Goal: Task Accomplishment & Management: Manage account settings

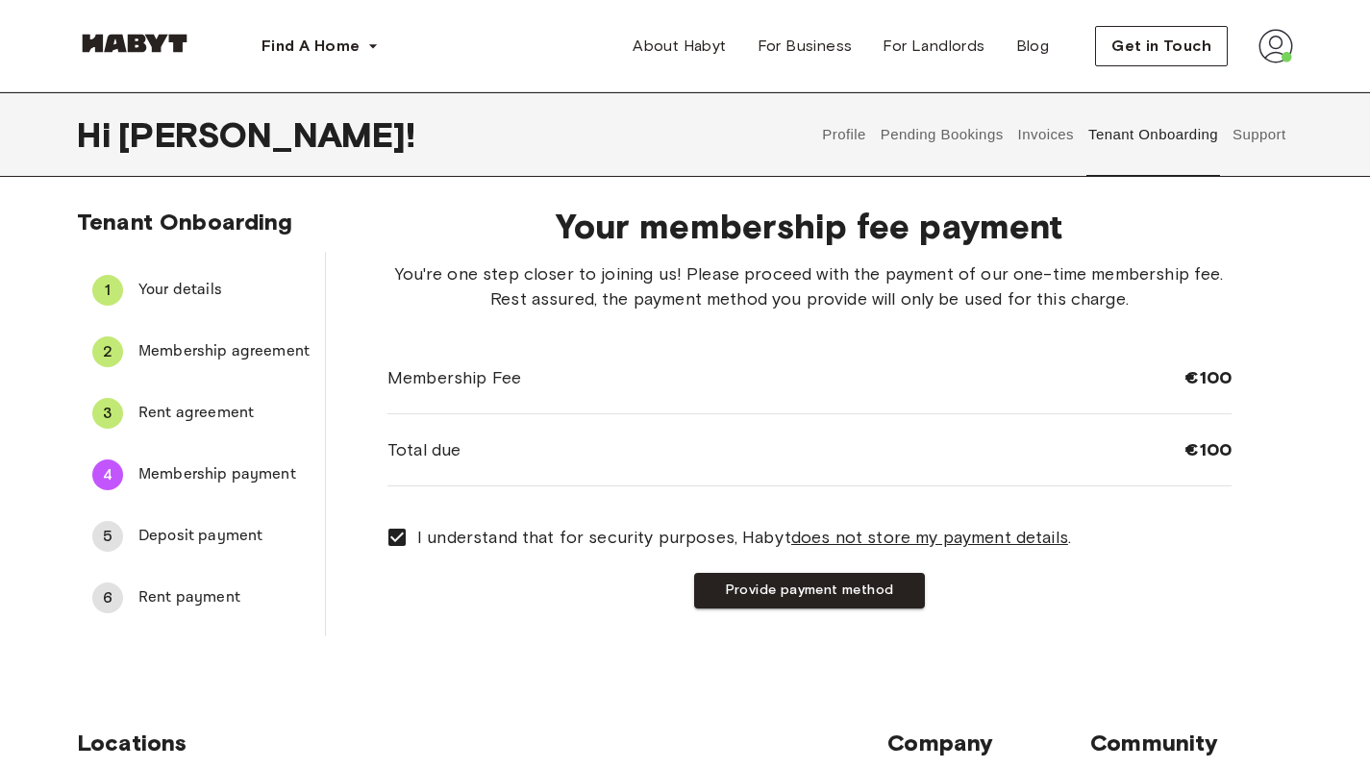
click at [530, 643] on div "Tenant Onboarding 1 Your details 2 Membership agreement 3 Rent agreement 4 Memb…" at bounding box center [685, 430] width 1370 height 444
click at [803, 603] on button "Provide payment method" at bounding box center [809, 591] width 231 height 36
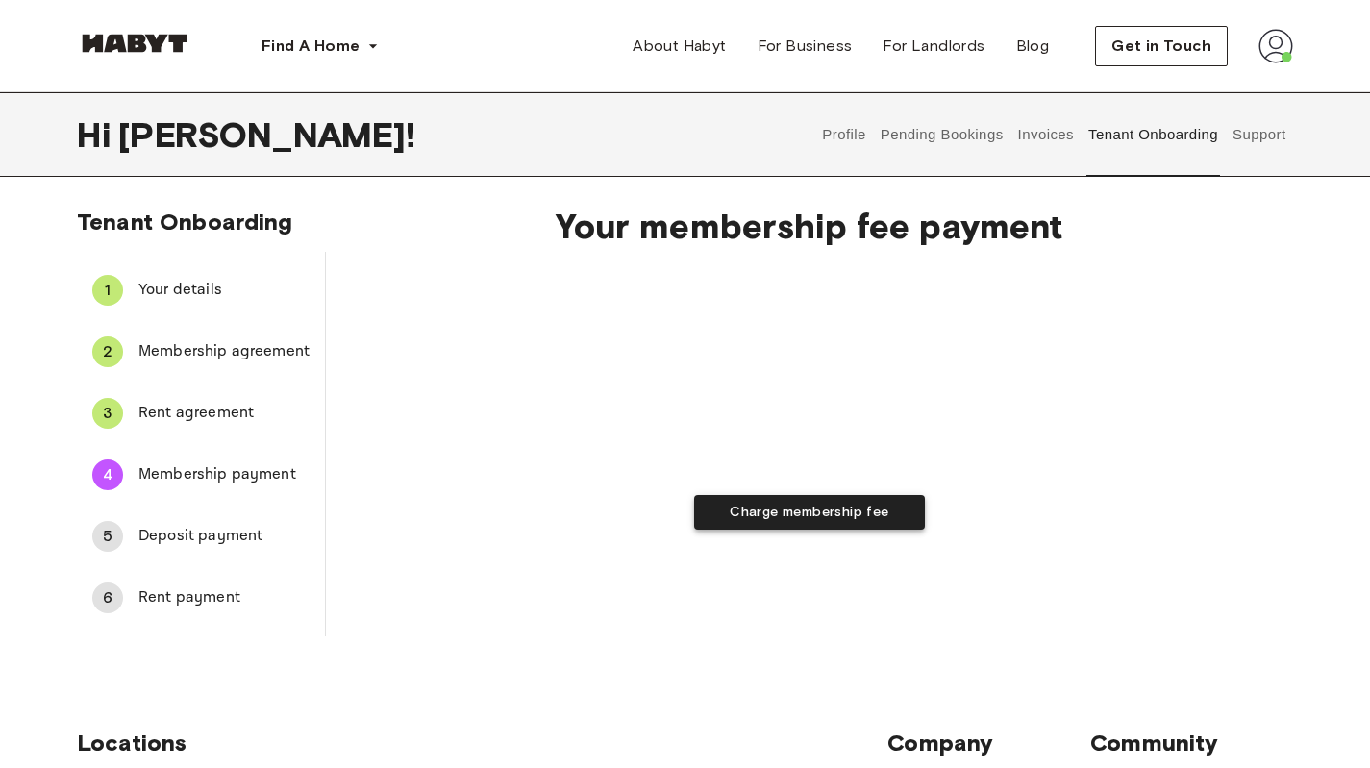
click at [819, 520] on button "Charge membership fee" at bounding box center [809, 513] width 231 height 36
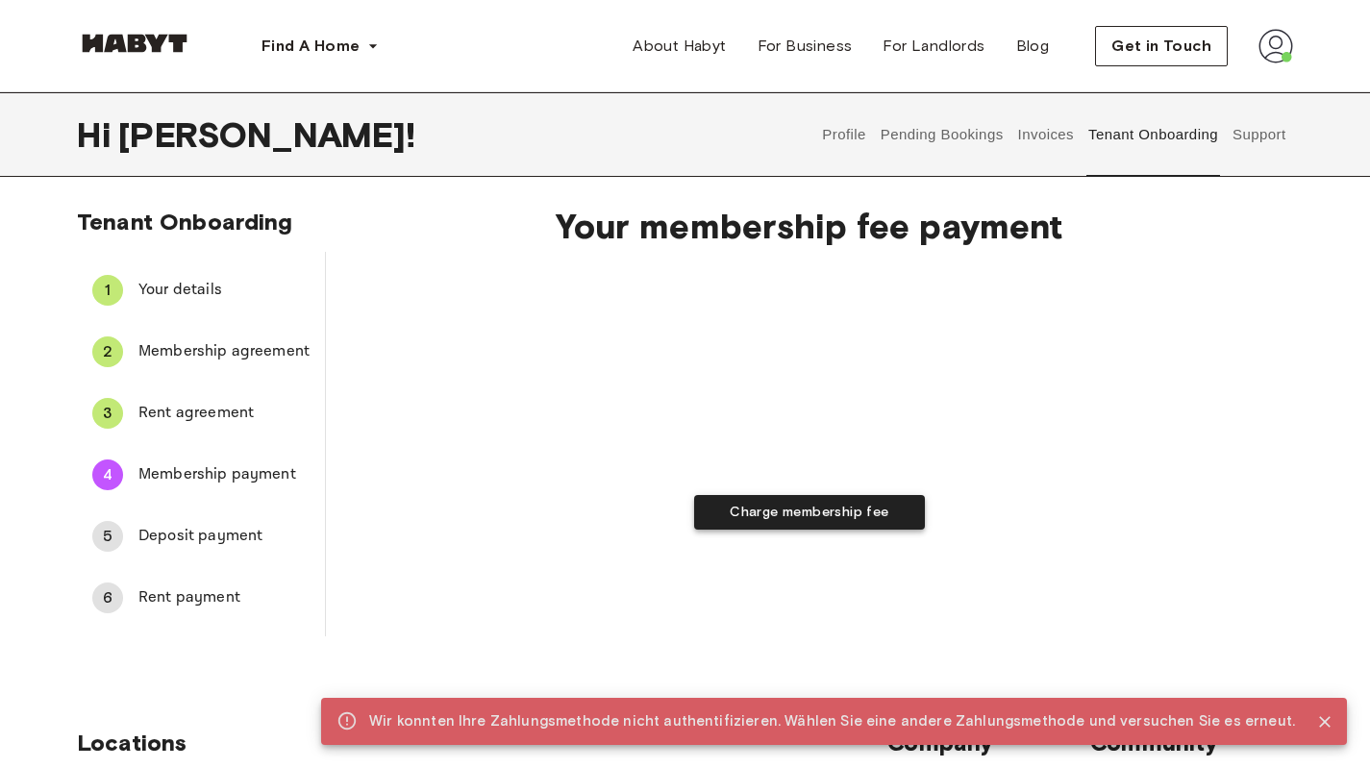
click at [836, 519] on button "Charge membership fee" at bounding box center [809, 513] width 231 height 36
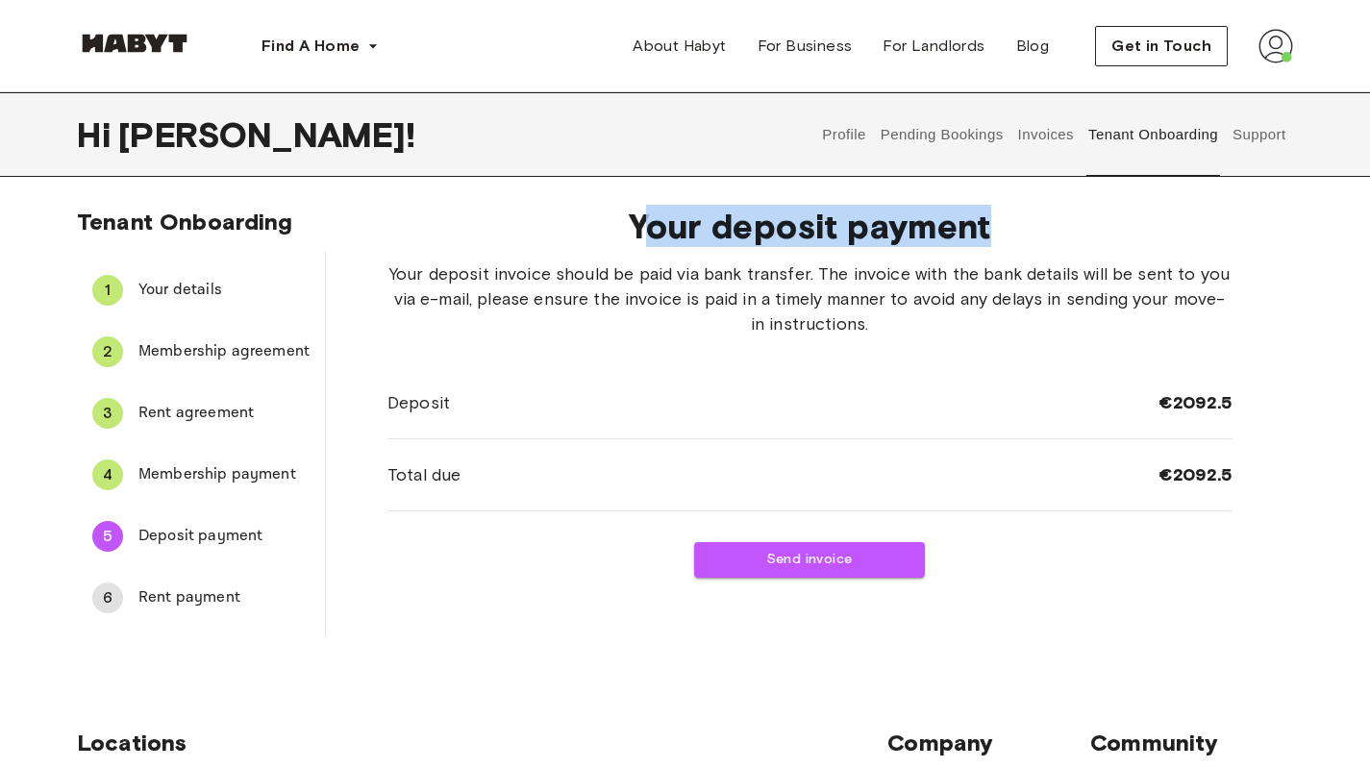
drag, startPoint x: 642, startPoint y: 238, endPoint x: 1137, endPoint y: 228, distance: 494.3
click at [1137, 228] on span "Your deposit payment" at bounding box center [810, 226] width 844 height 40
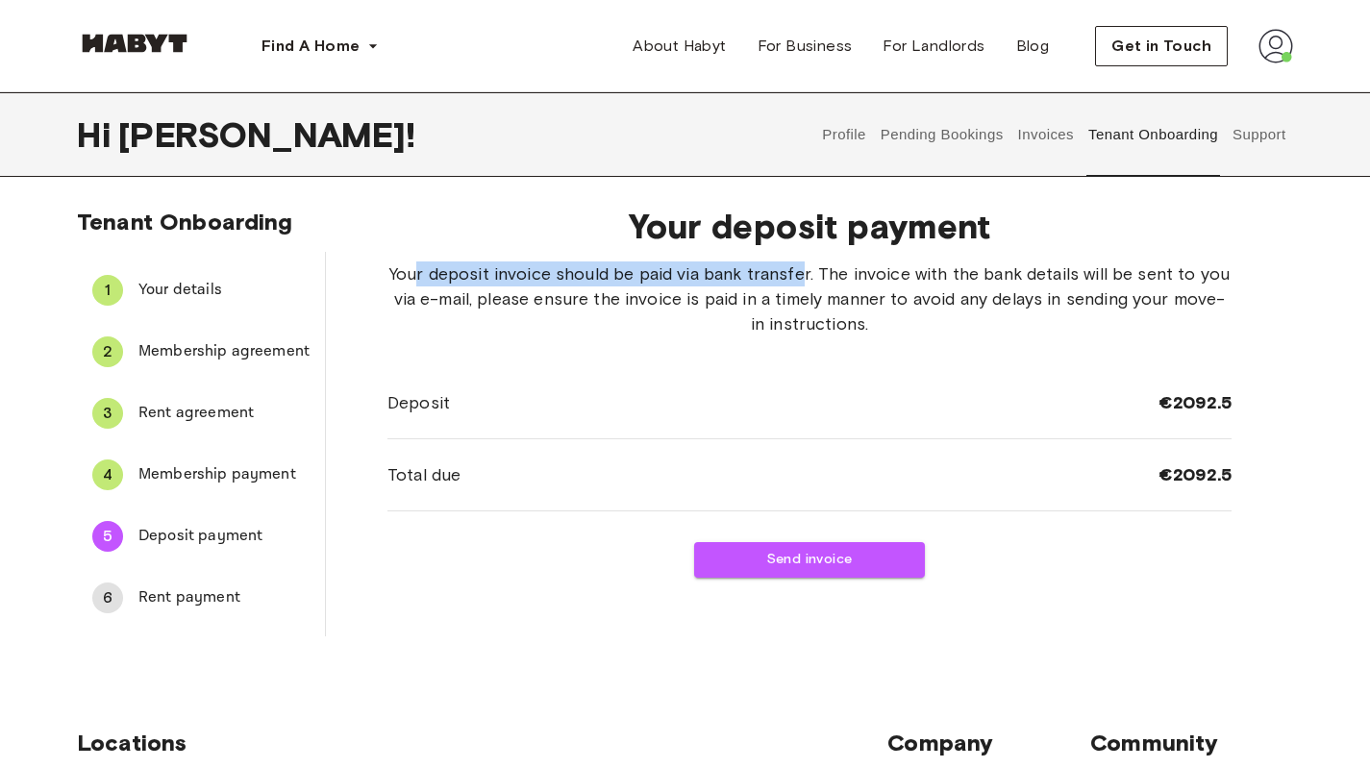
drag, startPoint x: 413, startPoint y: 273, endPoint x: 804, endPoint y: 272, distance: 390.4
click at [804, 272] on span "Your deposit invoice should be paid via bank transfer. The invoice with the ban…" at bounding box center [810, 299] width 844 height 75
click at [831, 270] on span "Your deposit invoice should be paid via bank transfer. The invoice with the ban…" at bounding box center [810, 299] width 844 height 75
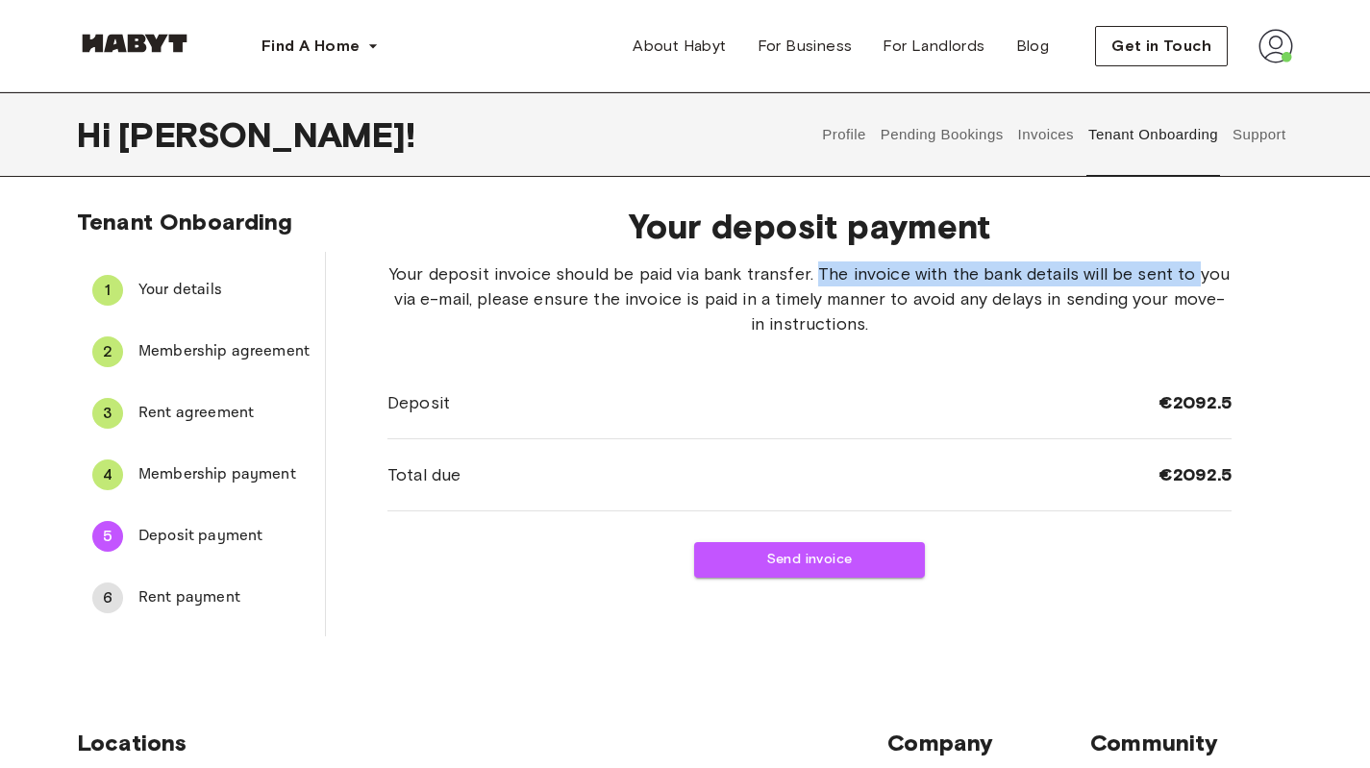
drag, startPoint x: 831, startPoint y: 270, endPoint x: 1213, endPoint y: 270, distance: 381.7
click at [1213, 270] on span "Your deposit invoice should be paid via bank transfer. The invoice with the ban…" at bounding box center [810, 299] width 844 height 75
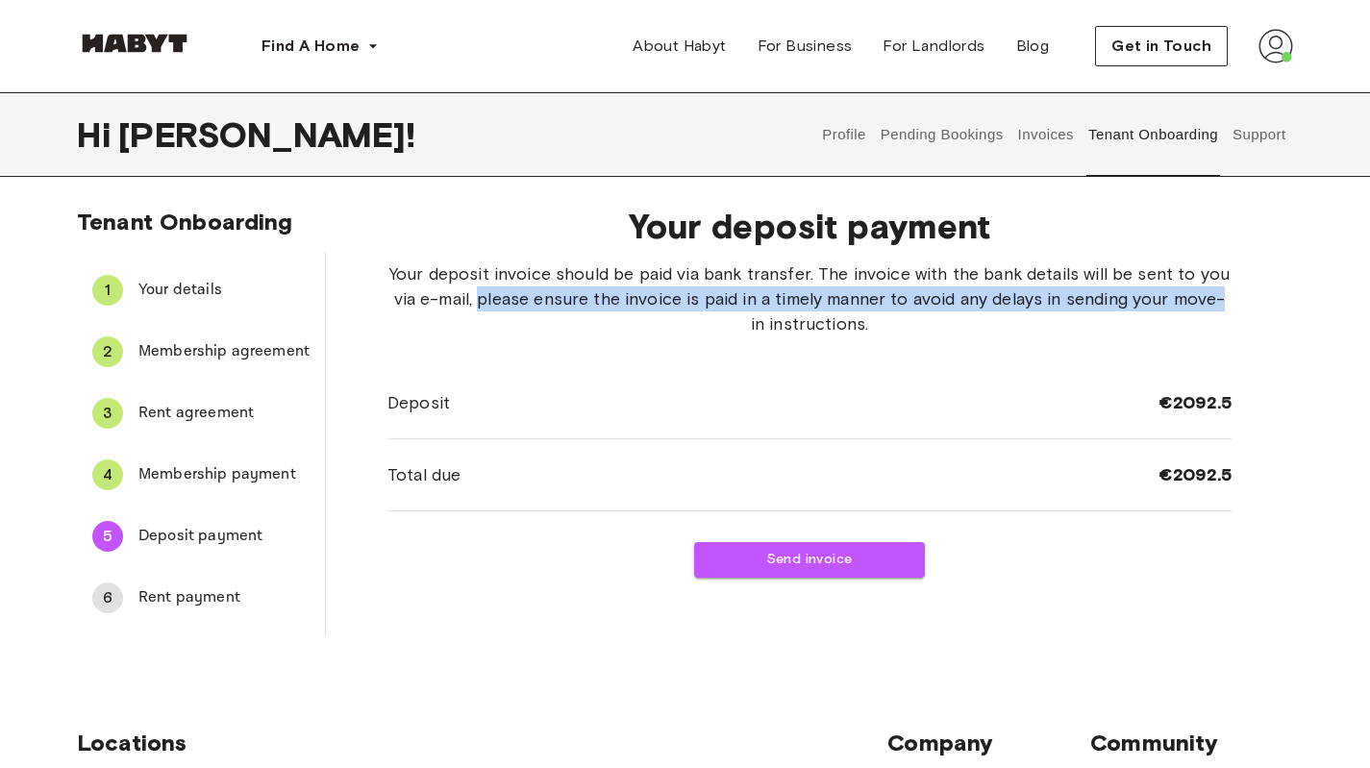
drag, startPoint x: 480, startPoint y: 305, endPoint x: 1263, endPoint y: 295, distance: 783.7
click at [1263, 295] on div "Your deposit payment Your deposit invoice should be paid via bank transfer. The…" at bounding box center [809, 413] width 967 height 446
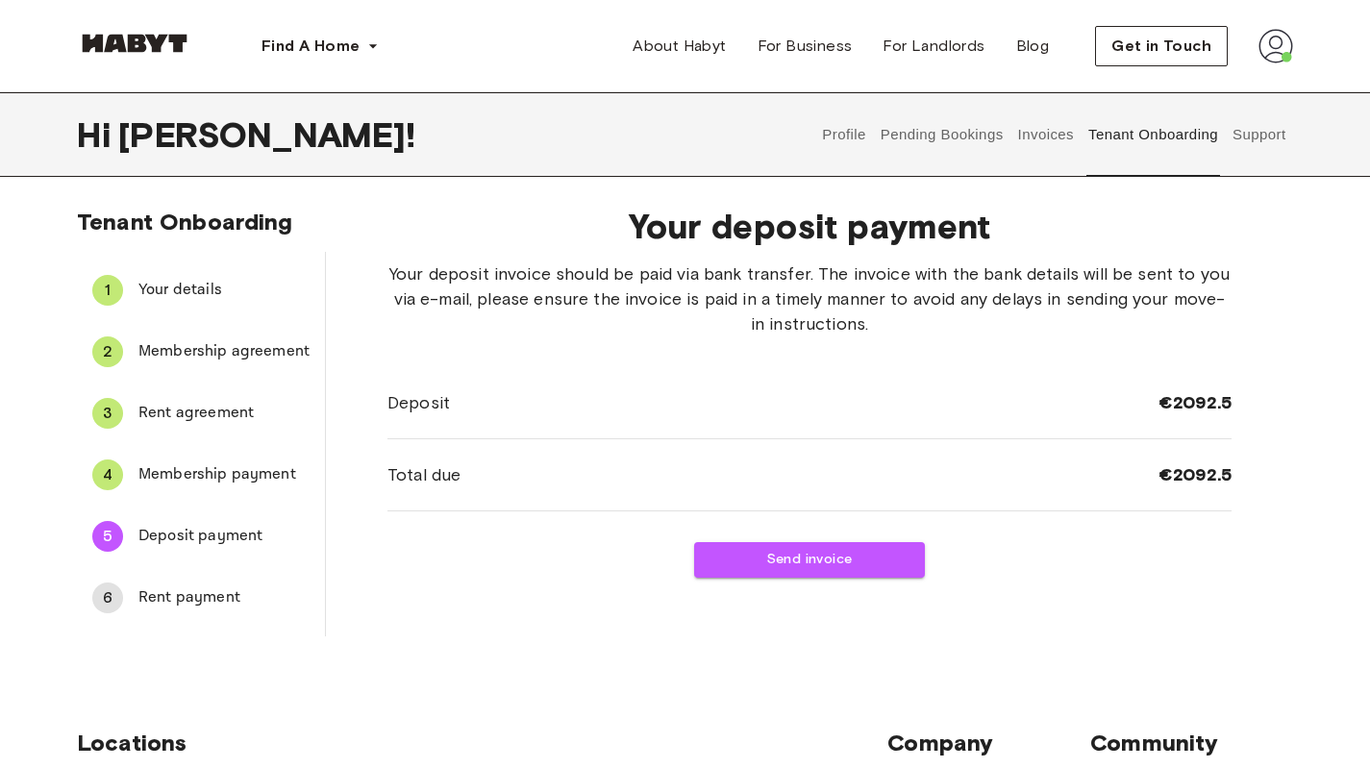
click at [817, 326] on span "Your deposit invoice should be paid via bank transfer. The invoice with the ban…" at bounding box center [810, 299] width 844 height 75
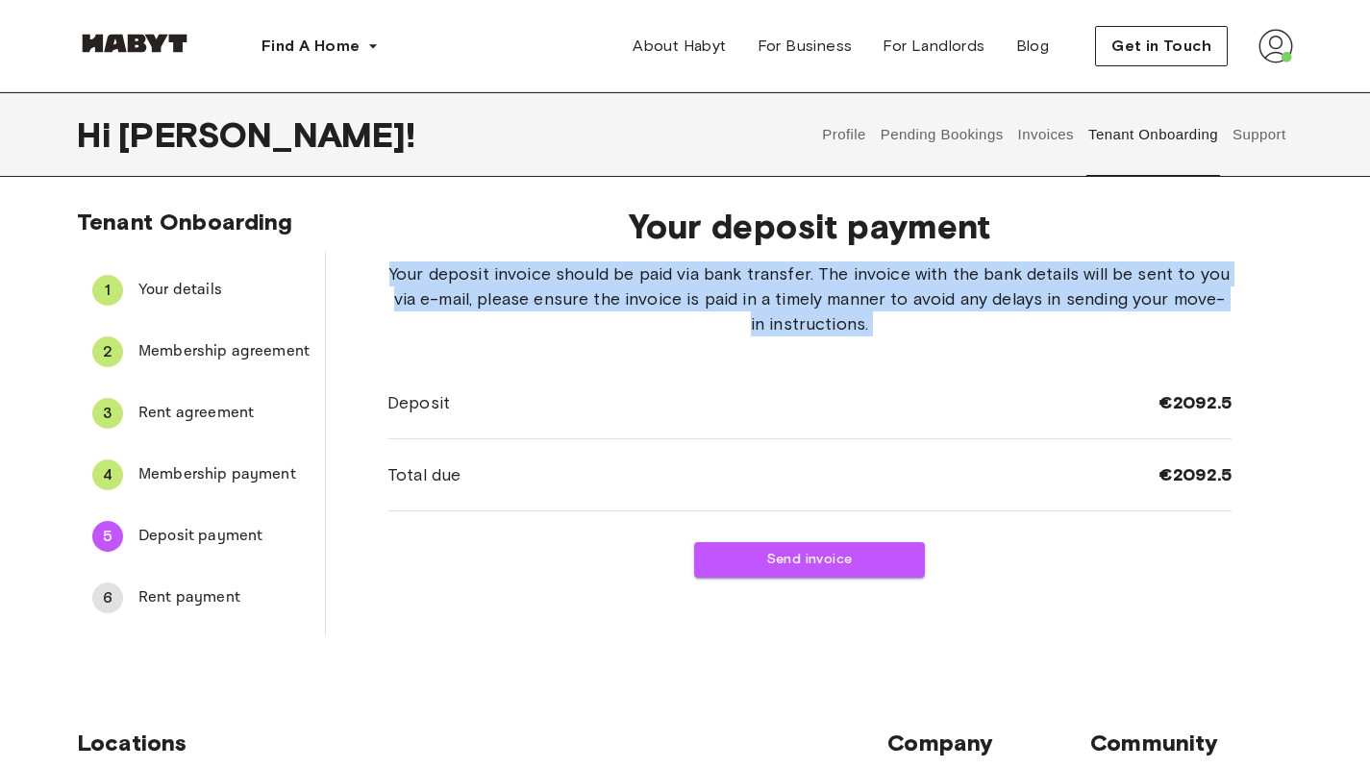
click at [817, 326] on span "Your deposit invoice should be paid via bank transfer. The invoice with the ban…" at bounding box center [810, 299] width 844 height 75
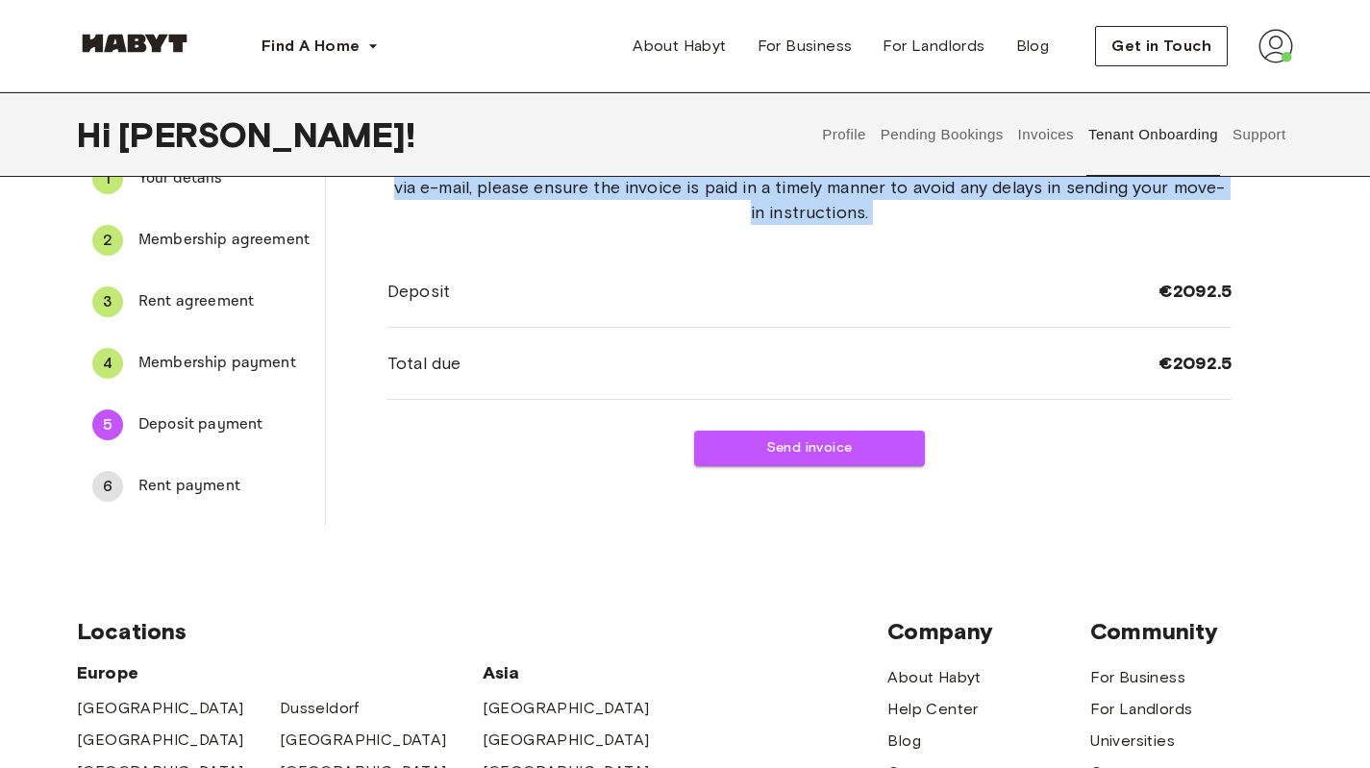
scroll to position [192, 0]
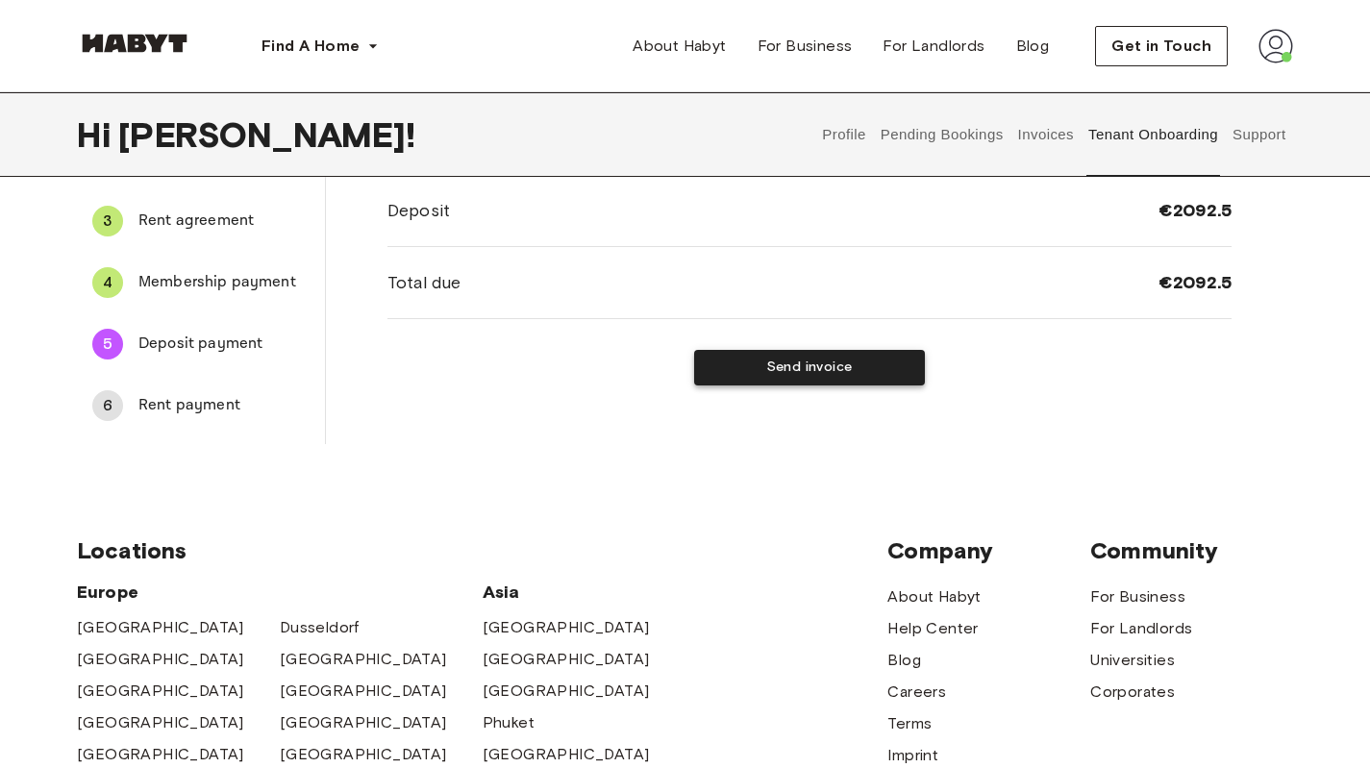
click at [874, 366] on button "Send invoice" at bounding box center [809, 368] width 231 height 36
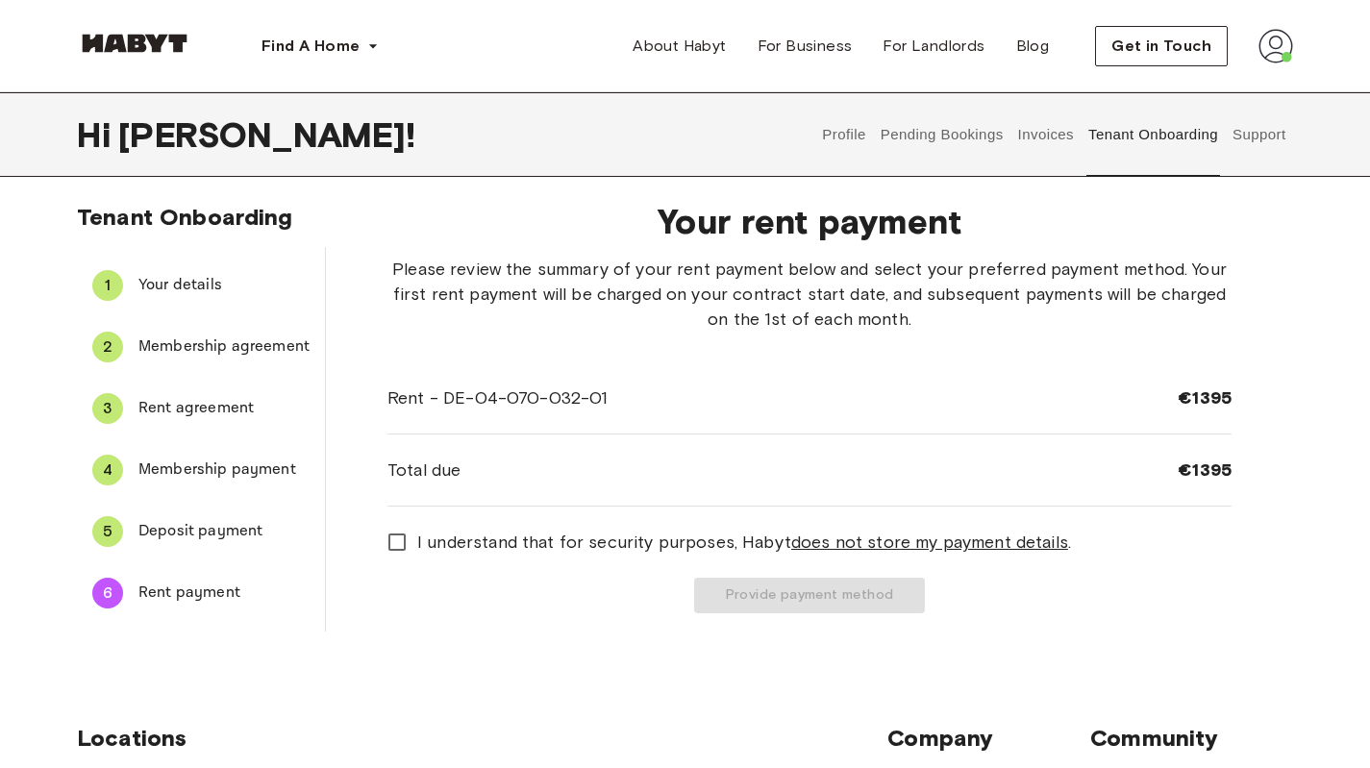
scroll to position [0, 0]
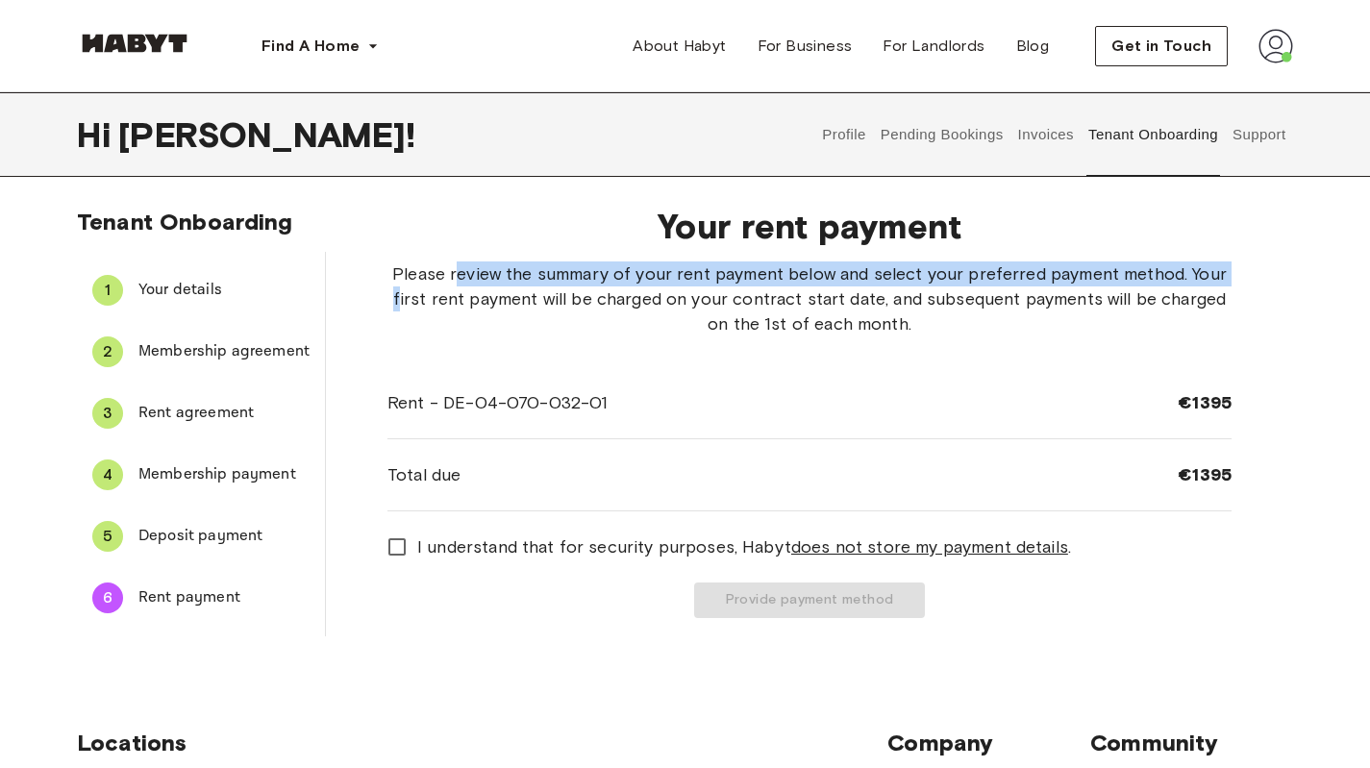
drag, startPoint x: 397, startPoint y: 293, endPoint x: 425, endPoint y: 277, distance: 32.3
click at [435, 274] on span "Please review the summary of your rent payment below and select your preferred …" at bounding box center [810, 299] width 844 height 75
click at [150, 525] on span "Deposit payment" at bounding box center [223, 536] width 171 height 23
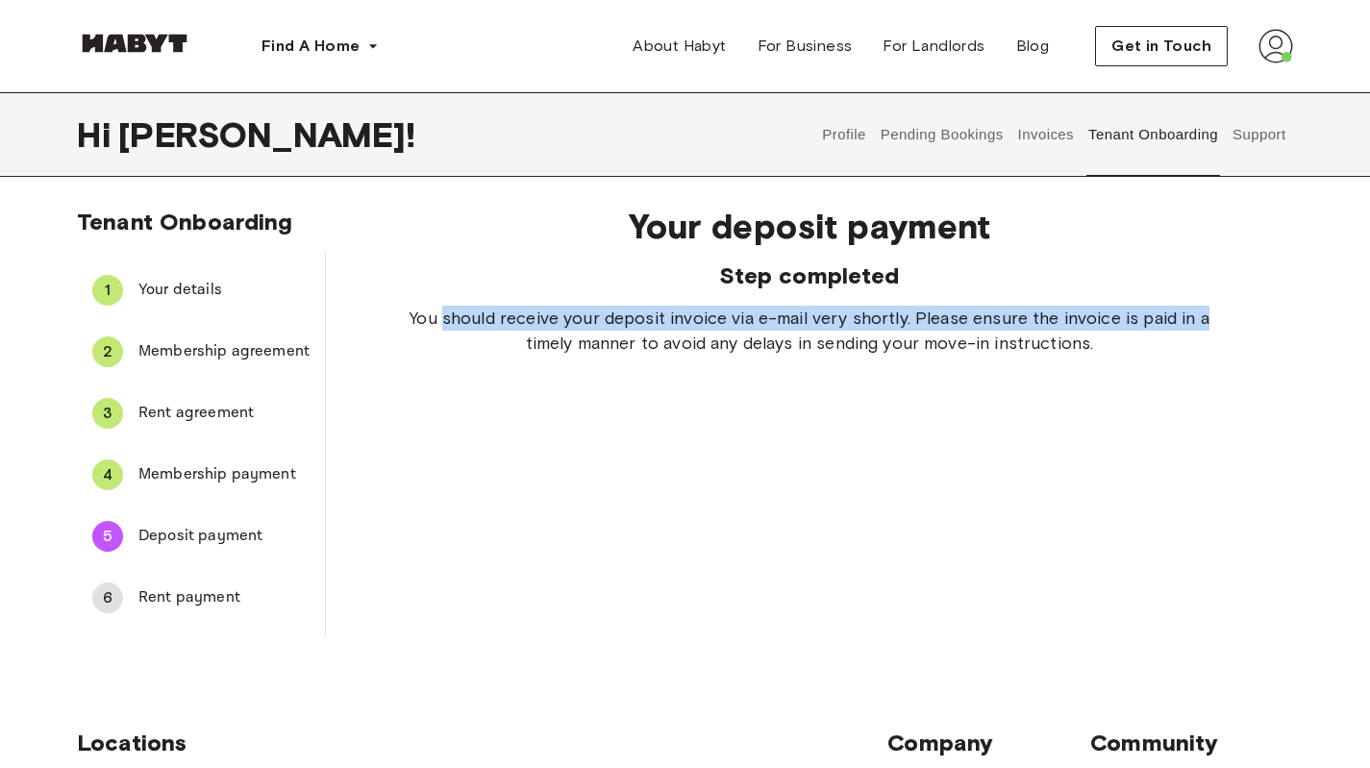
drag, startPoint x: 443, startPoint y: 313, endPoint x: 1283, endPoint y: 311, distance: 839.4
click at [1283, 311] on div "Your deposit payment Step completed You should receive your deposit invoice via…" at bounding box center [809, 413] width 967 height 446
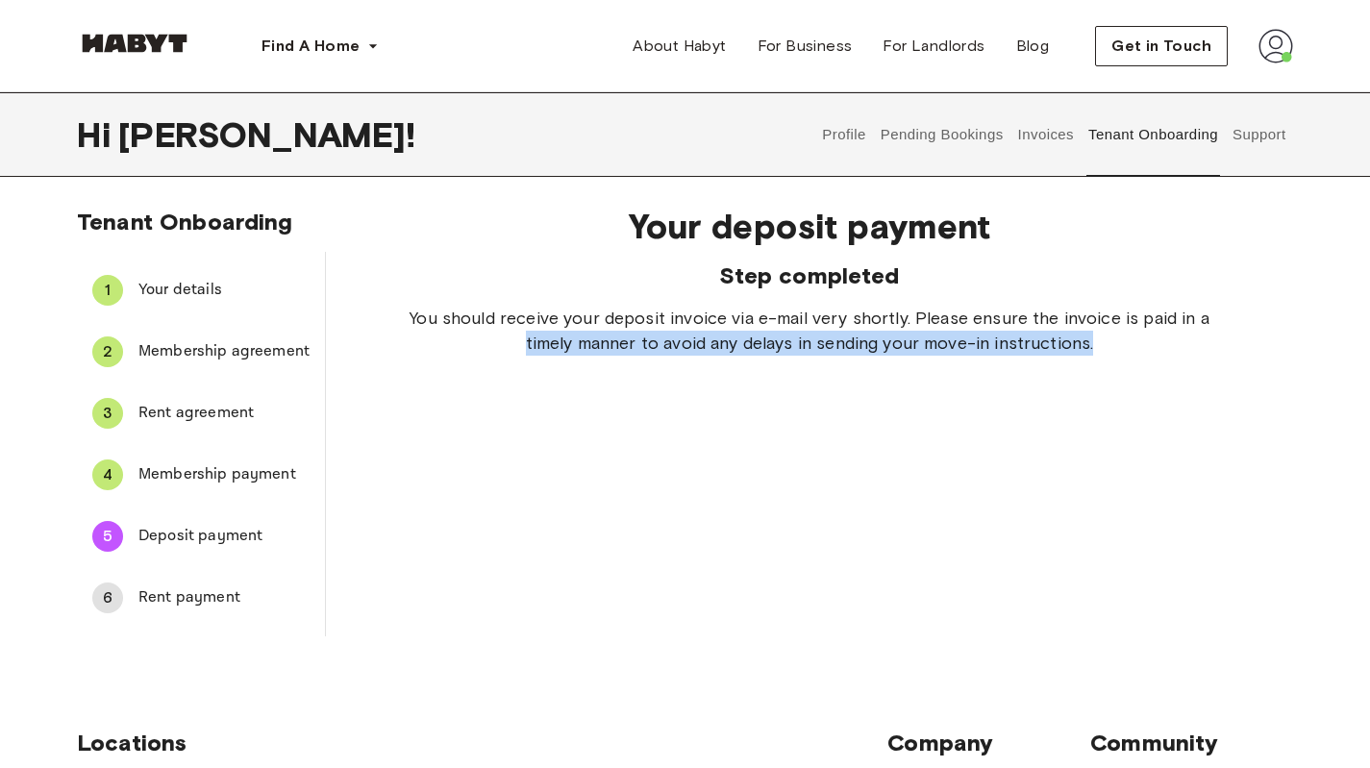
drag, startPoint x: 1089, startPoint y: 352, endPoint x: 500, endPoint y: 360, distance: 589.5
click at [500, 360] on div "Your deposit payment Step completed You should receive your deposit invoice via…" at bounding box center [809, 413] width 967 height 446
click at [141, 588] on span "Rent payment" at bounding box center [223, 598] width 171 height 23
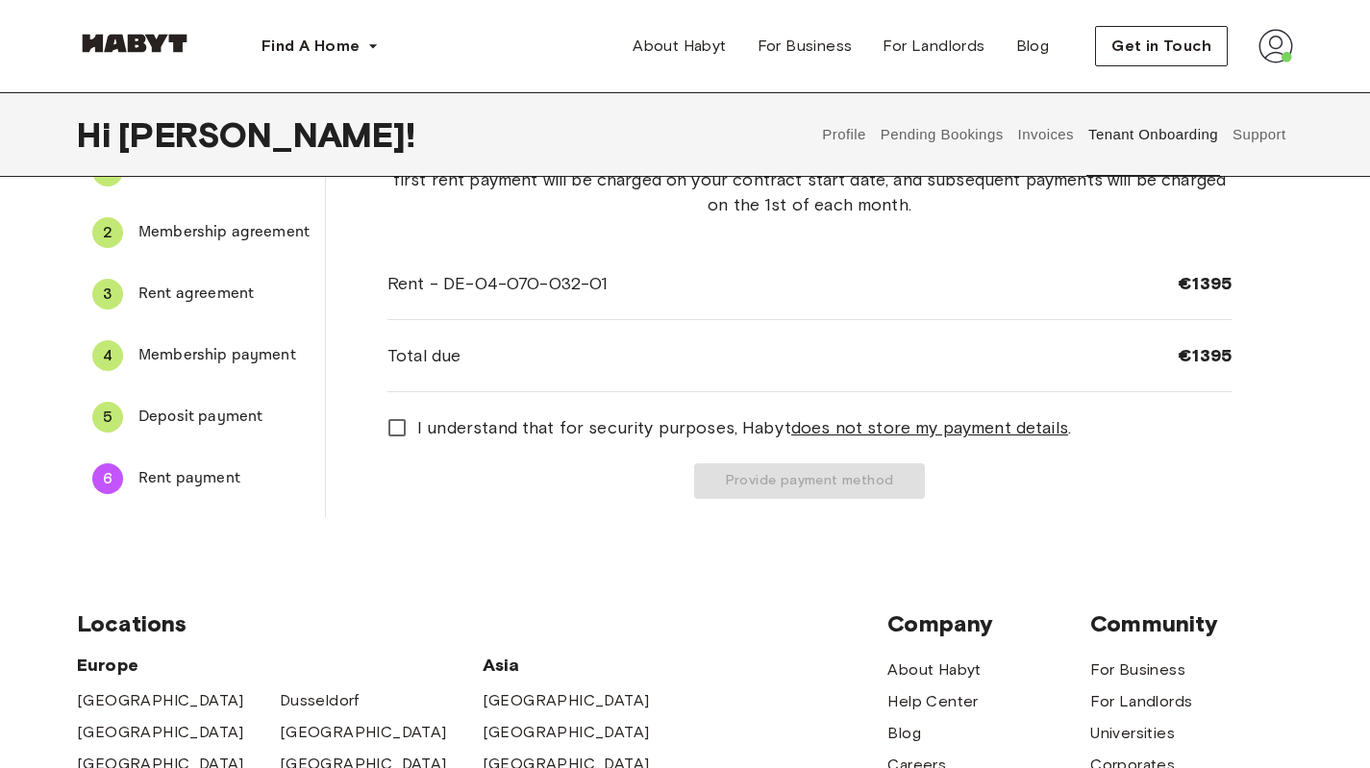
scroll to position [96, 0]
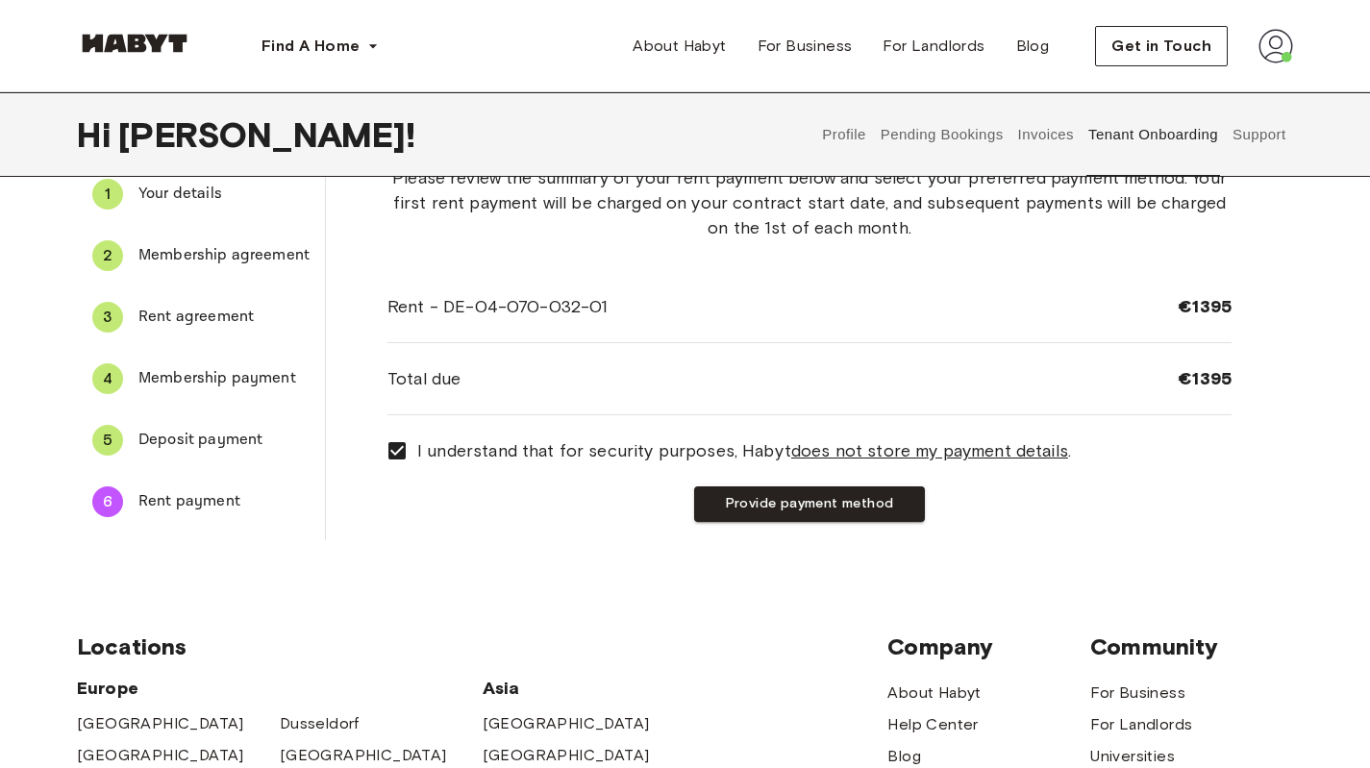
click at [628, 521] on div "Your rent payment Please review the summary of your rent payment below and sele…" at bounding box center [809, 317] width 967 height 446
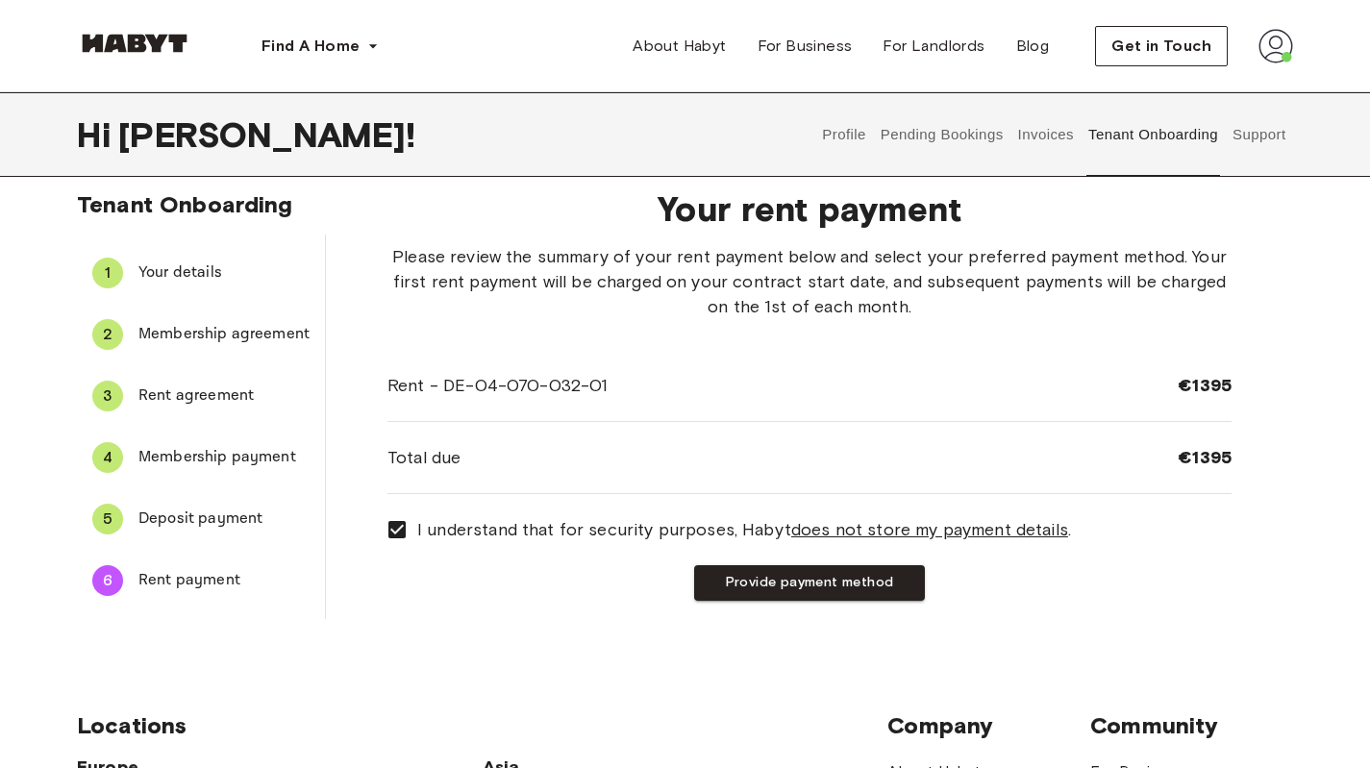
scroll to position [0, 0]
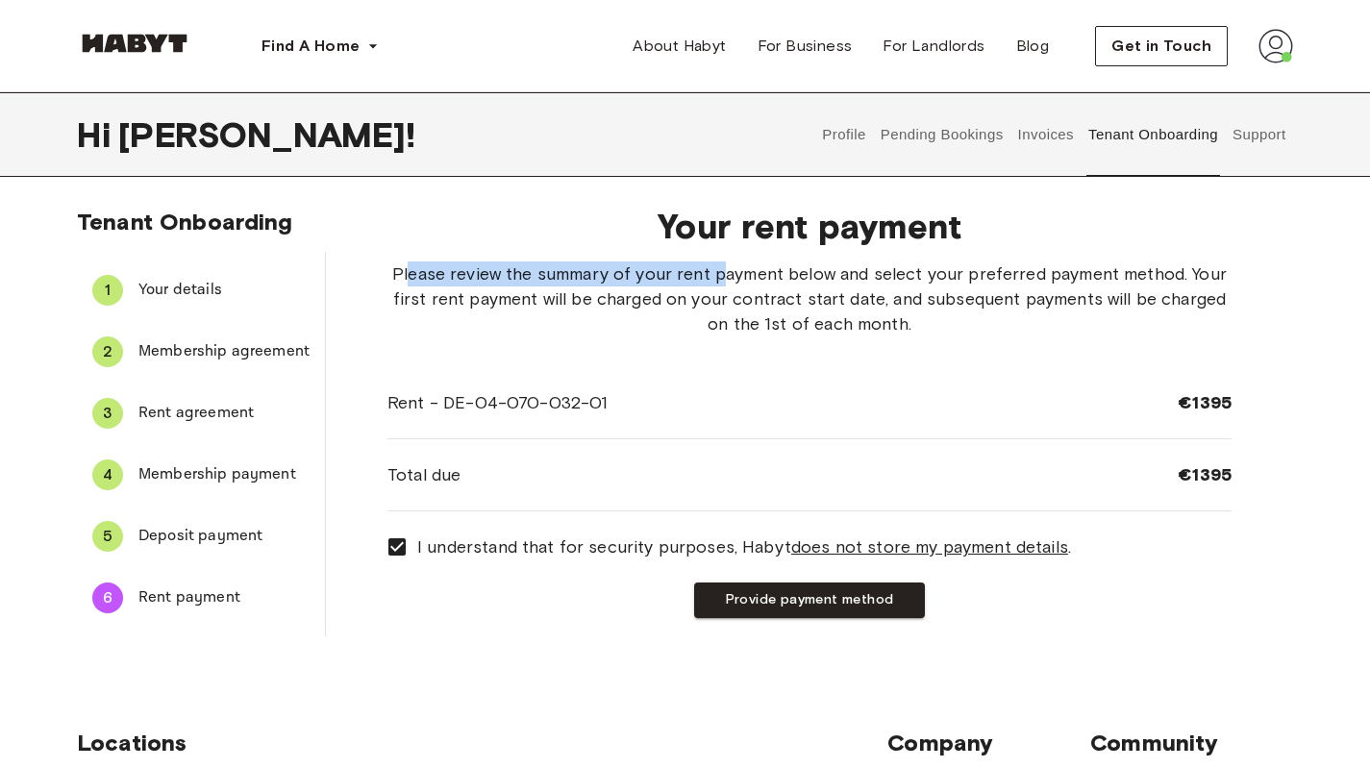
drag, startPoint x: 408, startPoint y: 279, endPoint x: 729, endPoint y: 276, distance: 321.2
click at [728, 276] on span "Please review the summary of your rent payment below and select your preferred …" at bounding box center [810, 299] width 844 height 75
drag, startPoint x: 811, startPoint y: 603, endPoint x: 1152, endPoint y: 661, distance: 346.2
click at [1148, 675] on div "Find A Home Europe Amsterdam Berlin Frankfurt Hamburg Lisbon Madrid Milan Moden…" at bounding box center [685, 775] width 1370 height 1550
click at [767, 270] on span "Please review the summary of your rent payment below and select your preferred …" at bounding box center [810, 299] width 844 height 75
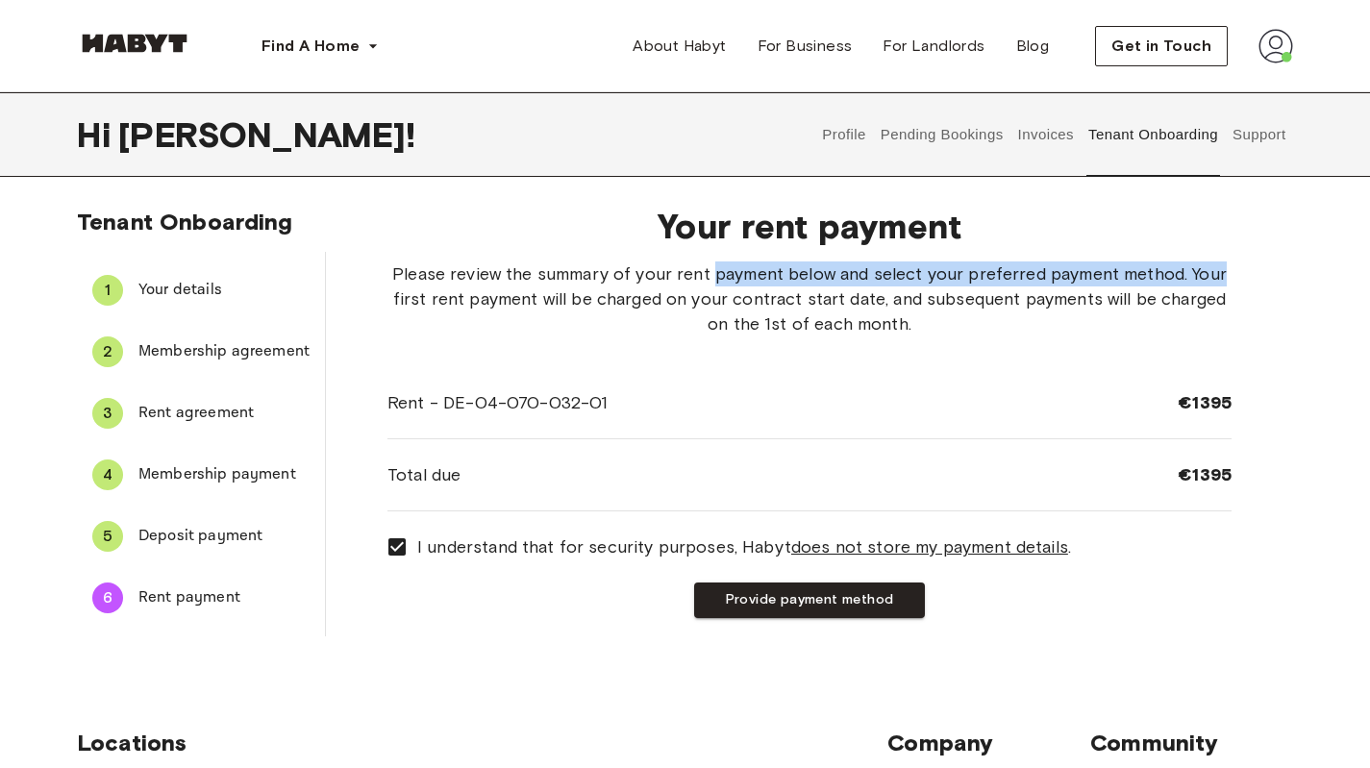
drag, startPoint x: 767, startPoint y: 270, endPoint x: 1257, endPoint y: 280, distance: 489.5
click at [1257, 280] on div "Your rent payment Please review the summary of your rent payment below and sele…" at bounding box center [809, 413] width 967 height 446
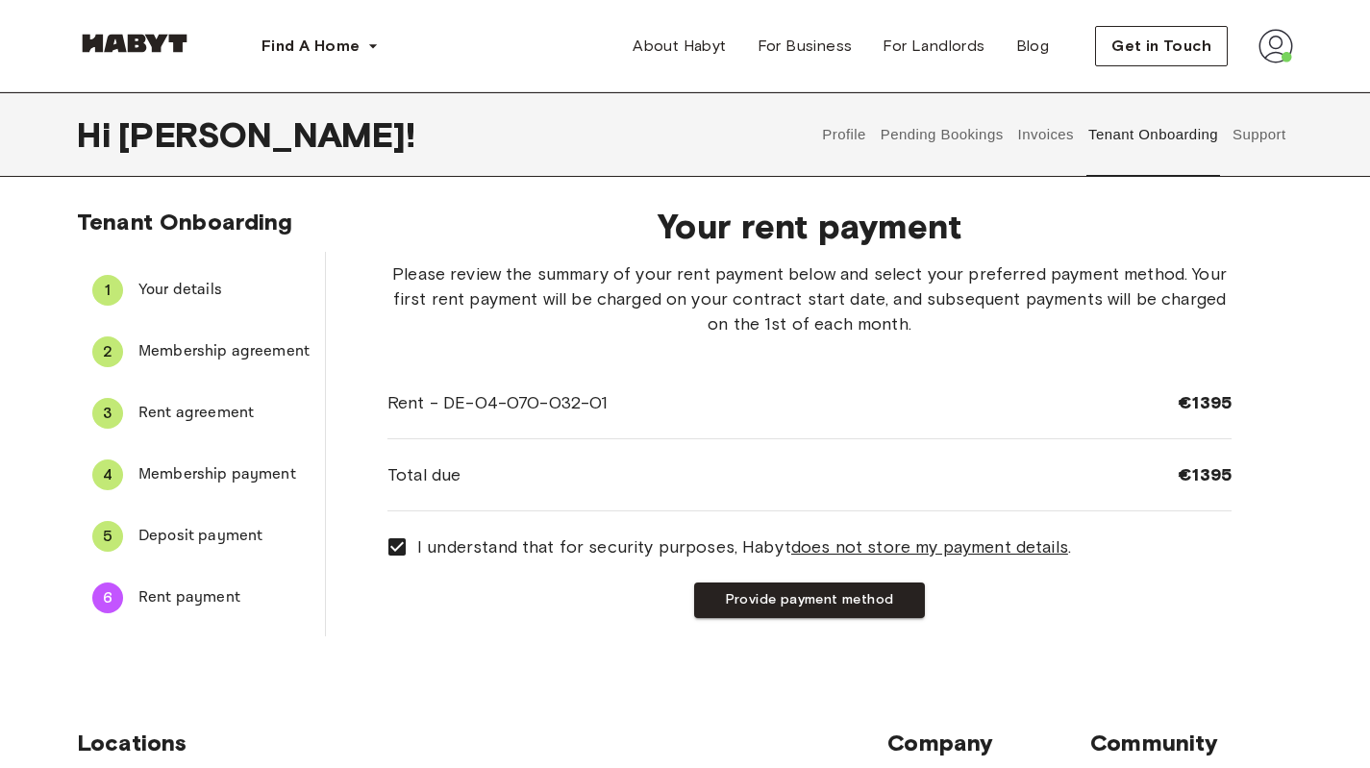
click at [414, 303] on span "Please review the summary of your rent payment below and select your preferred …" at bounding box center [810, 299] width 844 height 75
drag, startPoint x: 414, startPoint y: 303, endPoint x: 847, endPoint y: 303, distance: 432.7
click at [847, 303] on span "Please review the summary of your rent payment below and select your preferred …" at bounding box center [810, 299] width 844 height 75
click at [903, 308] on span "Please review the summary of your rent payment below and select your preferred …" at bounding box center [810, 299] width 844 height 75
drag, startPoint x: 903, startPoint y: 308, endPoint x: 1175, endPoint y: 304, distance: 272.1
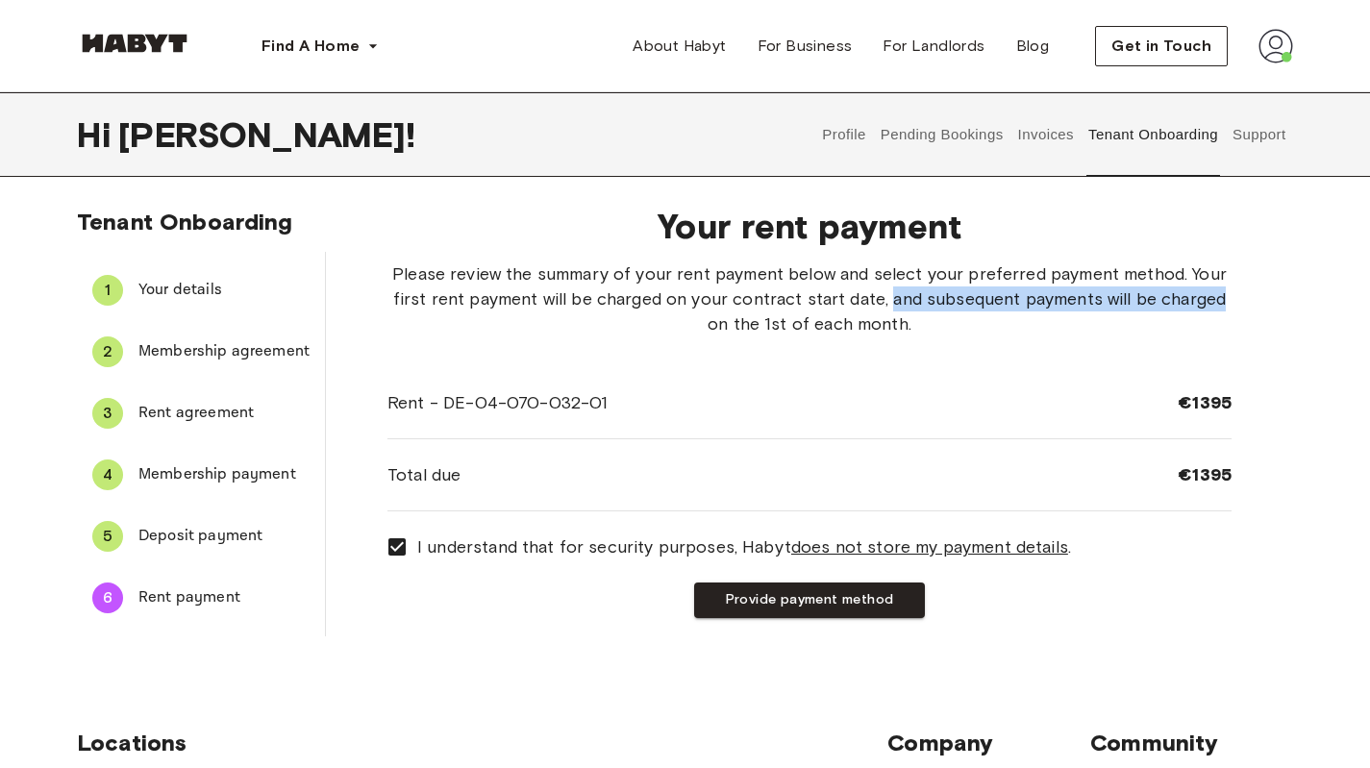
click at [1175, 304] on span "Please review the summary of your rent payment below and select your preferred …" at bounding box center [810, 299] width 844 height 75
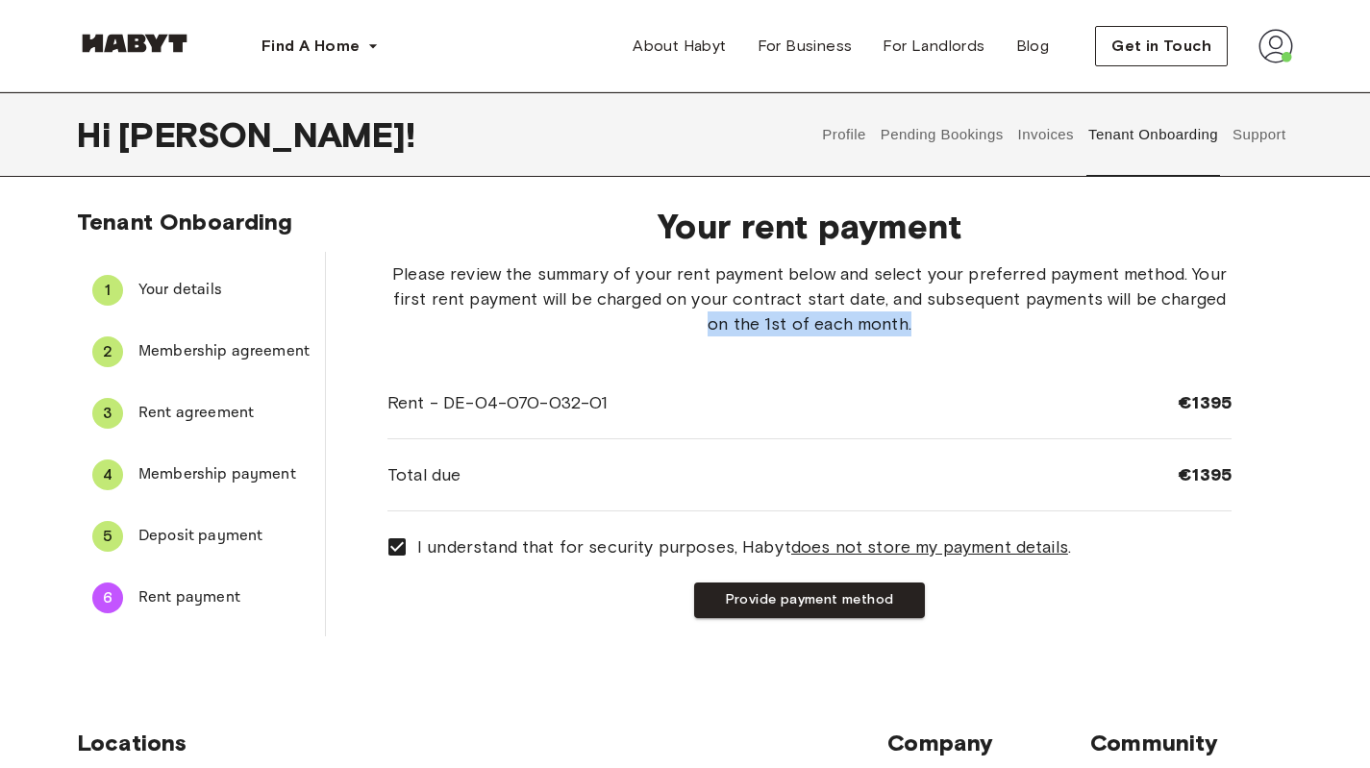
drag, startPoint x: 705, startPoint y: 323, endPoint x: 931, endPoint y: 330, distance: 226.1
click at [931, 330] on span "Please review the summary of your rent payment below and select your preferred …" at bounding box center [810, 299] width 844 height 75
click at [932, 388] on div "Rent - DE-04-070-032-01 €1395" at bounding box center [810, 403] width 844 height 72
click at [841, 612] on button "Provide payment method" at bounding box center [809, 601] width 231 height 36
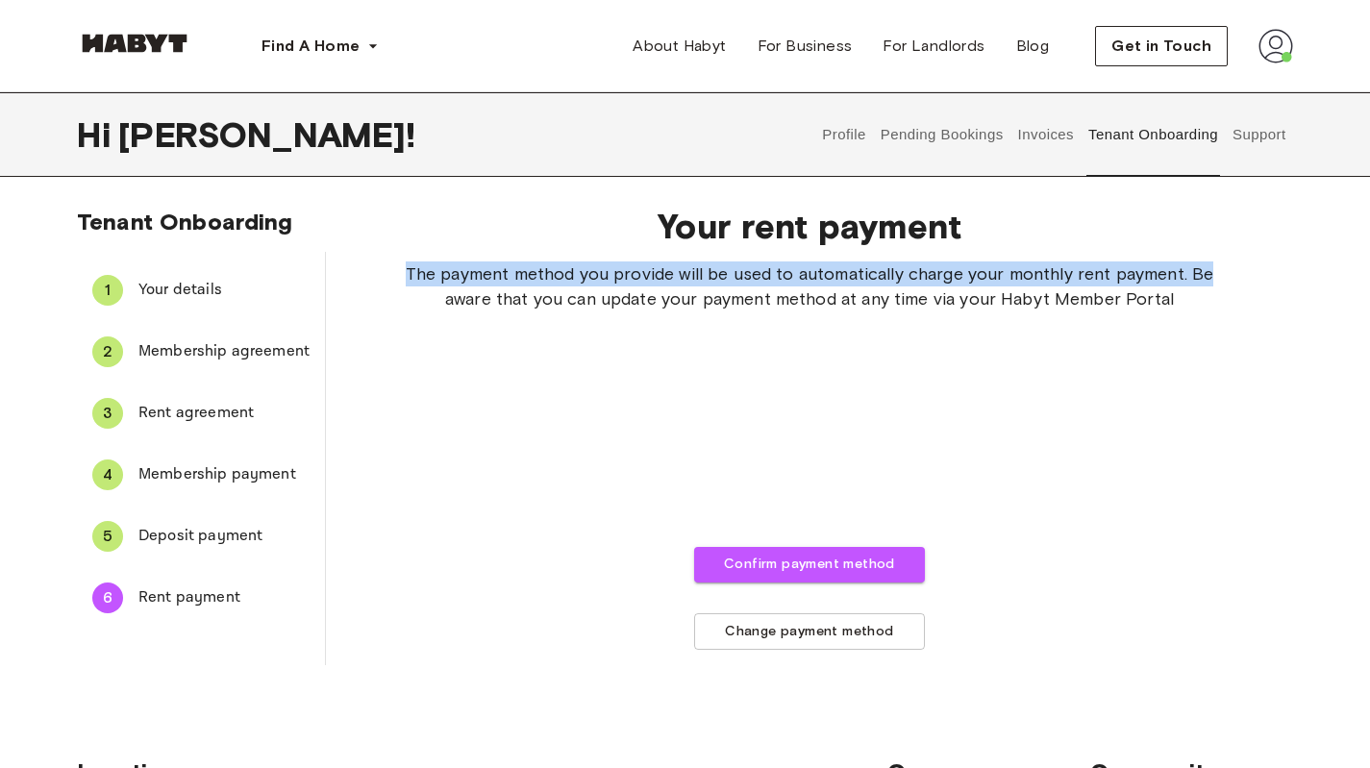
drag, startPoint x: 396, startPoint y: 274, endPoint x: 1274, endPoint y: 262, distance: 878.0
click at [1274, 262] on div "Your rent payment The payment method you provide will be used to automatically …" at bounding box center [809, 427] width 967 height 475
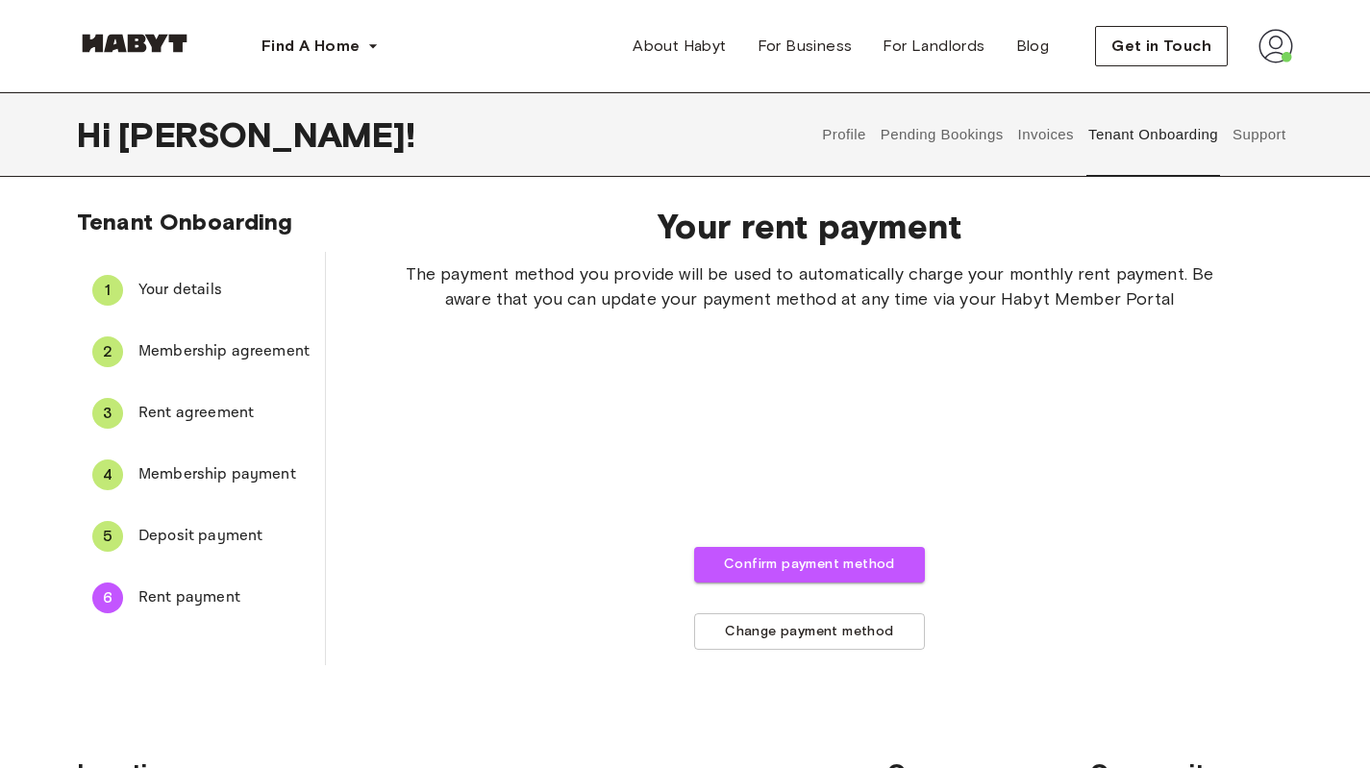
click at [459, 302] on span "The payment method you provide will be used to automatically charge your monthl…" at bounding box center [810, 287] width 844 height 50
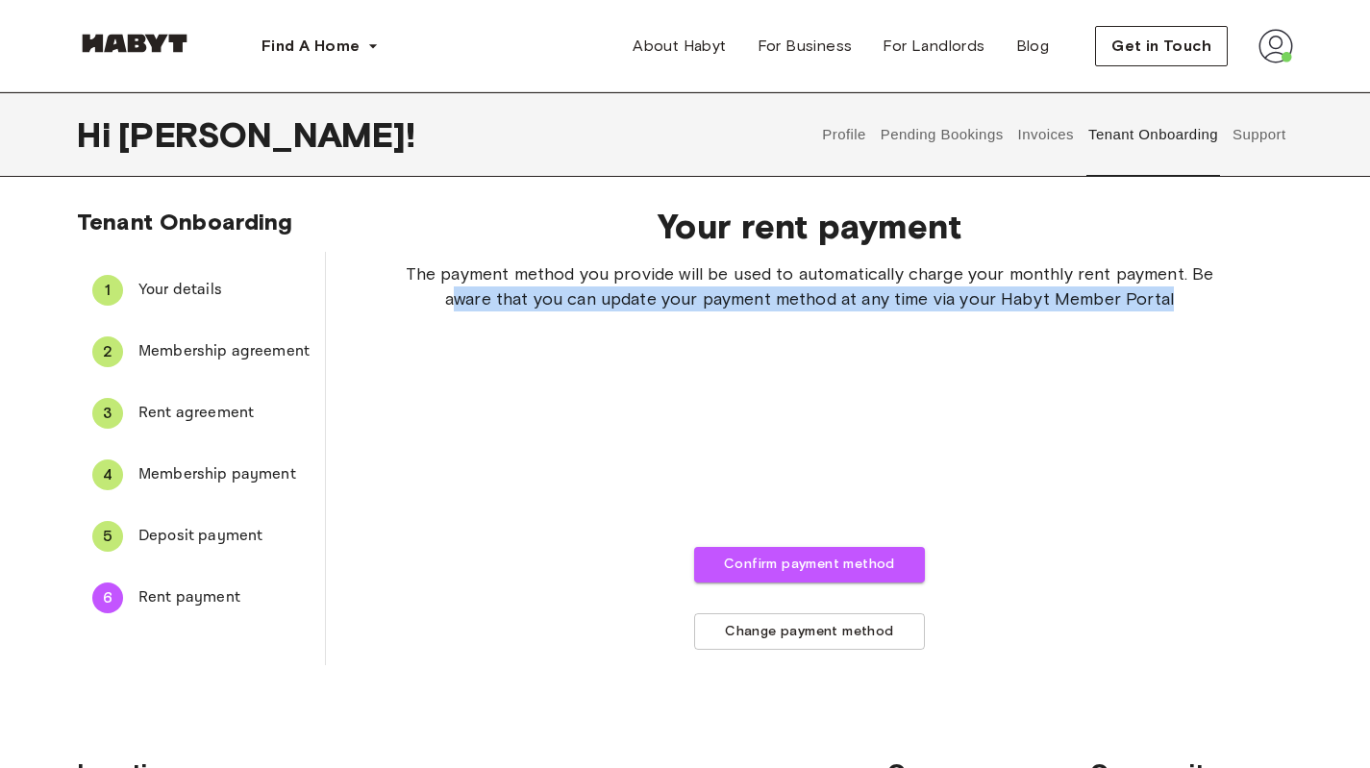
drag, startPoint x: 459, startPoint y: 302, endPoint x: 1268, endPoint y: 309, distance: 809.6
click at [1268, 309] on div "Your rent payment The payment method you provide will be used to automatically …" at bounding box center [809, 427] width 967 height 475
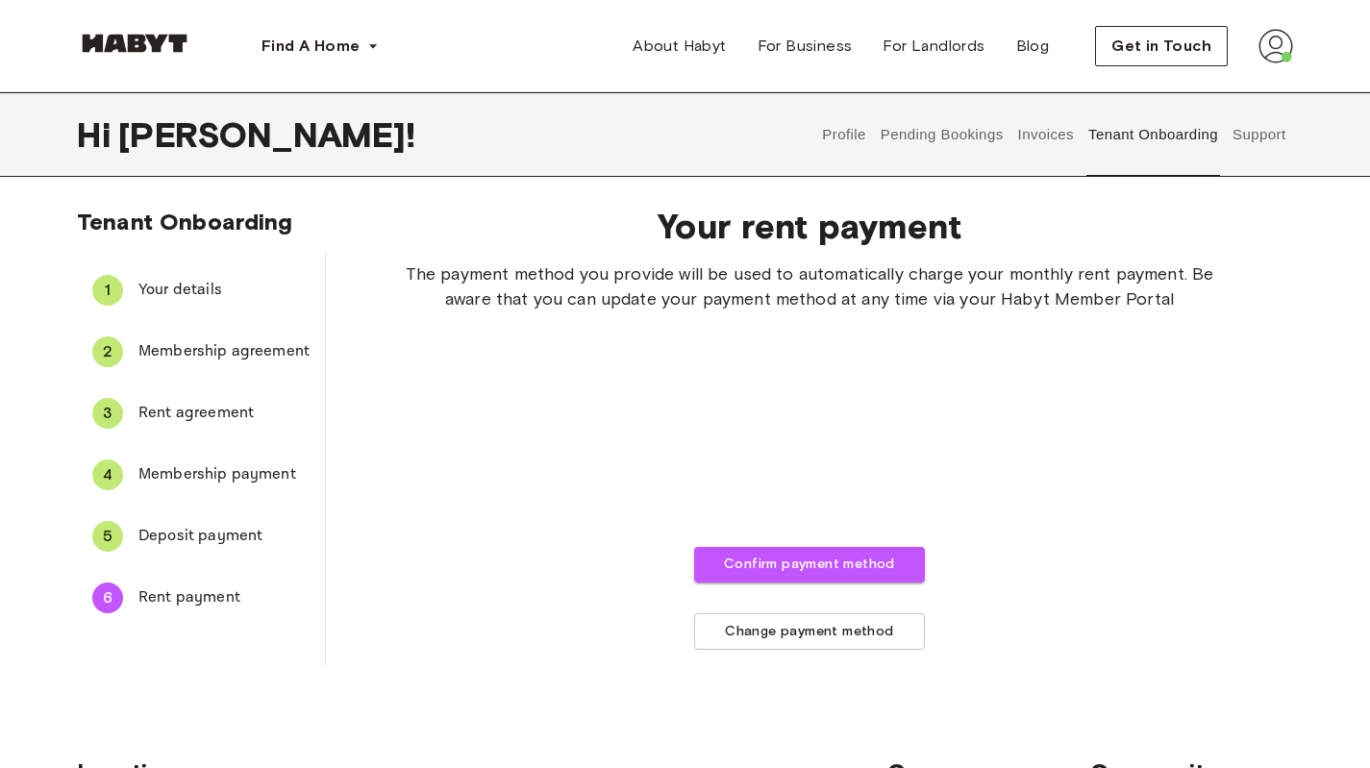
click at [1163, 550] on div "The payment method you provide will be used to automatically charge your monthl…" at bounding box center [810, 456] width 844 height 388
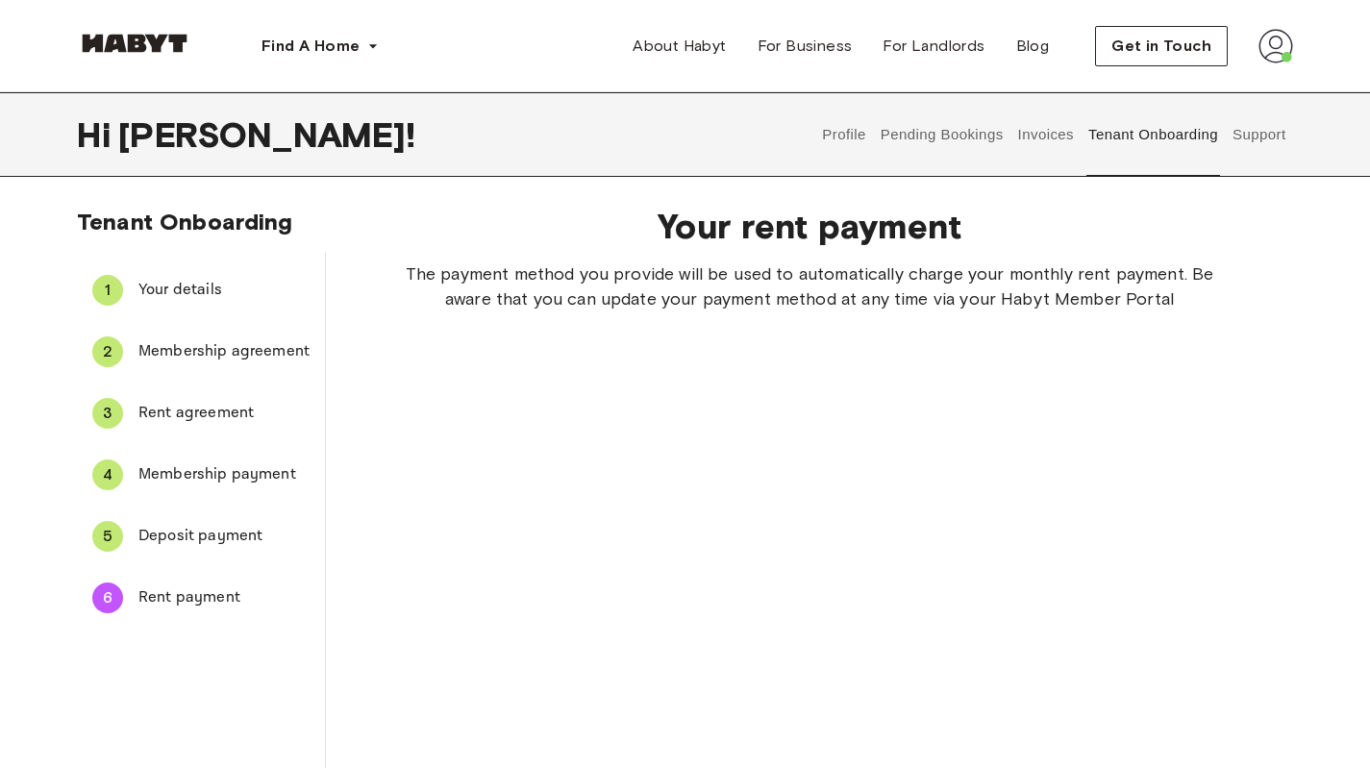
click at [172, 532] on span "Deposit payment" at bounding box center [223, 536] width 171 height 23
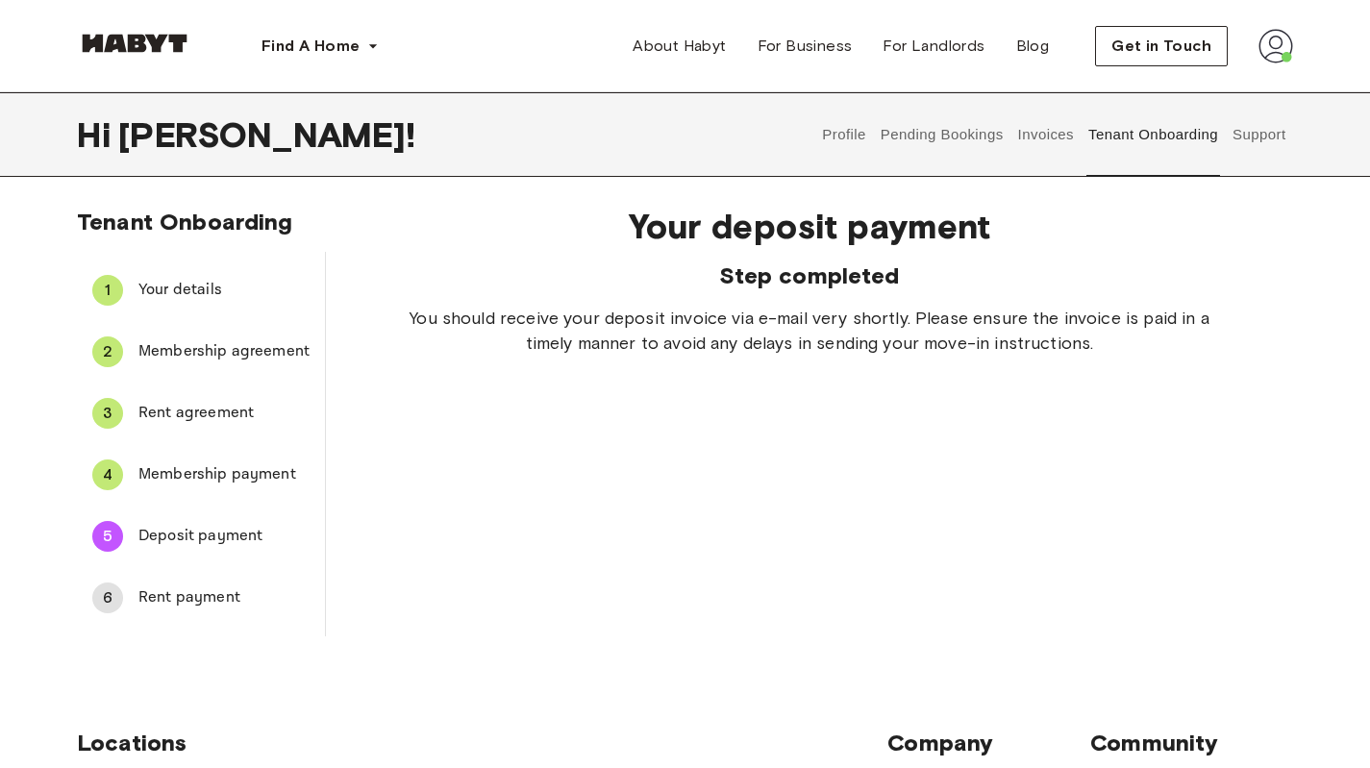
click at [181, 606] on span "Rent payment" at bounding box center [223, 598] width 171 height 23
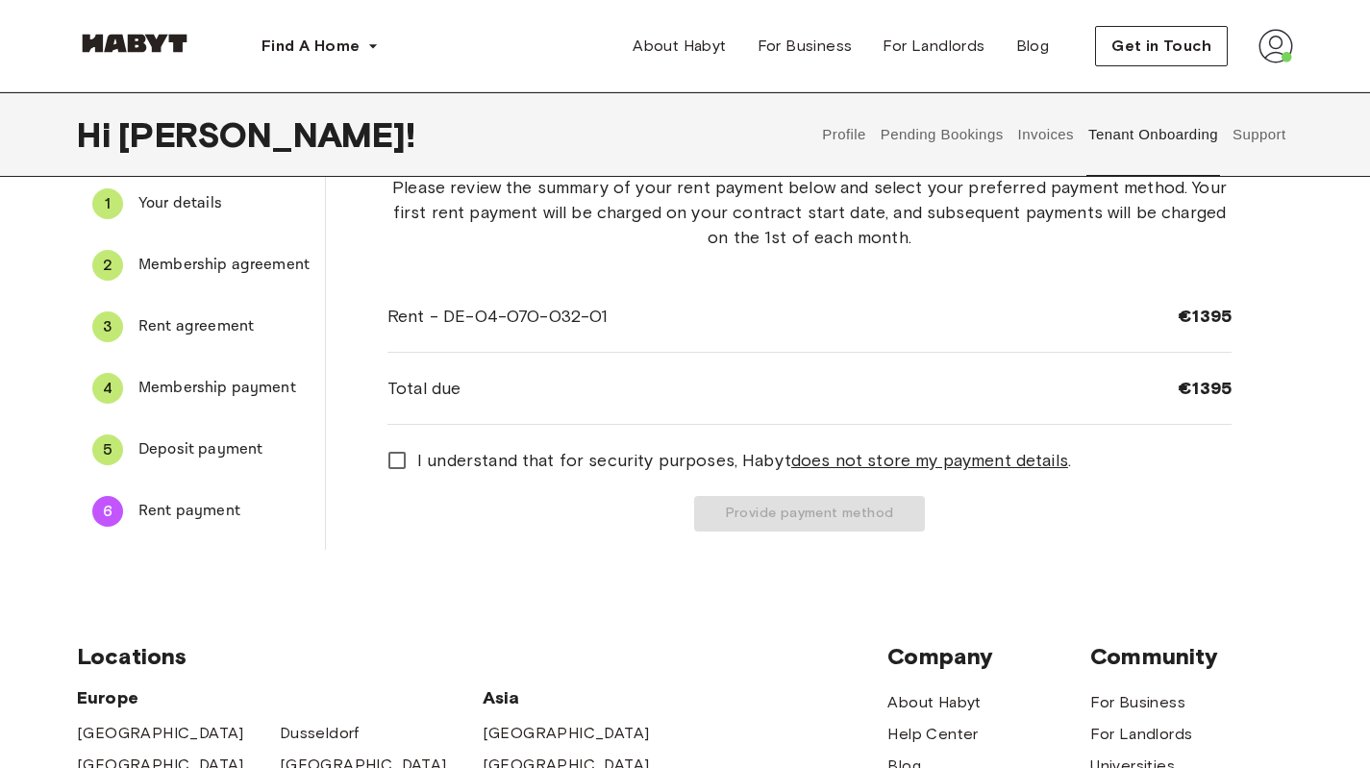
scroll to position [192, 0]
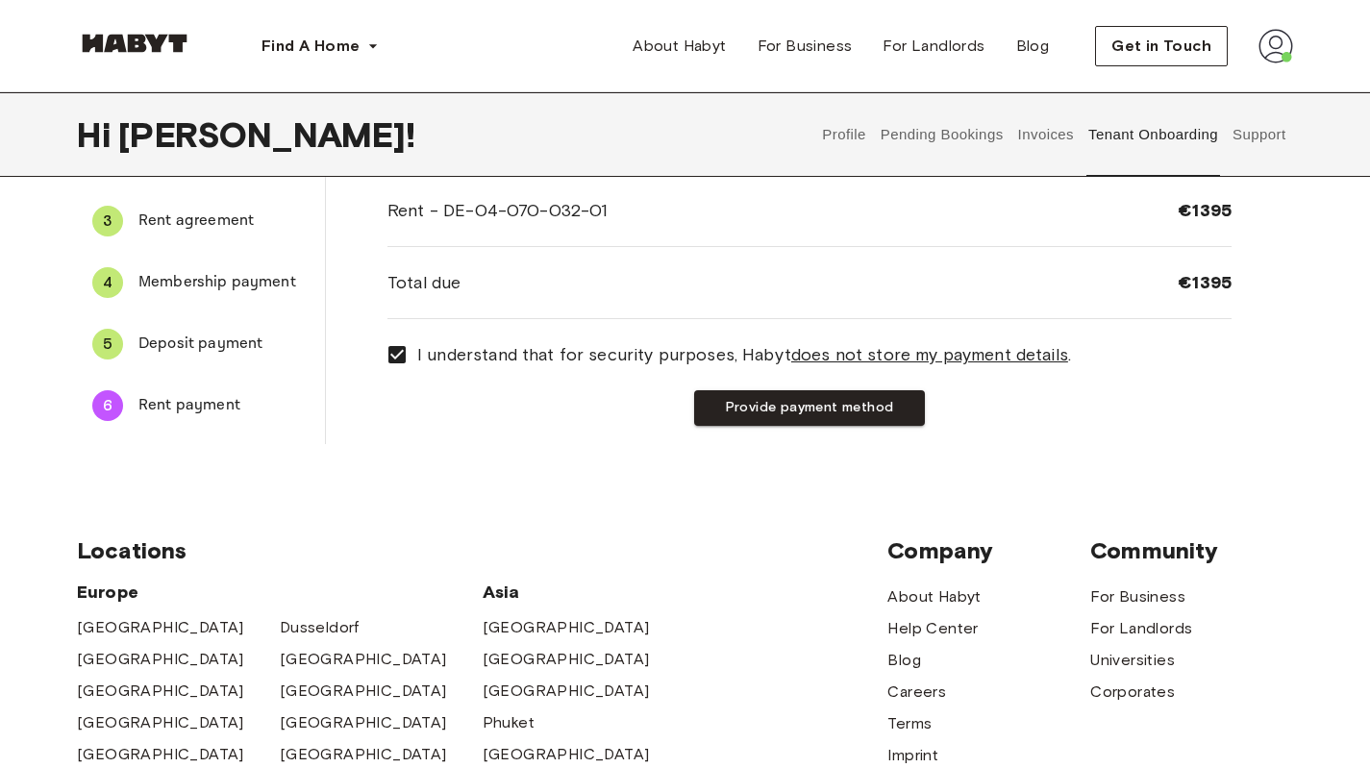
click at [631, 540] on span "Locations" at bounding box center [482, 551] width 811 height 29
click at [788, 412] on button "Provide payment method" at bounding box center [809, 408] width 231 height 36
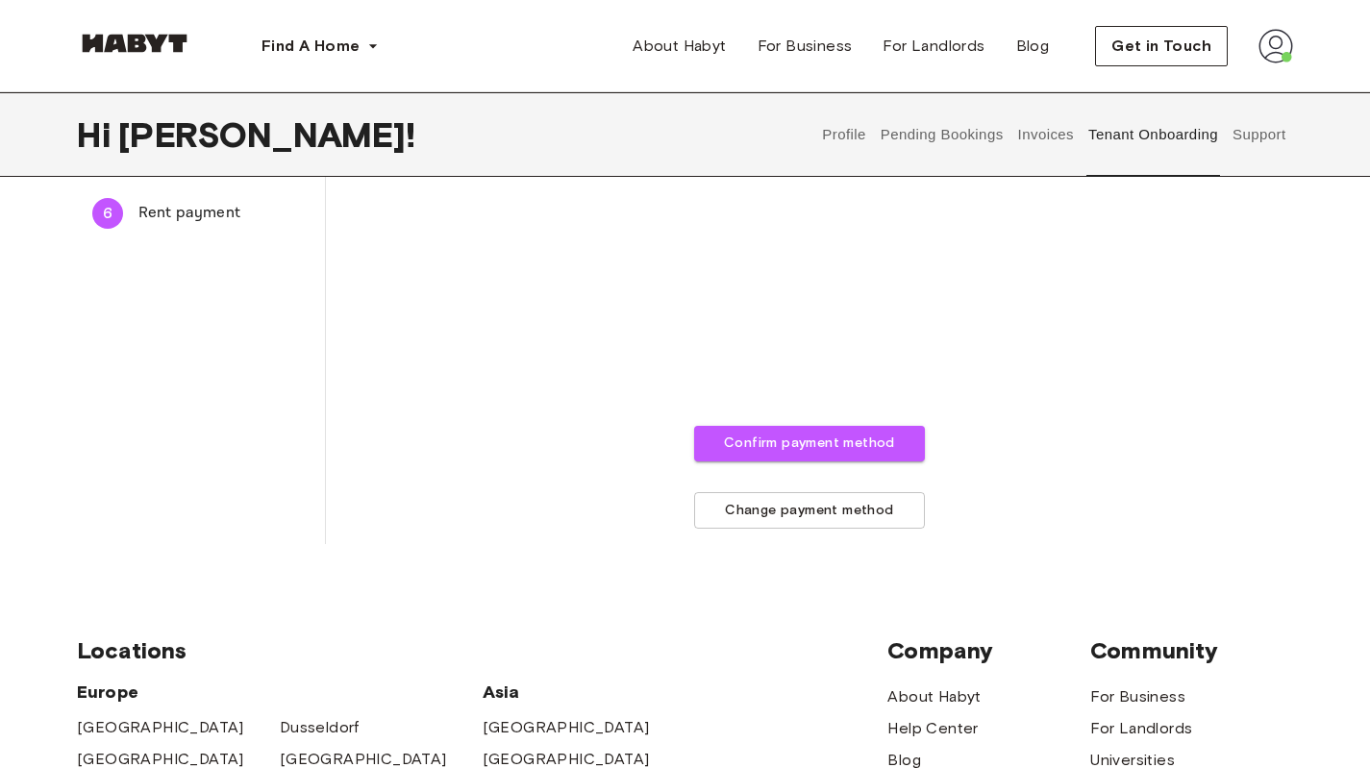
scroll to position [288, 0]
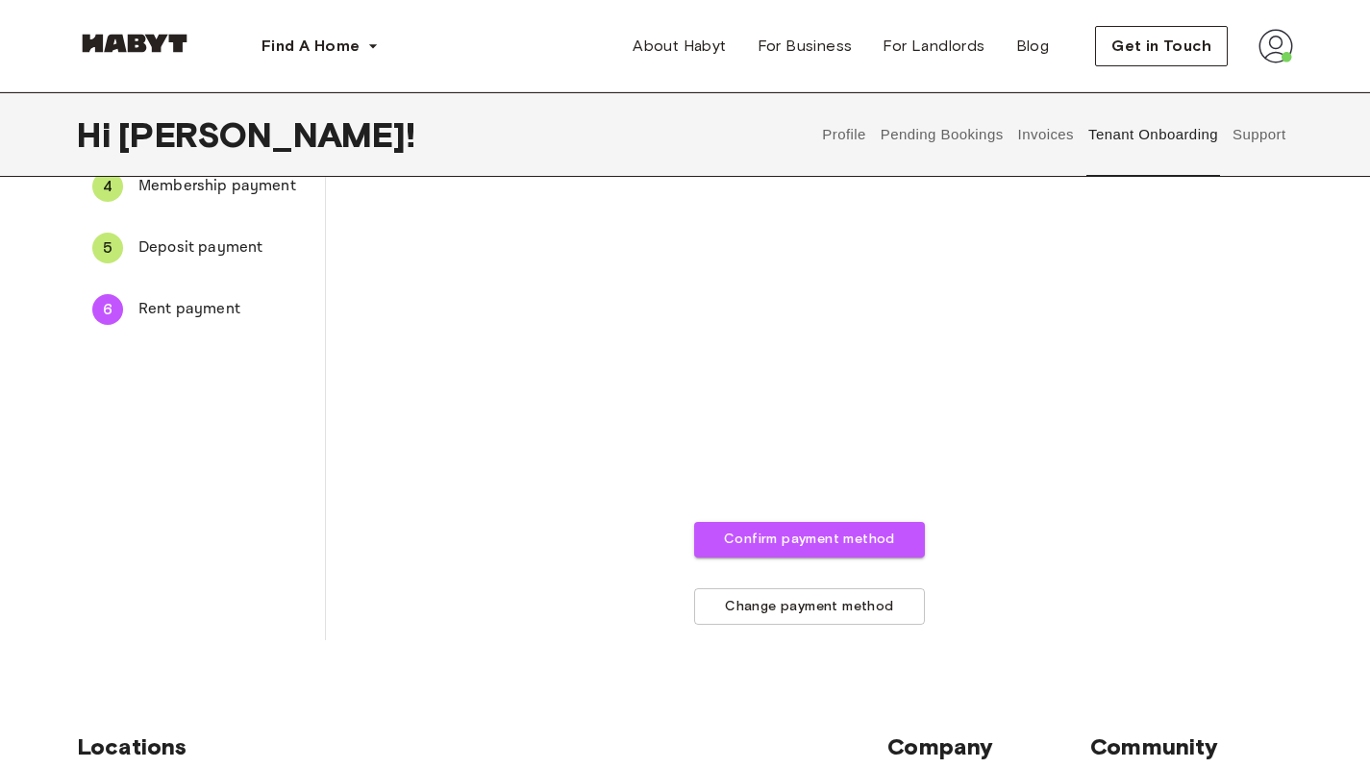
click at [519, 369] on div "The payment method you provide will be used to automatically charge your monthl…" at bounding box center [810, 299] width 844 height 652
click at [200, 240] on span "Deposit payment" at bounding box center [223, 248] width 171 height 23
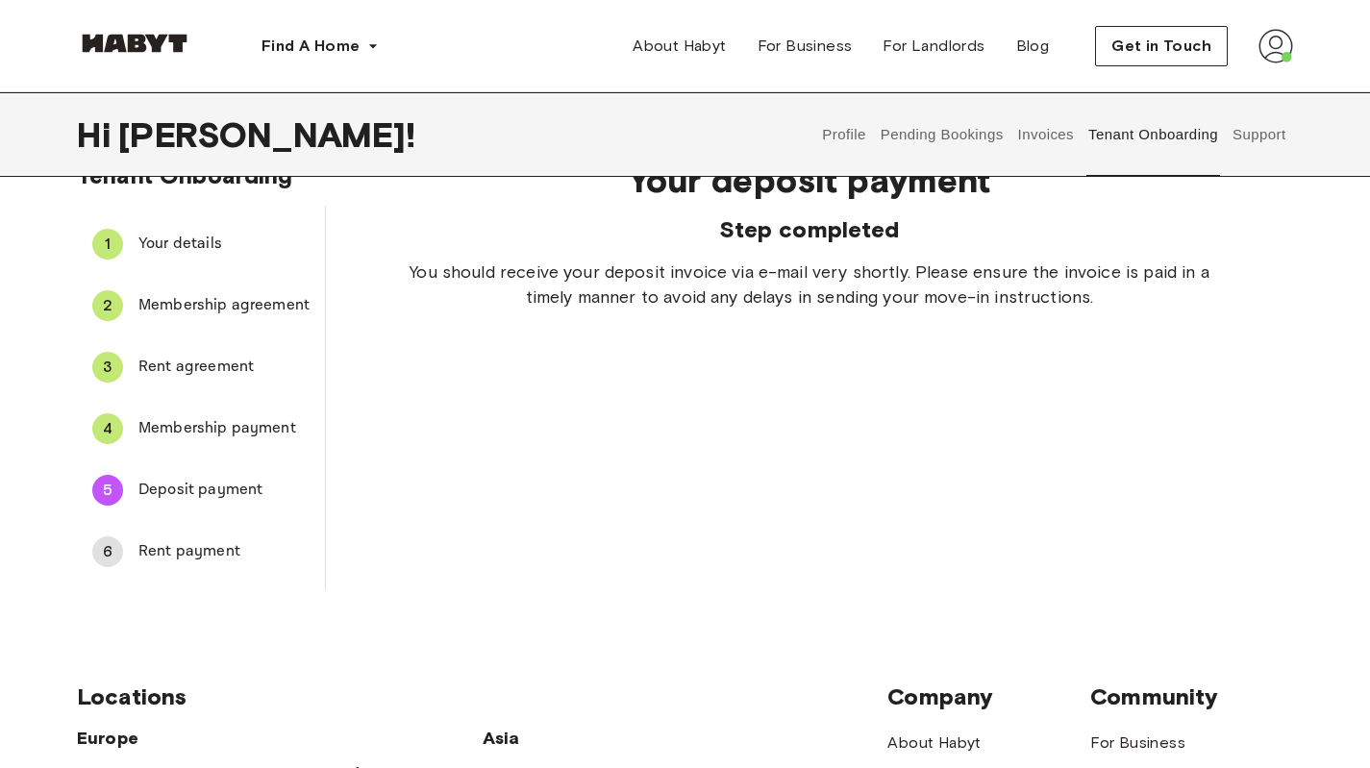
scroll to position [0, 0]
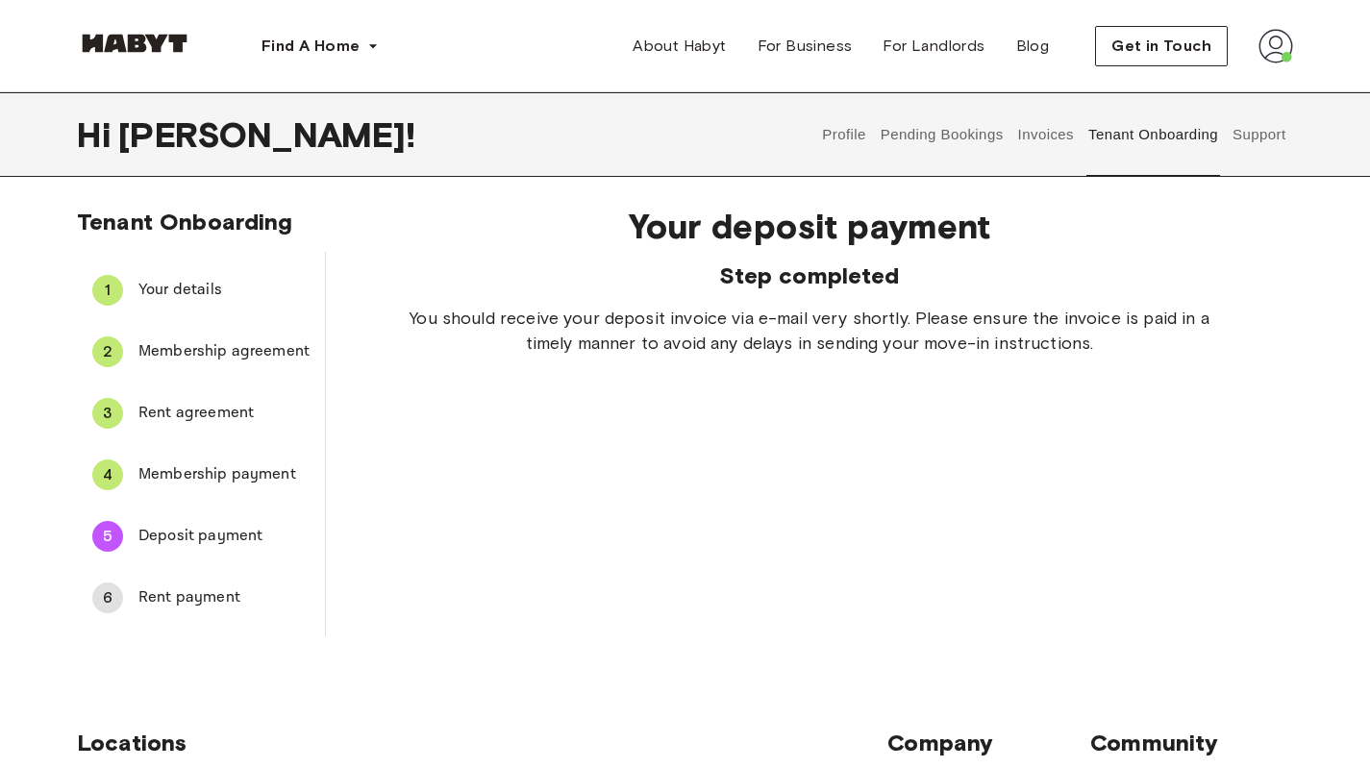
click at [769, 493] on div "Your deposit payment Step completed You should receive your deposit invoice via…" at bounding box center [809, 413] width 967 height 446
click at [1262, 54] on img at bounding box center [1276, 46] width 35 height 35
click at [1215, 87] on span "Profile" at bounding box center [1217, 90] width 48 height 23
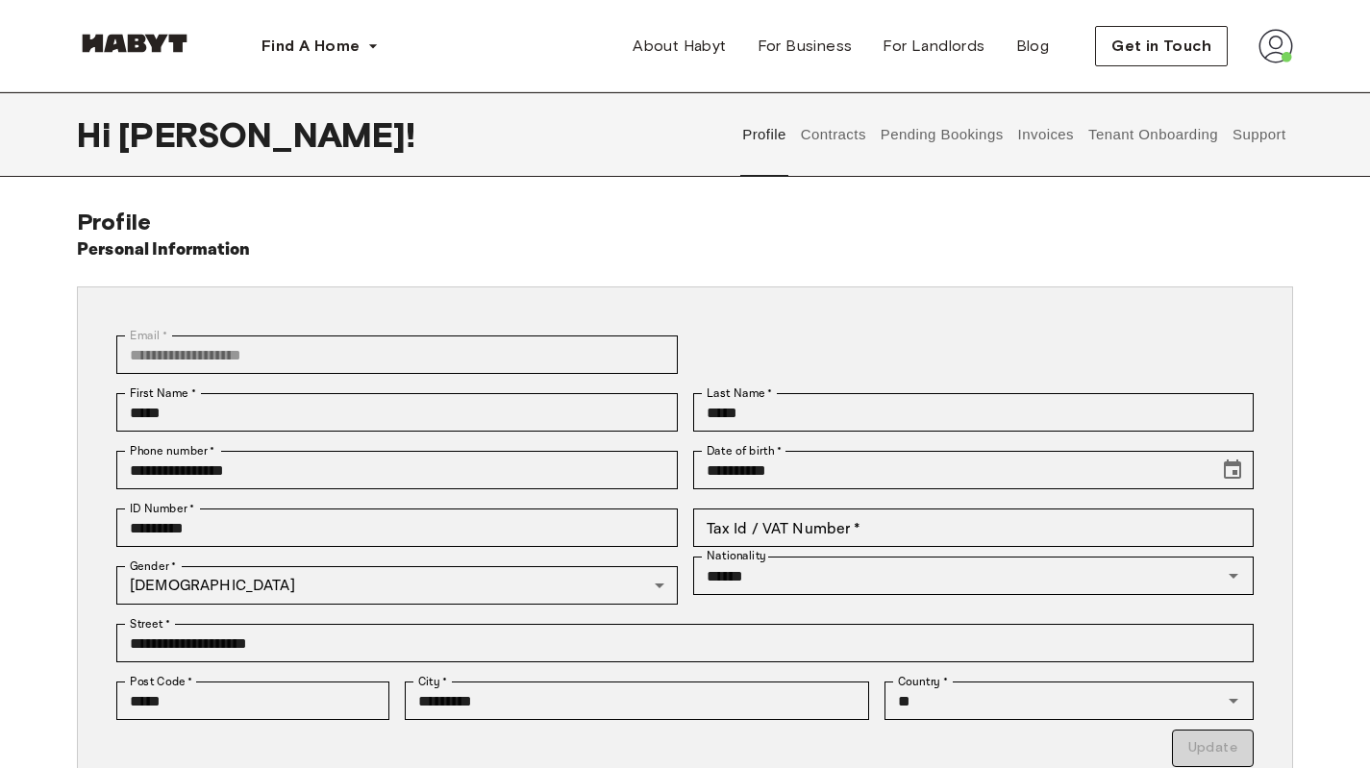
click at [815, 135] on button "Contracts" at bounding box center [833, 134] width 70 height 85
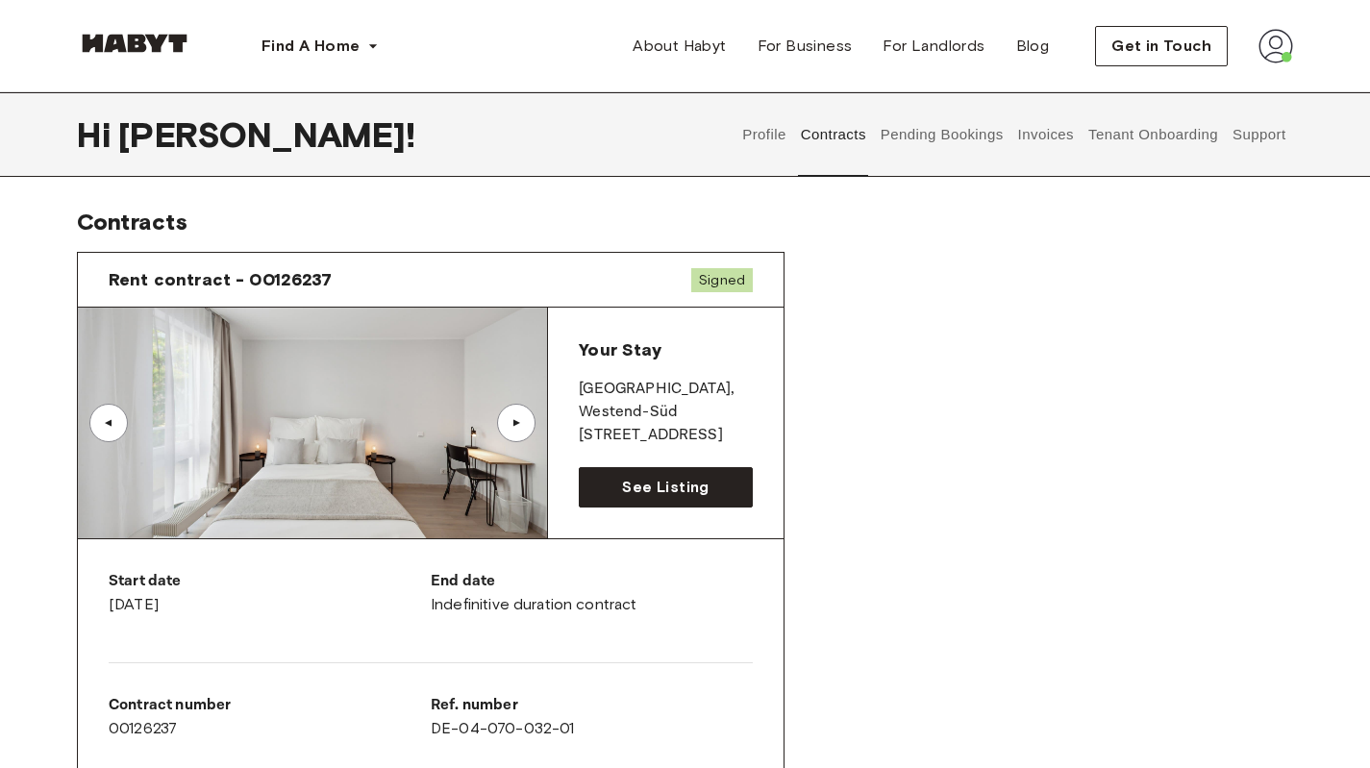
click at [531, 416] on div "▲" at bounding box center [516, 423] width 38 height 38
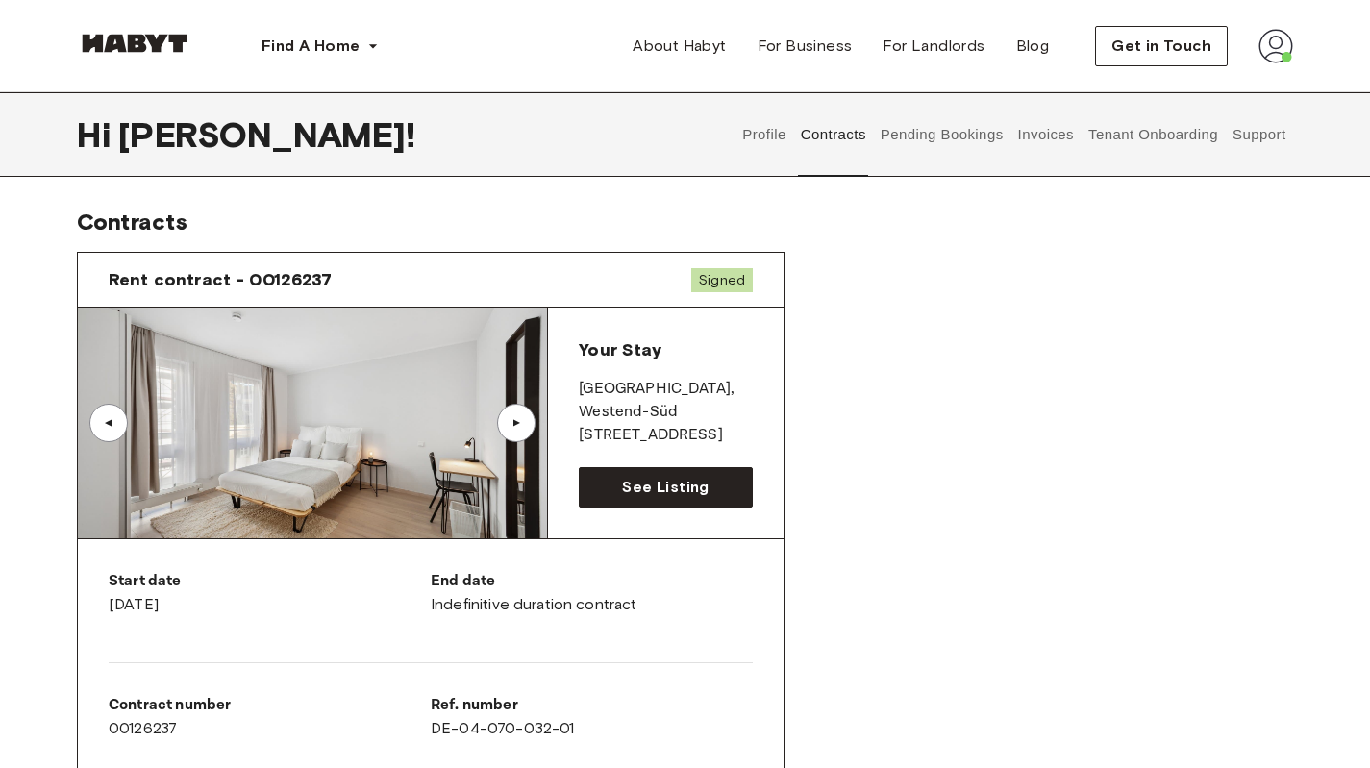
click at [531, 416] on div "▲" at bounding box center [516, 423] width 38 height 38
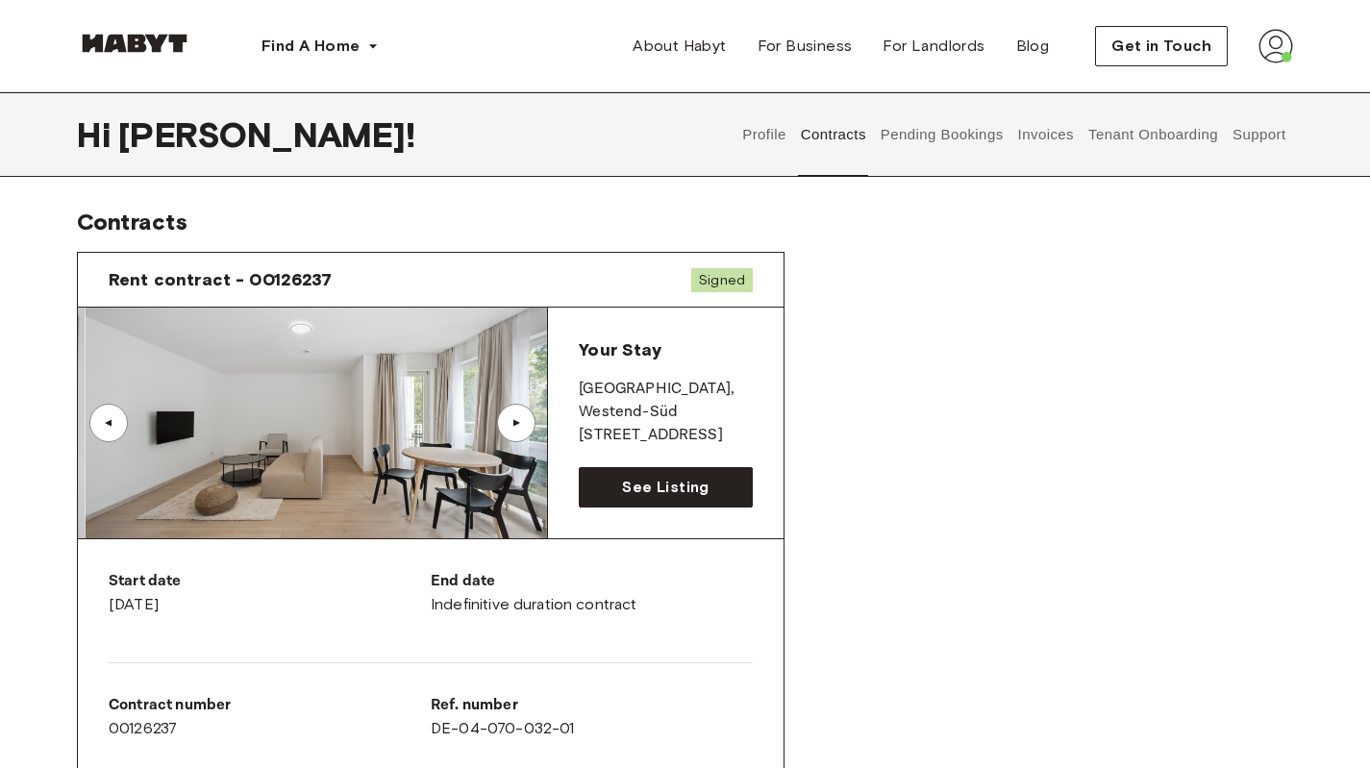
click at [531, 416] on div "▲" at bounding box center [516, 423] width 38 height 38
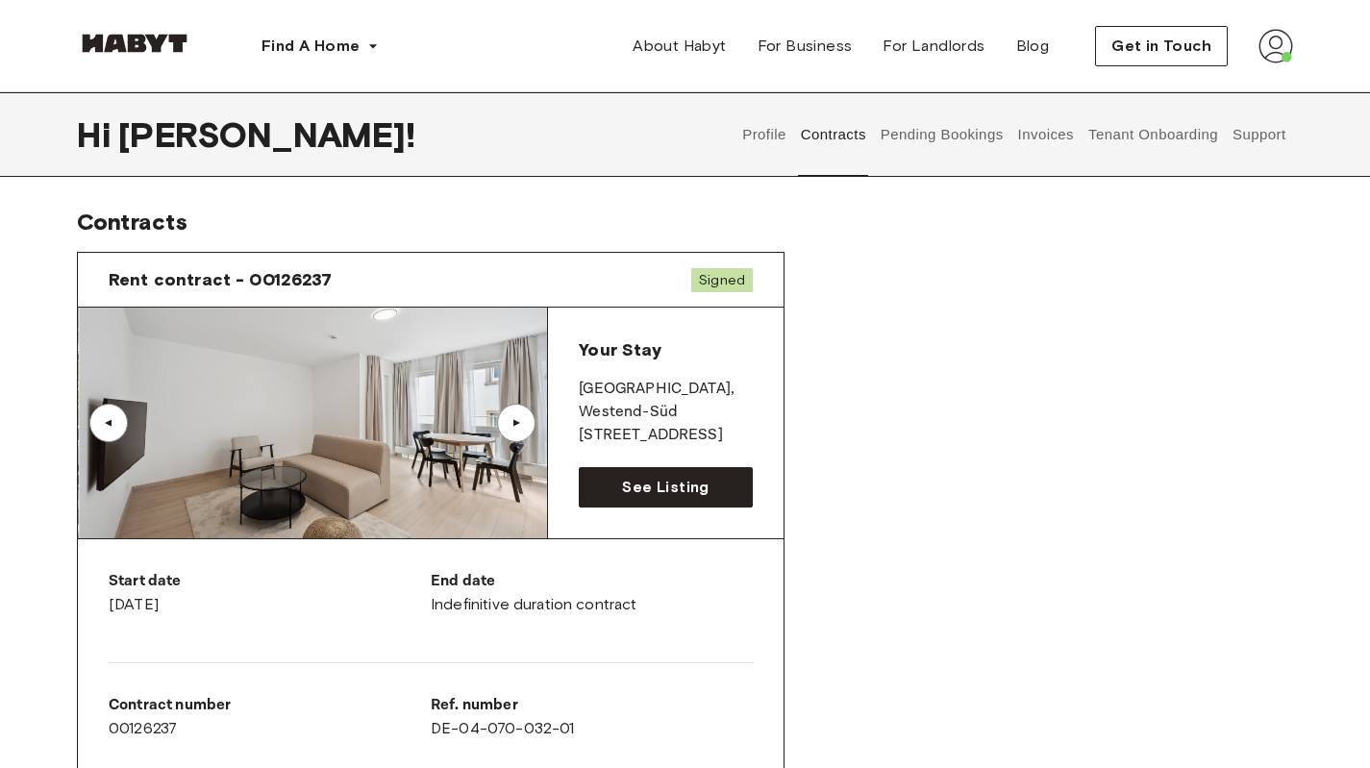
click at [531, 416] on div "▲" at bounding box center [516, 423] width 38 height 38
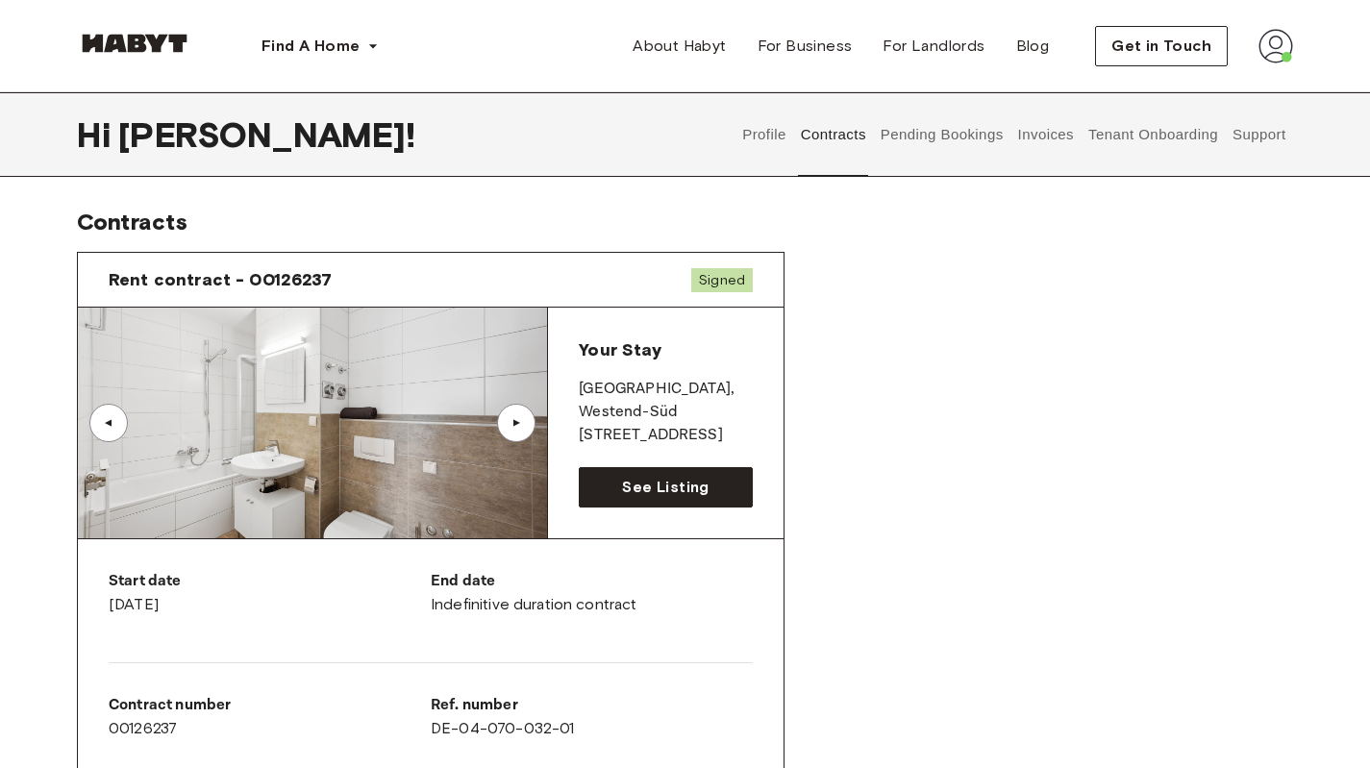
click at [531, 416] on div "▲" at bounding box center [516, 423] width 38 height 38
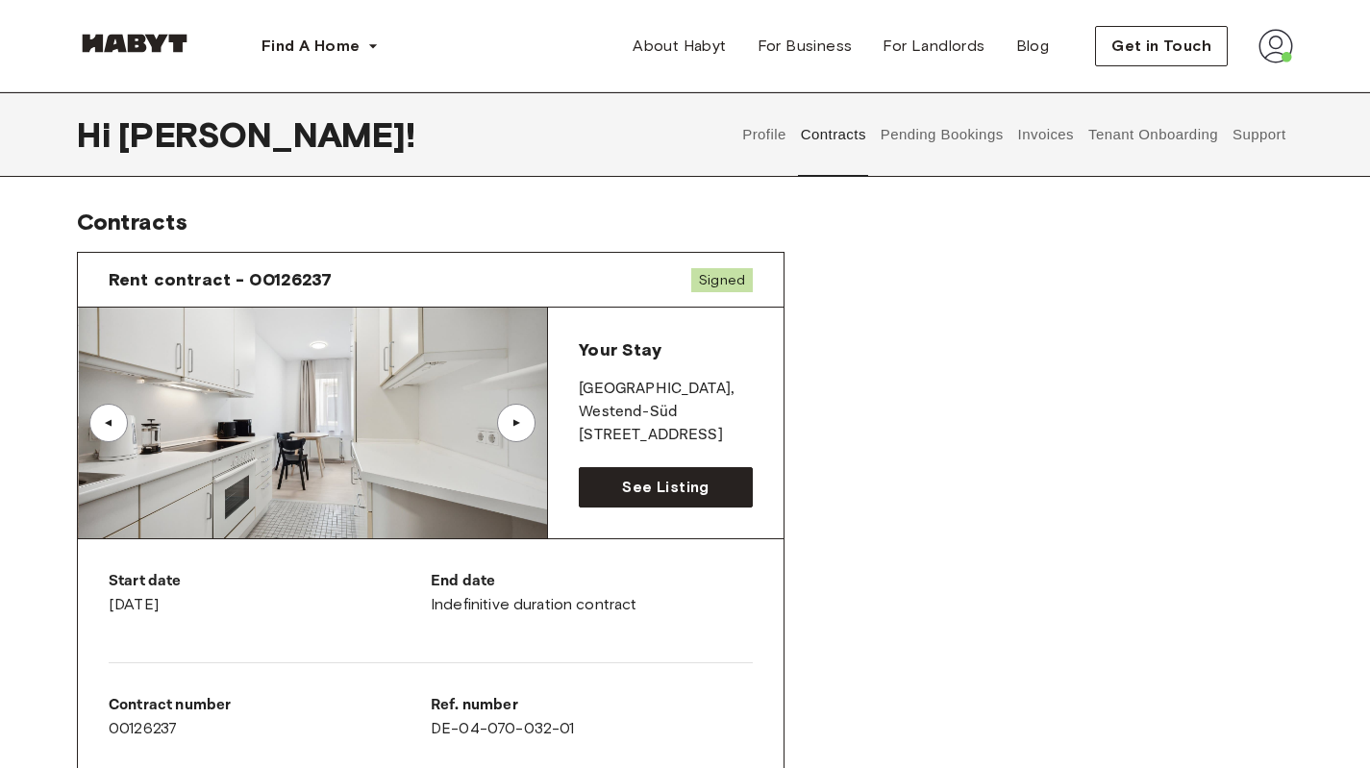
click at [527, 416] on div "▲" at bounding box center [516, 423] width 38 height 38
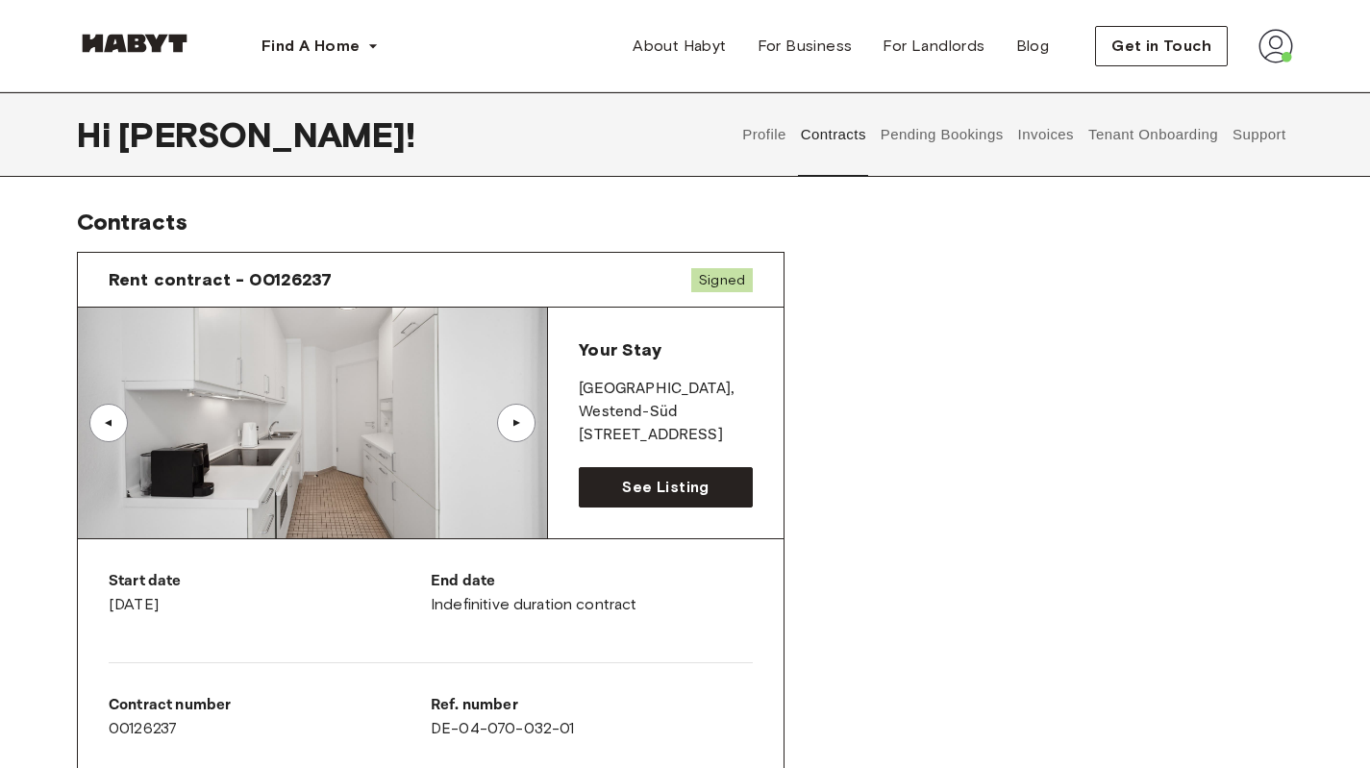
click at [527, 416] on div "▲" at bounding box center [516, 423] width 38 height 38
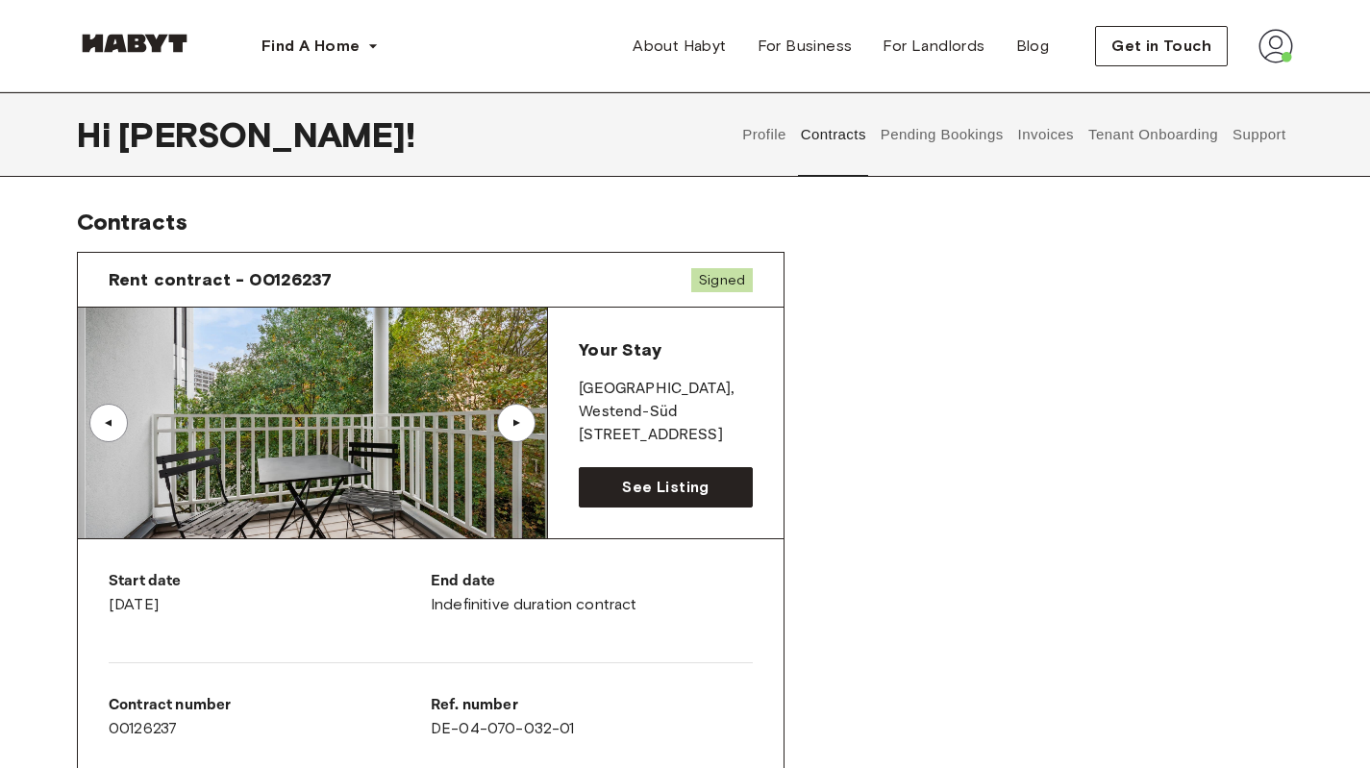
click at [527, 416] on div "▲" at bounding box center [516, 423] width 38 height 38
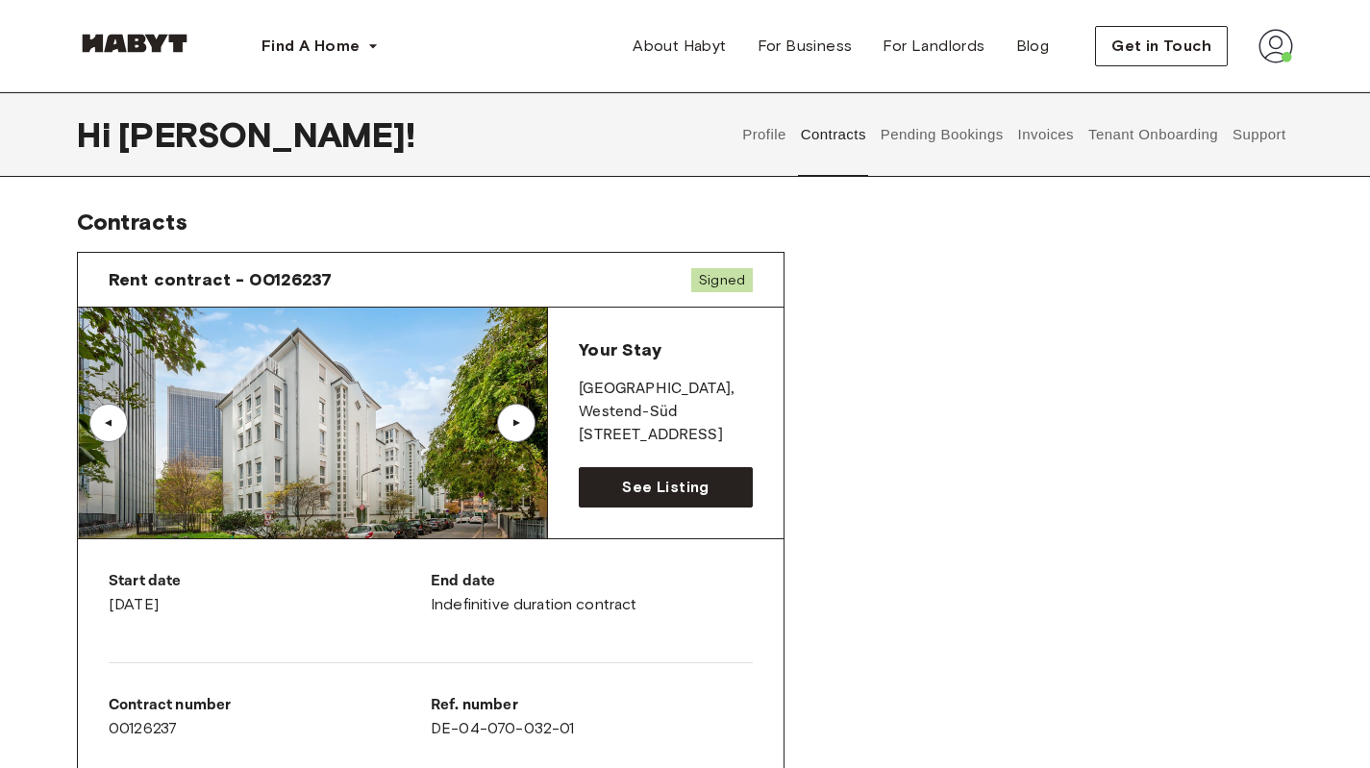
click at [512, 413] on div "▲" at bounding box center [516, 423] width 38 height 38
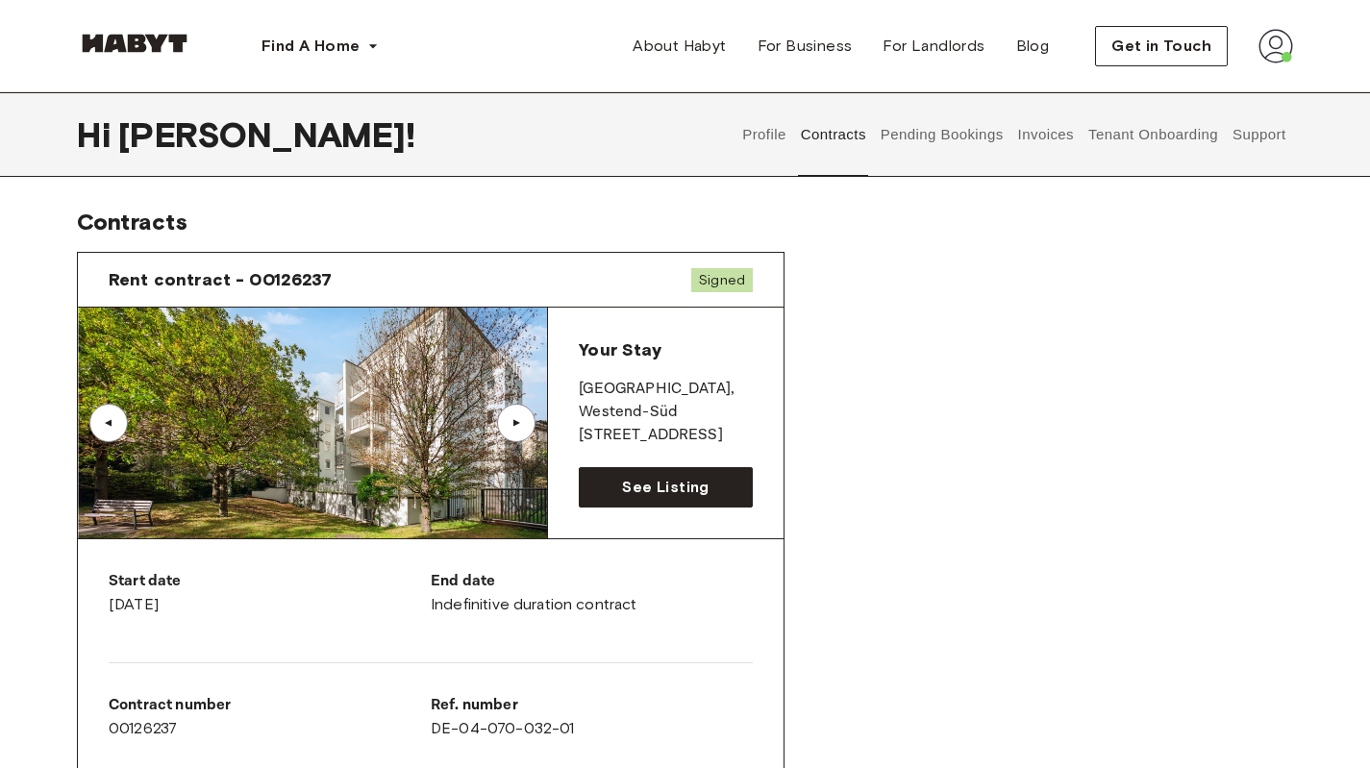
click at [512, 413] on div "▲" at bounding box center [516, 423] width 38 height 38
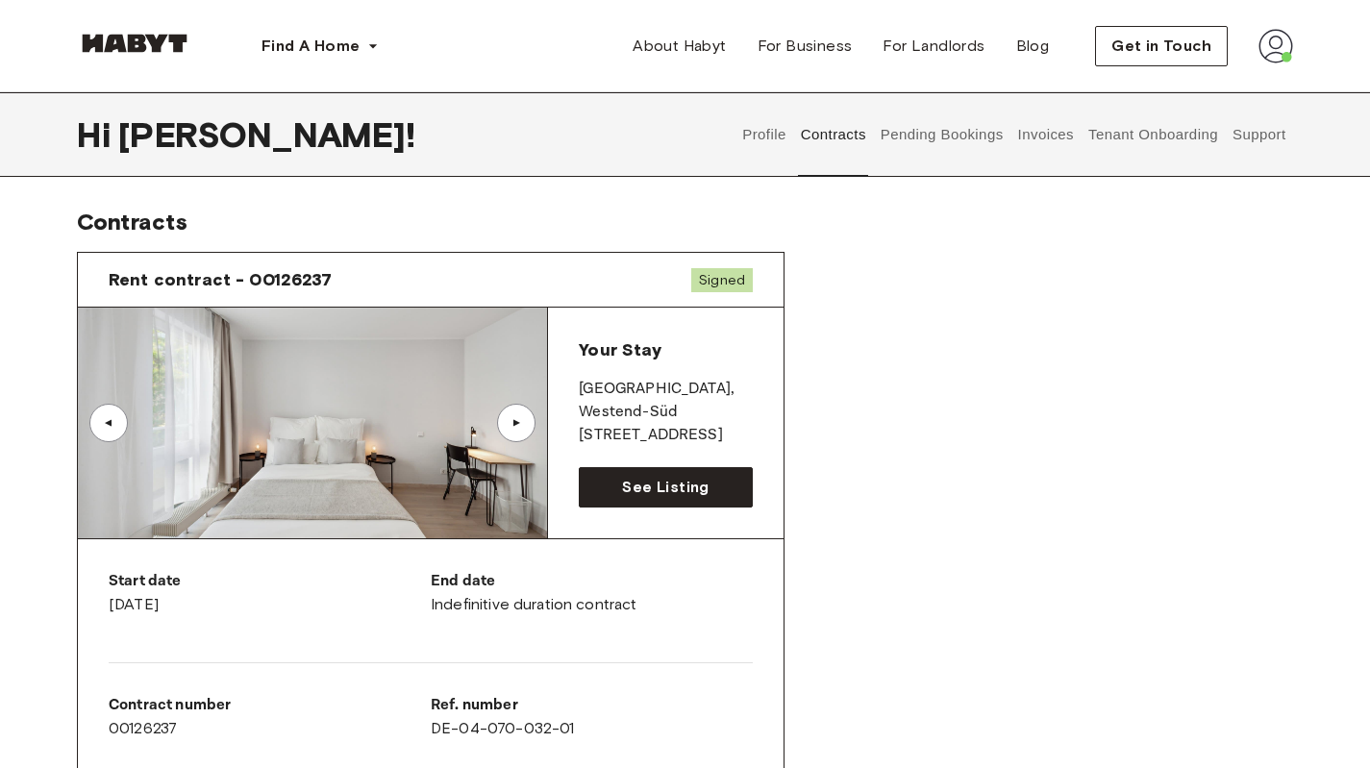
click at [512, 413] on div "▲" at bounding box center [516, 423] width 38 height 38
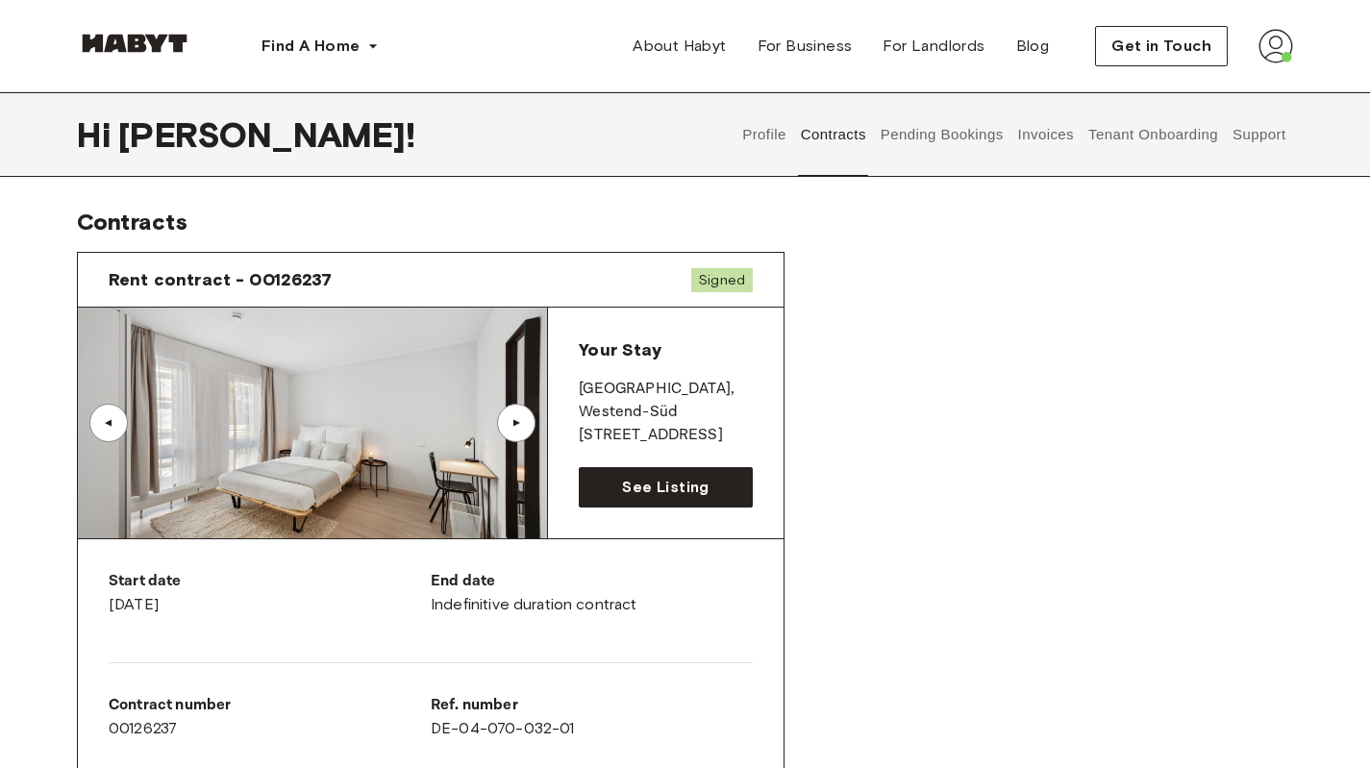
click at [512, 413] on div "▲" at bounding box center [516, 423] width 38 height 38
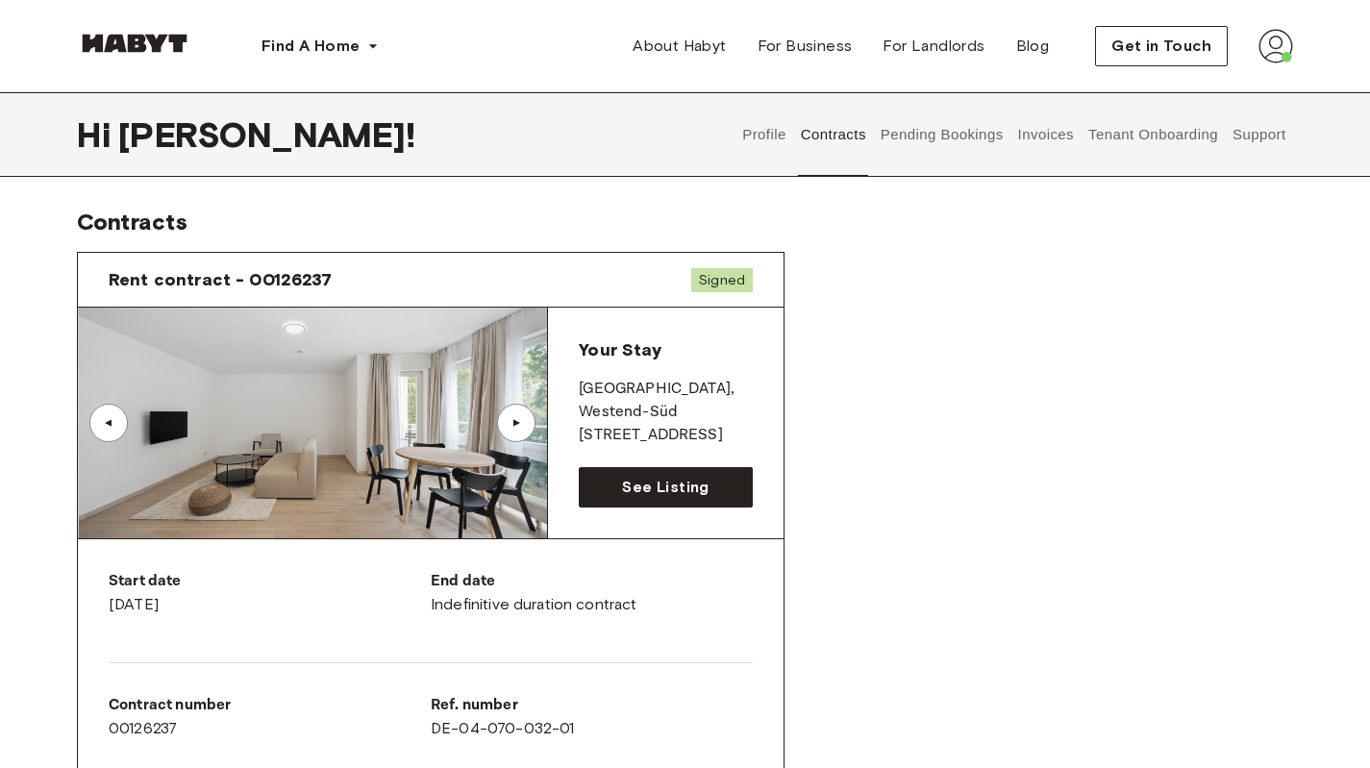
click at [512, 413] on div "▲" at bounding box center [516, 423] width 38 height 38
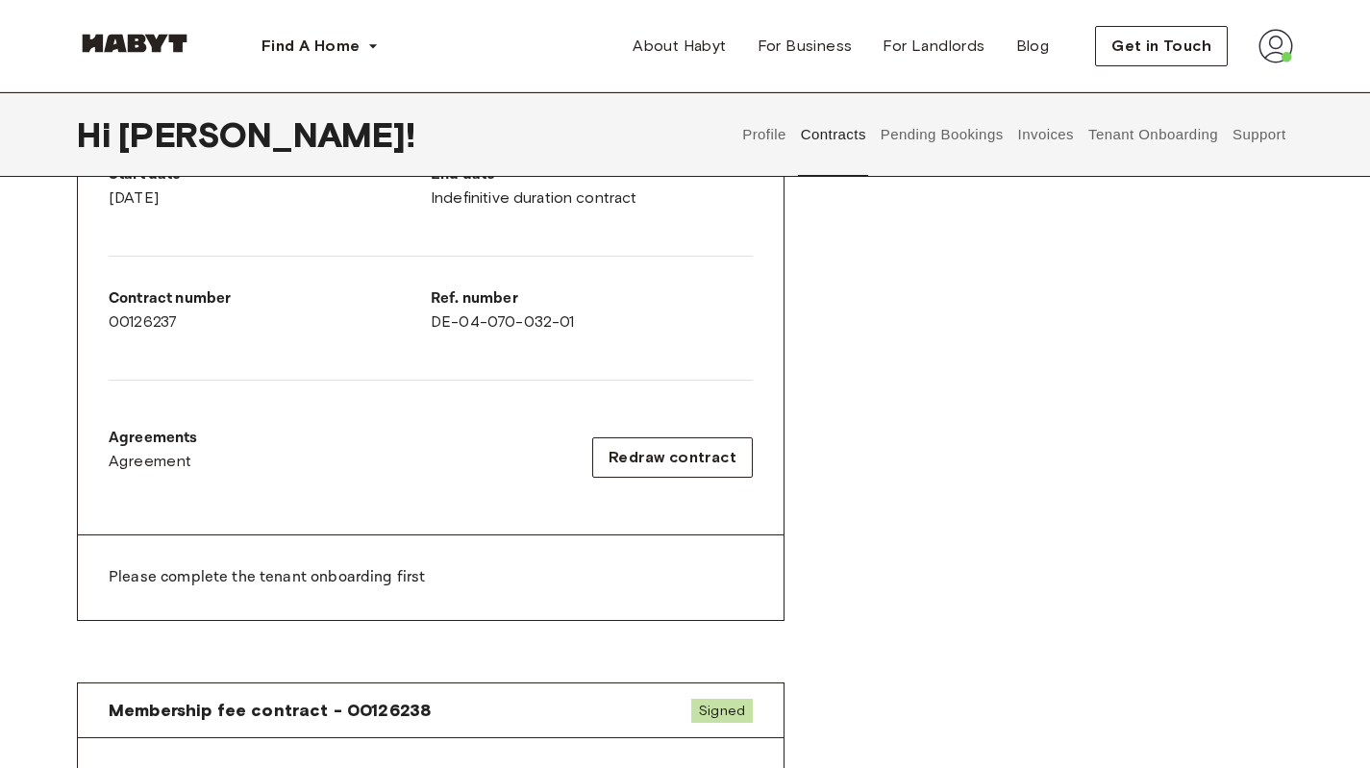
scroll to position [385, 0]
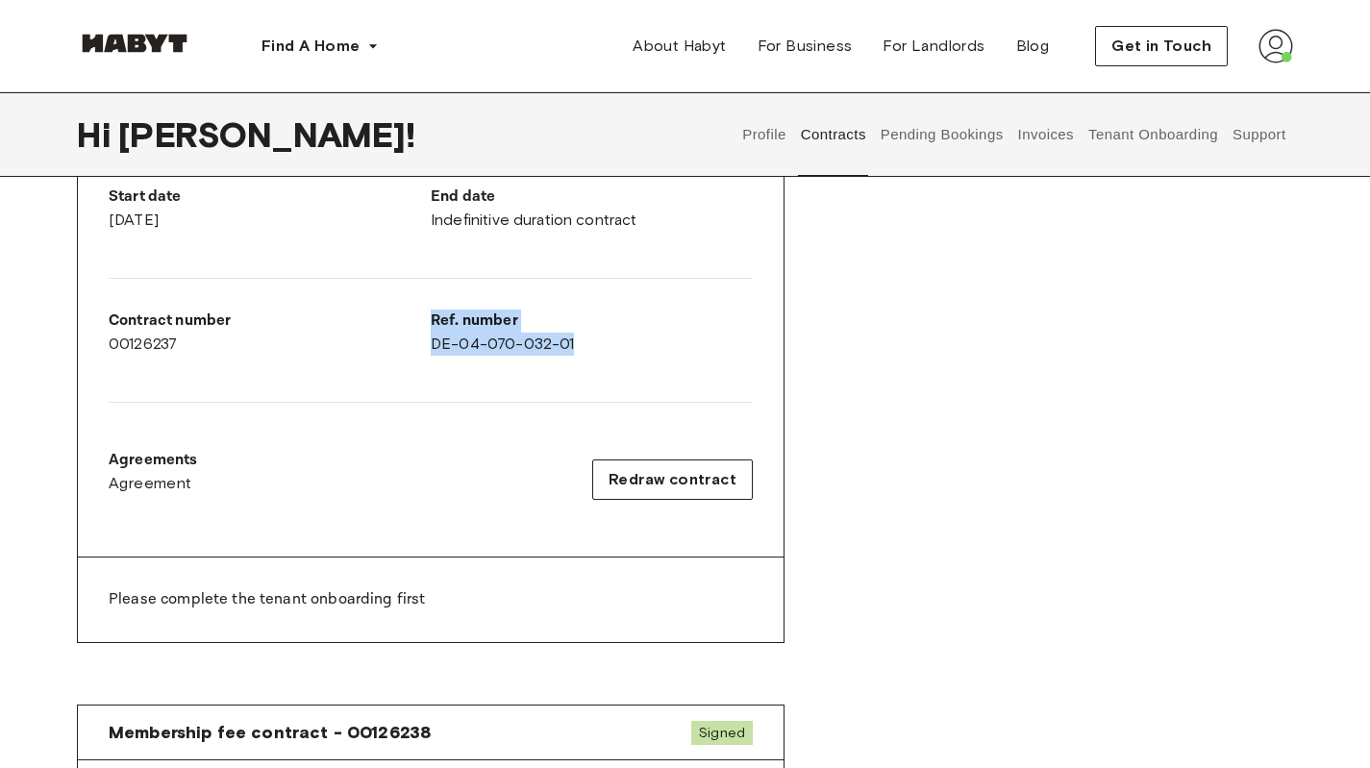
drag, startPoint x: 407, startPoint y: 336, endPoint x: 622, endPoint y: 362, distance: 216.9
click at [622, 362] on div "Start date December 4th, 2025 End date Indefinitive duration contract Contract …" at bounding box center [431, 356] width 706 height 403
click at [610, 363] on div "Ref. number DE-04-070-032-01" at bounding box center [592, 341] width 322 height 62
drag, startPoint x: 612, startPoint y: 346, endPoint x: 400, endPoint y: 346, distance: 211.5
click at [400, 346] on div "Start date December 4th, 2025 End date Indefinitive duration contract Contract …" at bounding box center [431, 356] width 706 height 403
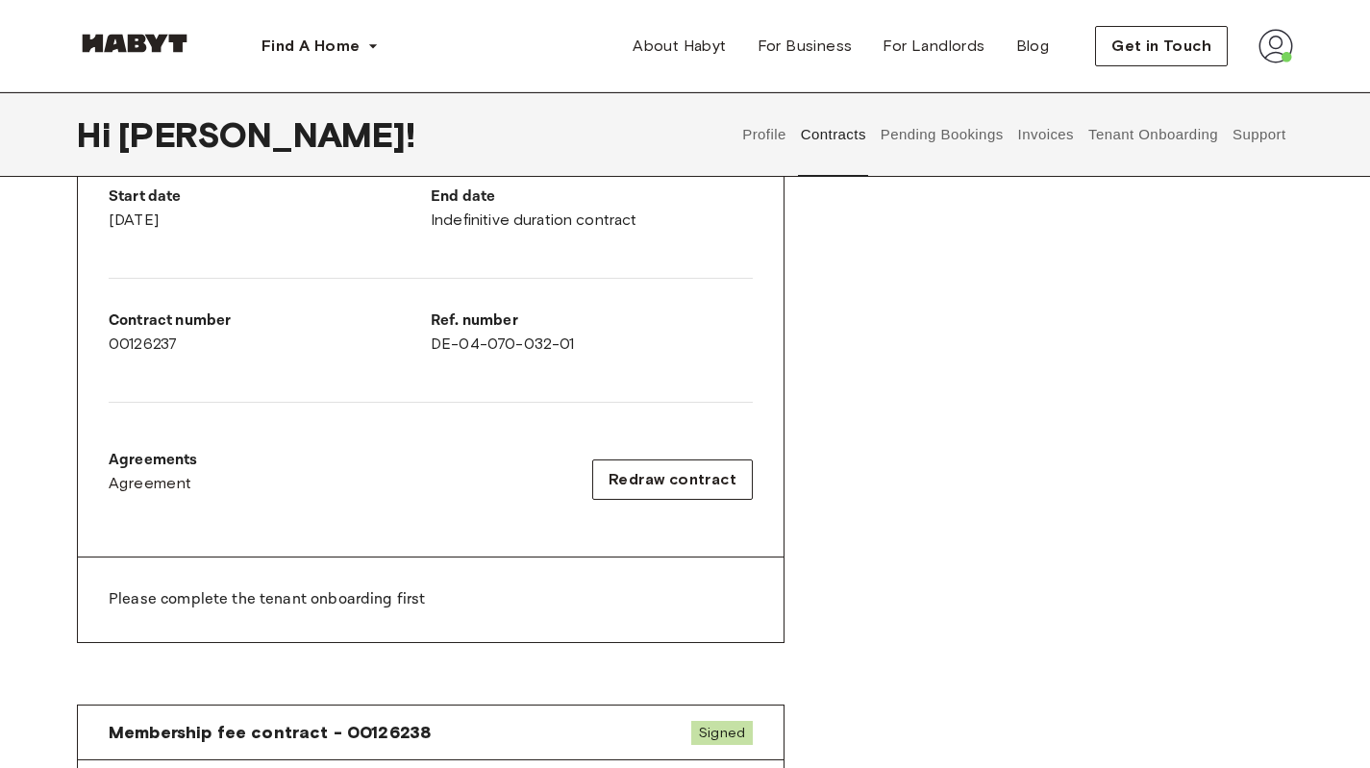
click at [375, 434] on div "Agreements Agreement Redraw contract" at bounding box center [431, 480] width 644 height 92
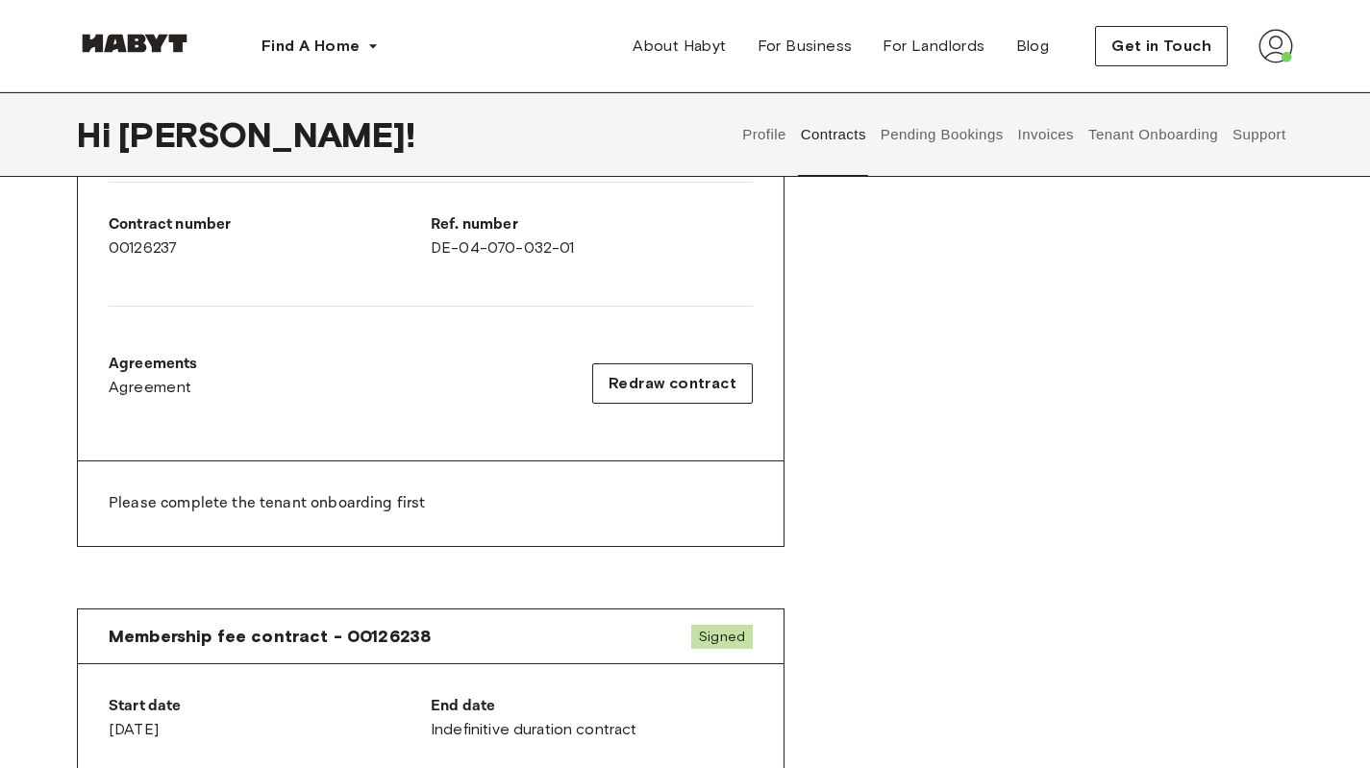
scroll to position [673, 0]
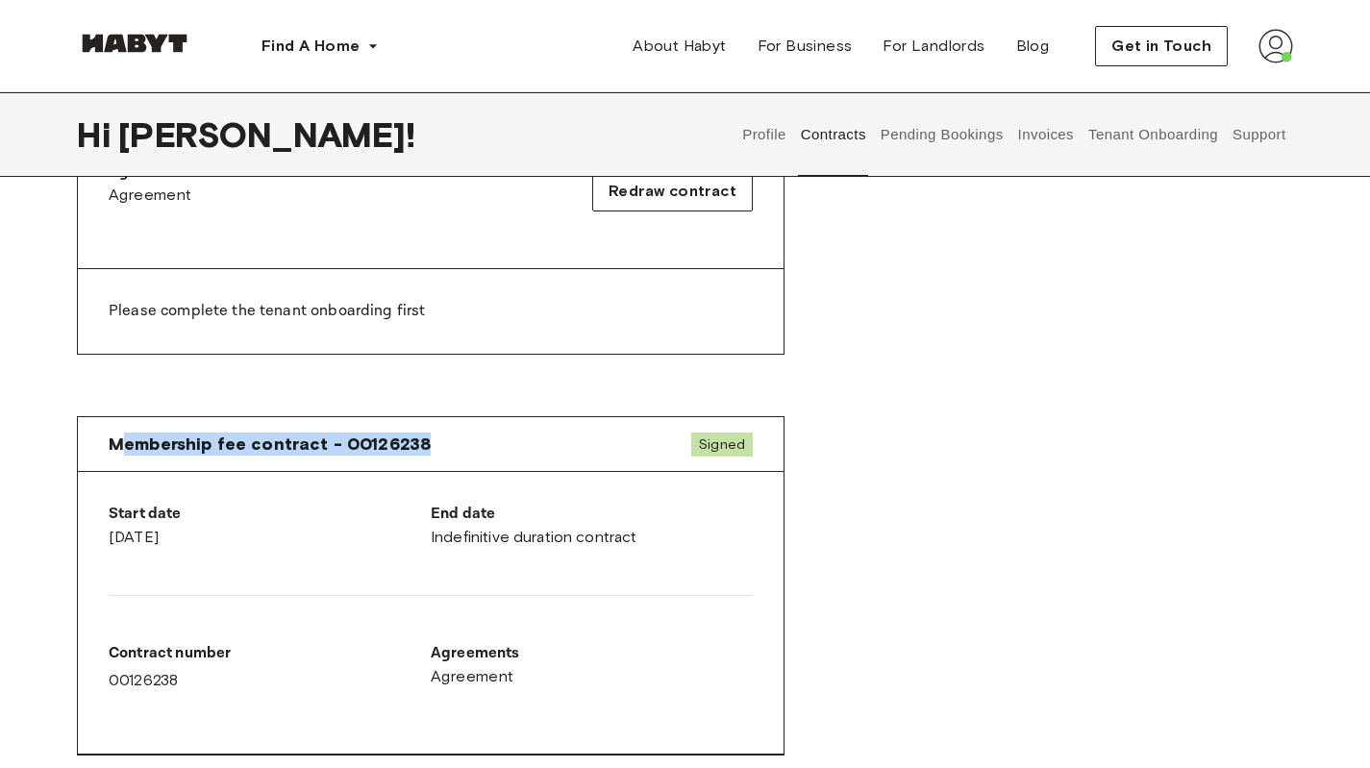
drag, startPoint x: 119, startPoint y: 442, endPoint x: 459, endPoint y: 443, distance: 339.4
click at [459, 443] on div "Membership fee contract - 00126238 Signed" at bounding box center [431, 444] width 706 height 55
drag, startPoint x: 459, startPoint y: 443, endPoint x: 132, endPoint y: 445, distance: 326.9
click at [132, 445] on div "Membership fee contract - 00126238 Signed" at bounding box center [431, 444] width 706 height 55
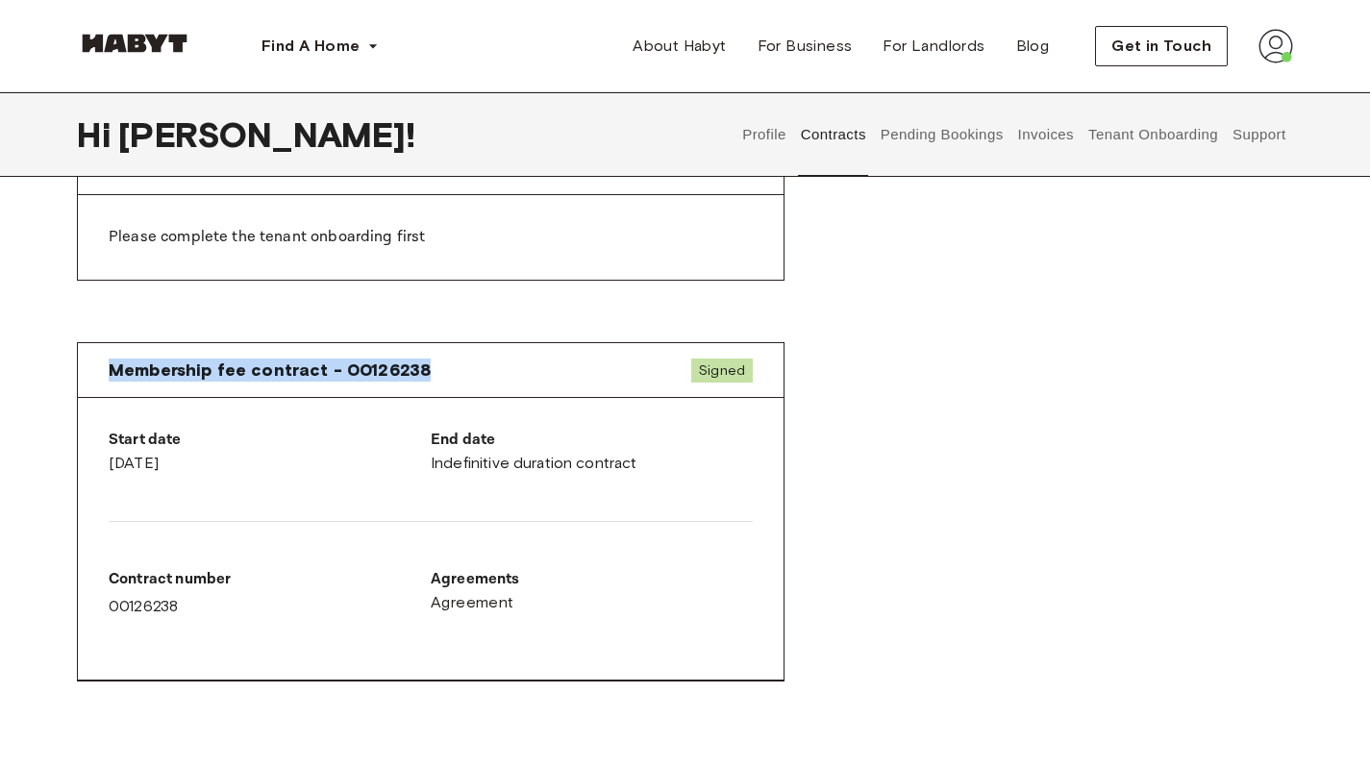
scroll to position [769, 0]
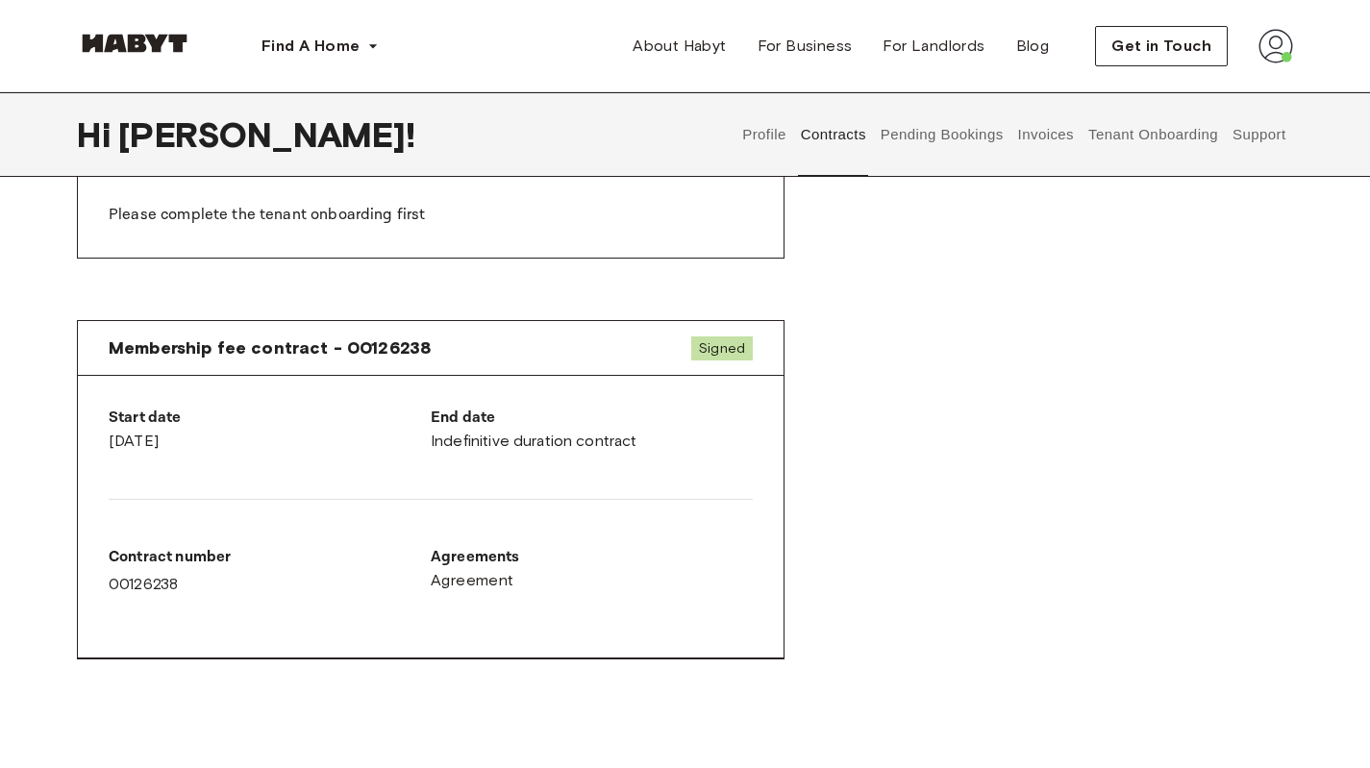
click at [113, 441] on div "Start date December 4th, 2025" at bounding box center [270, 430] width 322 height 46
drag, startPoint x: 113, startPoint y: 441, endPoint x: 330, endPoint y: 443, distance: 216.4
click at [330, 443] on div "Start date December 4th, 2025" at bounding box center [270, 430] width 322 height 46
click at [466, 438] on div "End date Indefinitive duration contract" at bounding box center [592, 430] width 322 height 46
drag, startPoint x: 466, startPoint y: 438, endPoint x: 733, endPoint y: 445, distance: 266.4
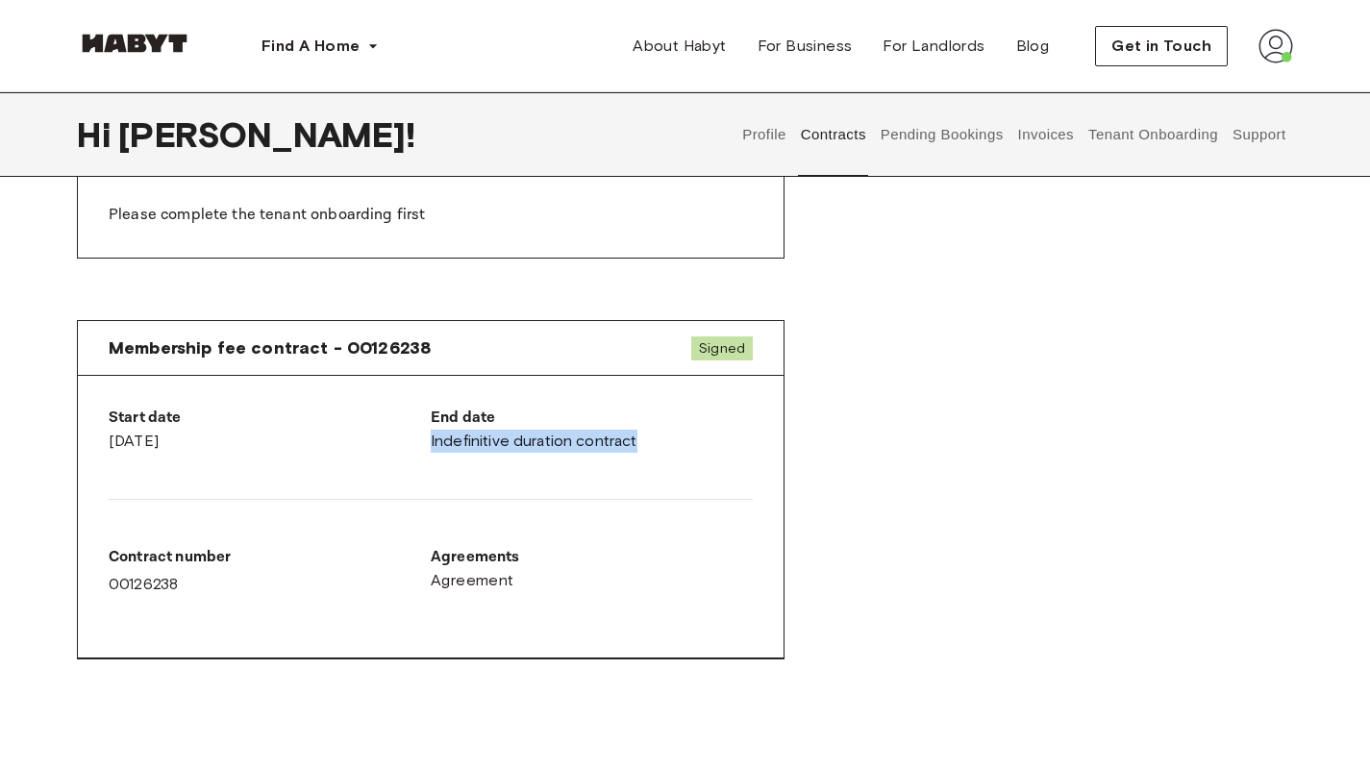
click at [730, 445] on div "End date Indefinitive duration contract" at bounding box center [592, 430] width 322 height 46
click at [456, 576] on span "Agreement" at bounding box center [473, 580] width 84 height 23
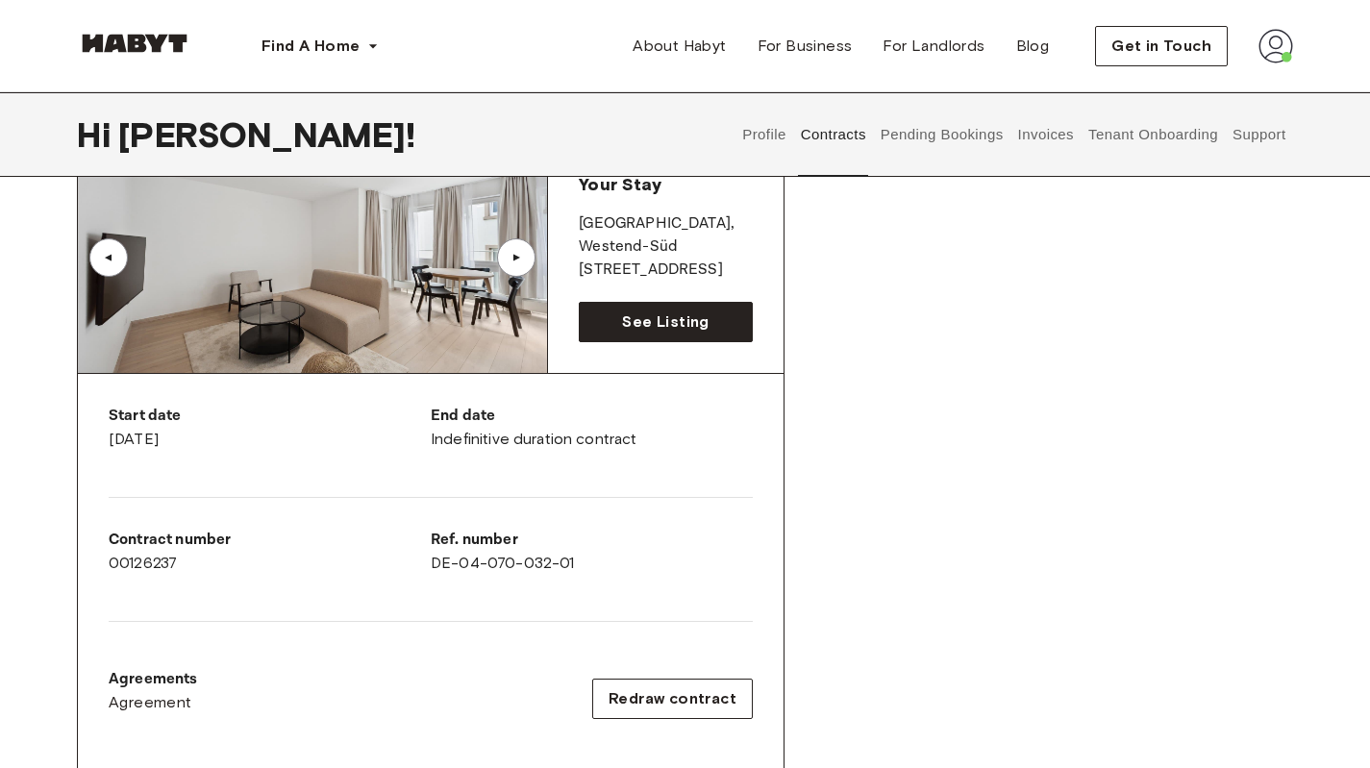
scroll to position [0, 0]
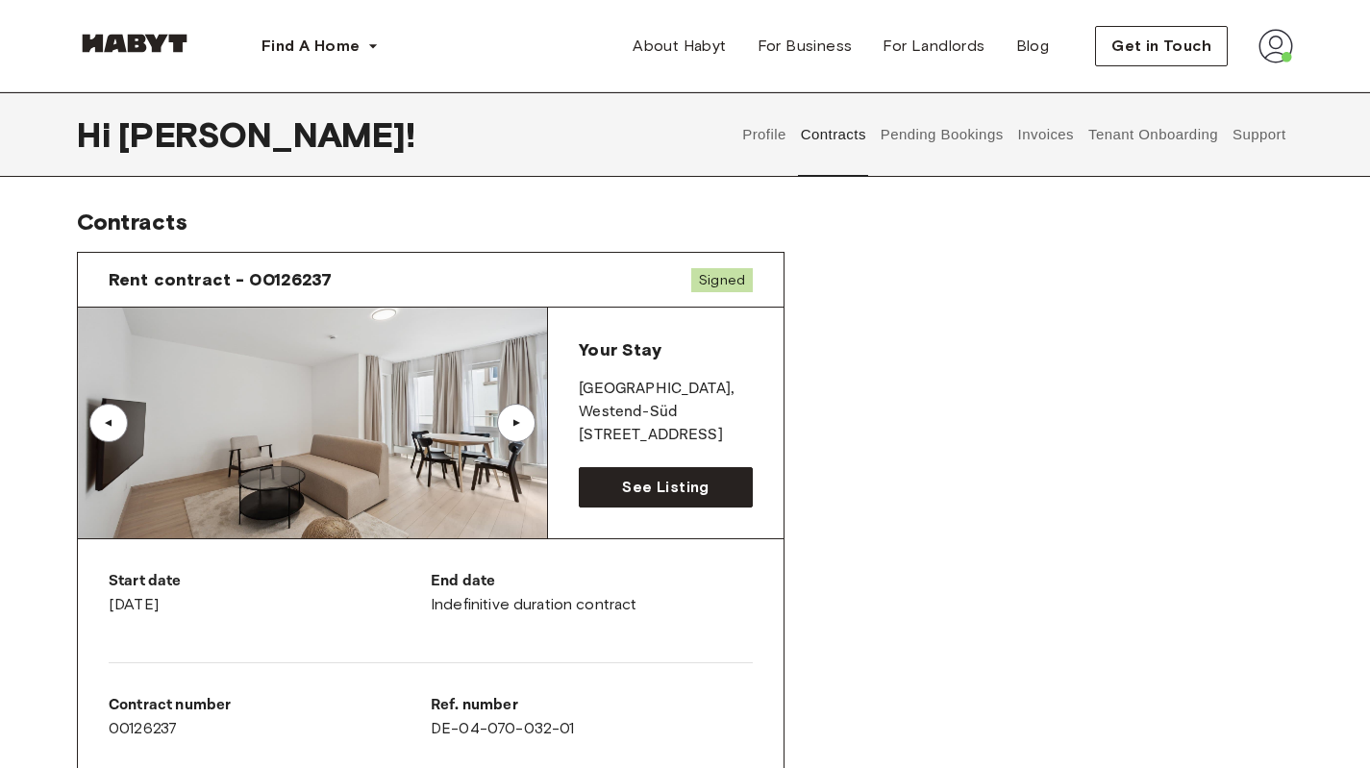
click at [918, 130] on button "Pending Bookings" at bounding box center [942, 134] width 128 height 85
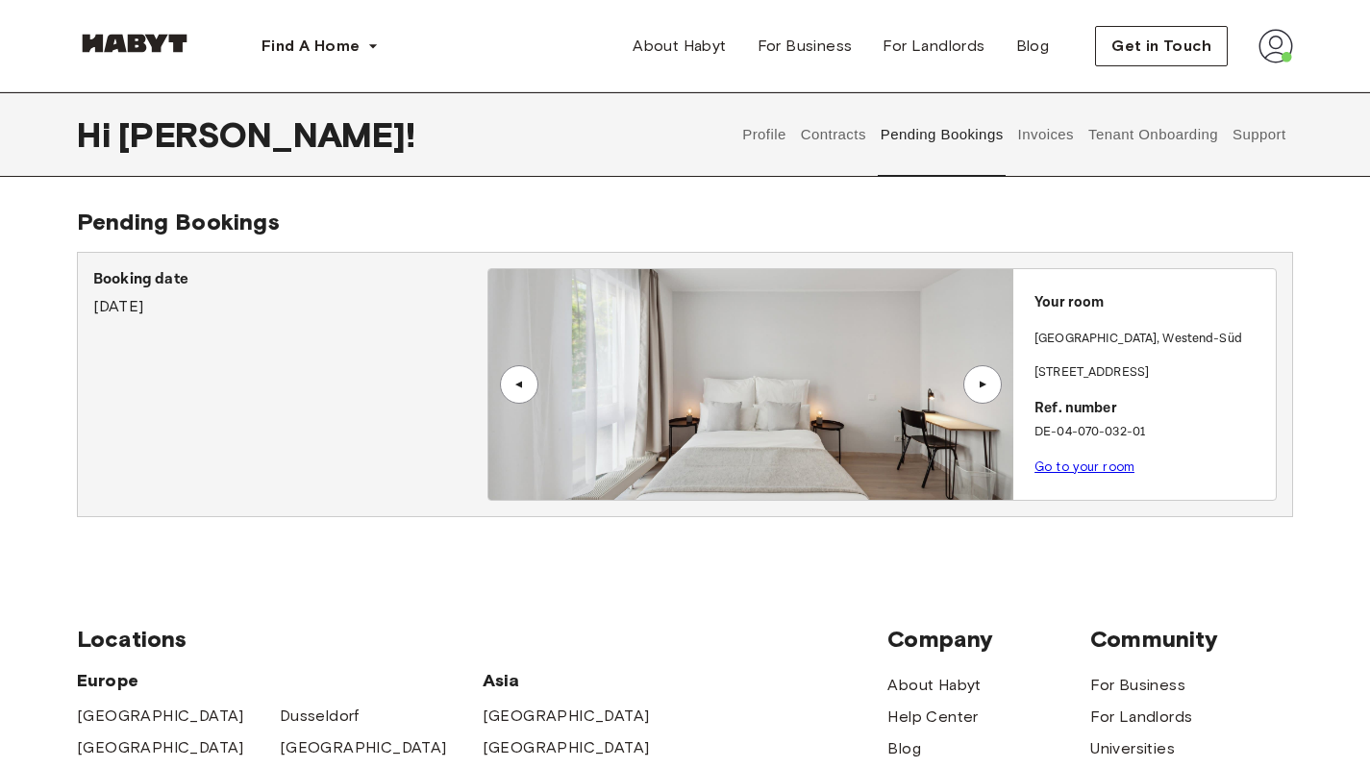
click at [979, 375] on div "▲" at bounding box center [982, 384] width 38 height 38
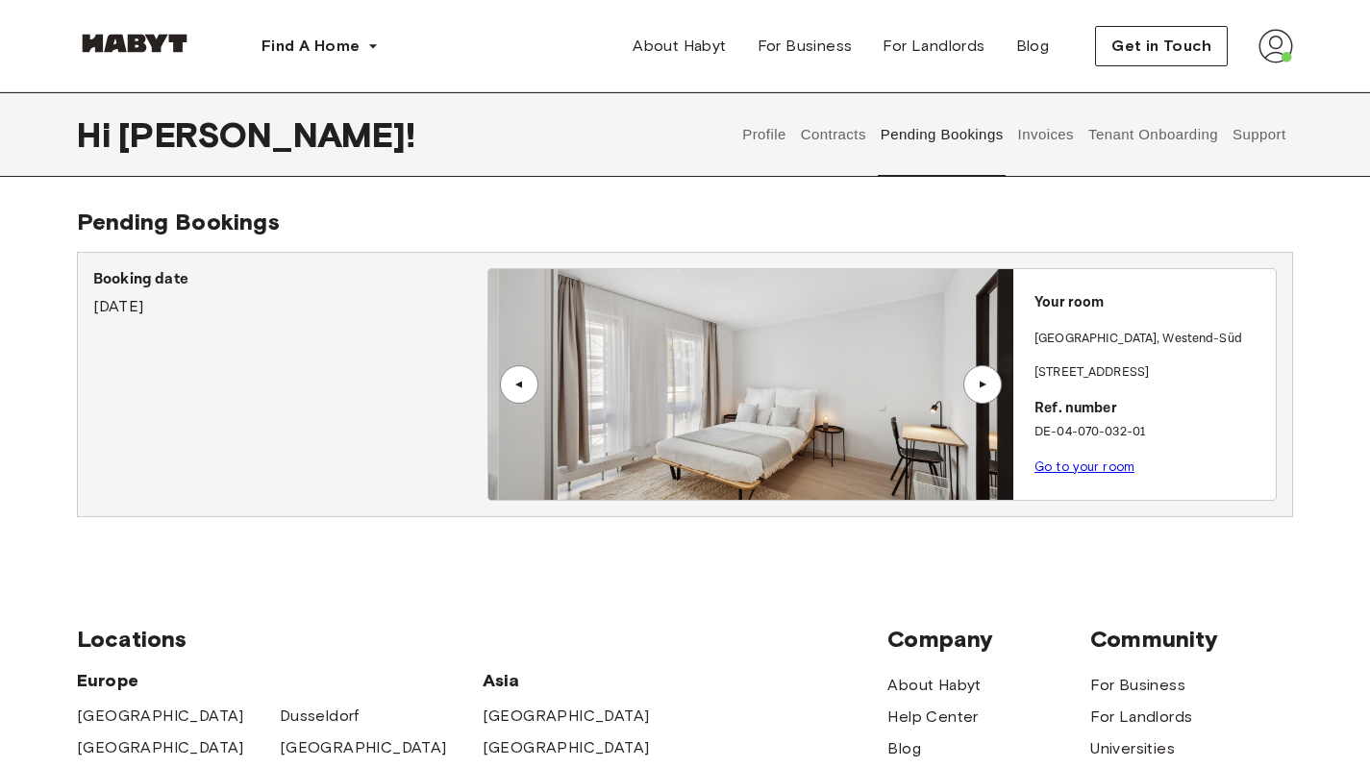
click at [979, 375] on div "▲" at bounding box center [982, 384] width 38 height 38
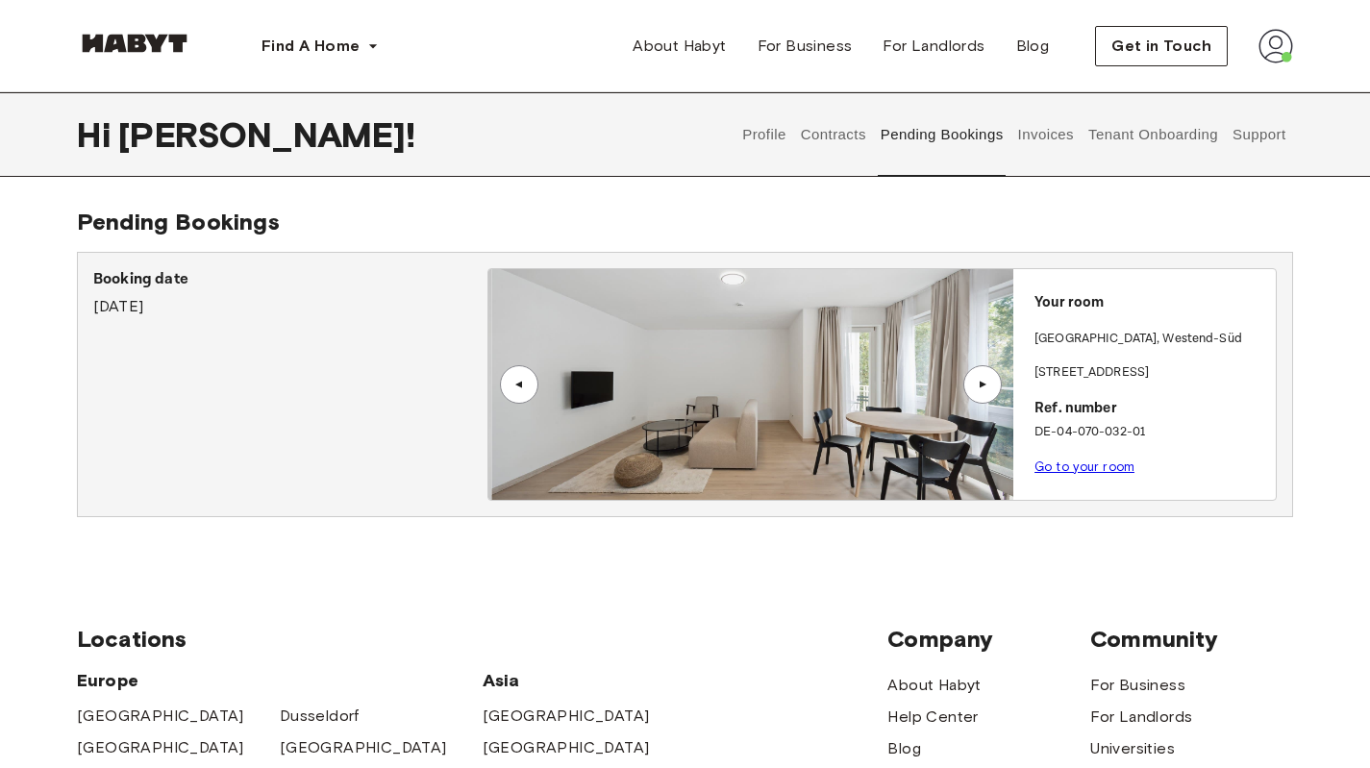
click at [979, 375] on div "▲" at bounding box center [982, 384] width 38 height 38
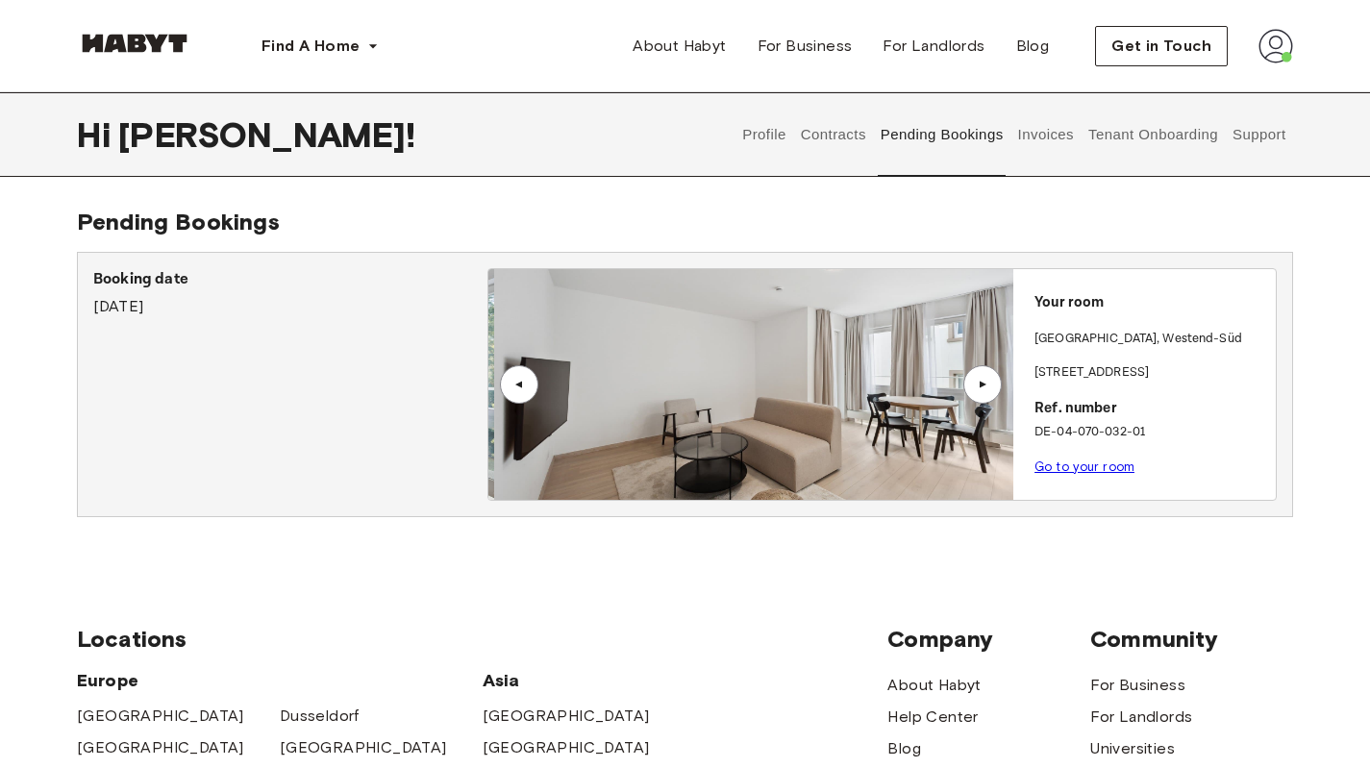
click at [979, 375] on div "▲" at bounding box center [982, 384] width 38 height 38
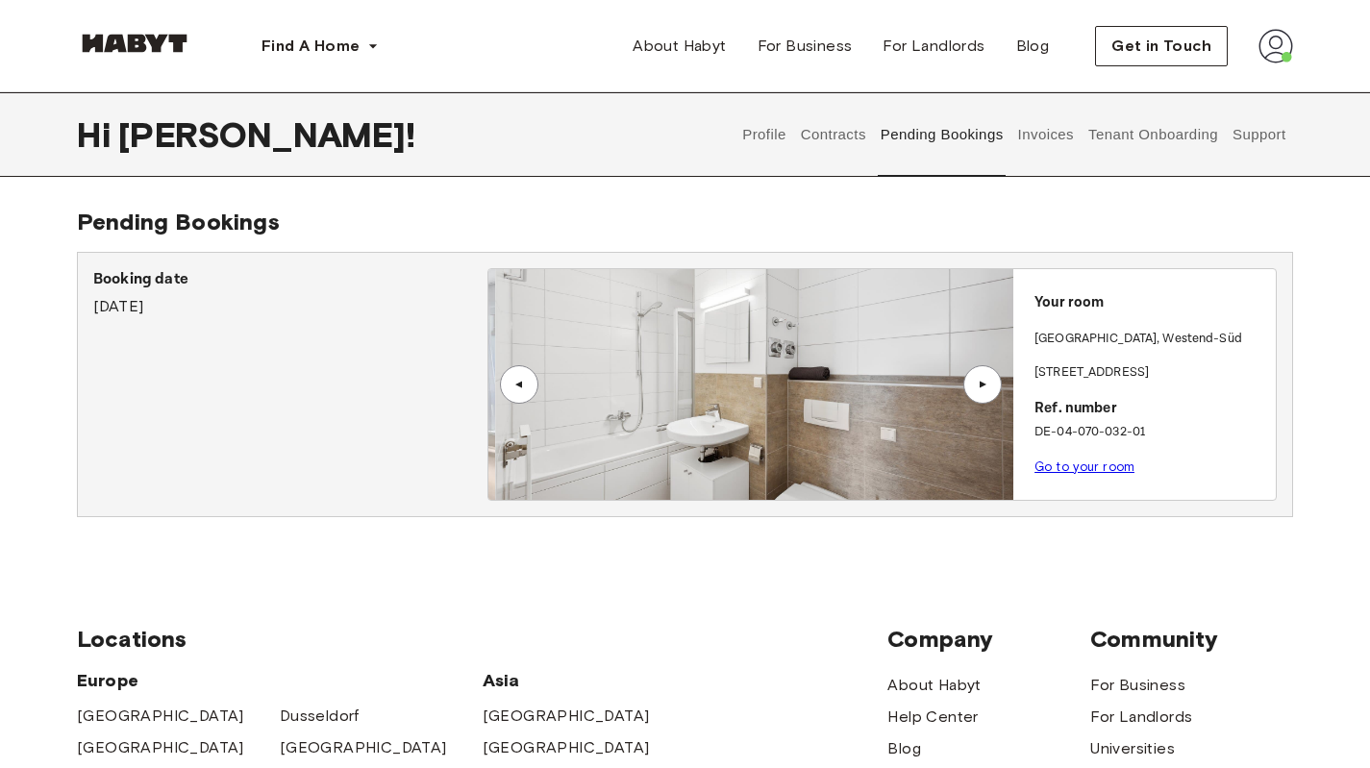
click at [1041, 148] on button "Invoices" at bounding box center [1045, 134] width 61 height 85
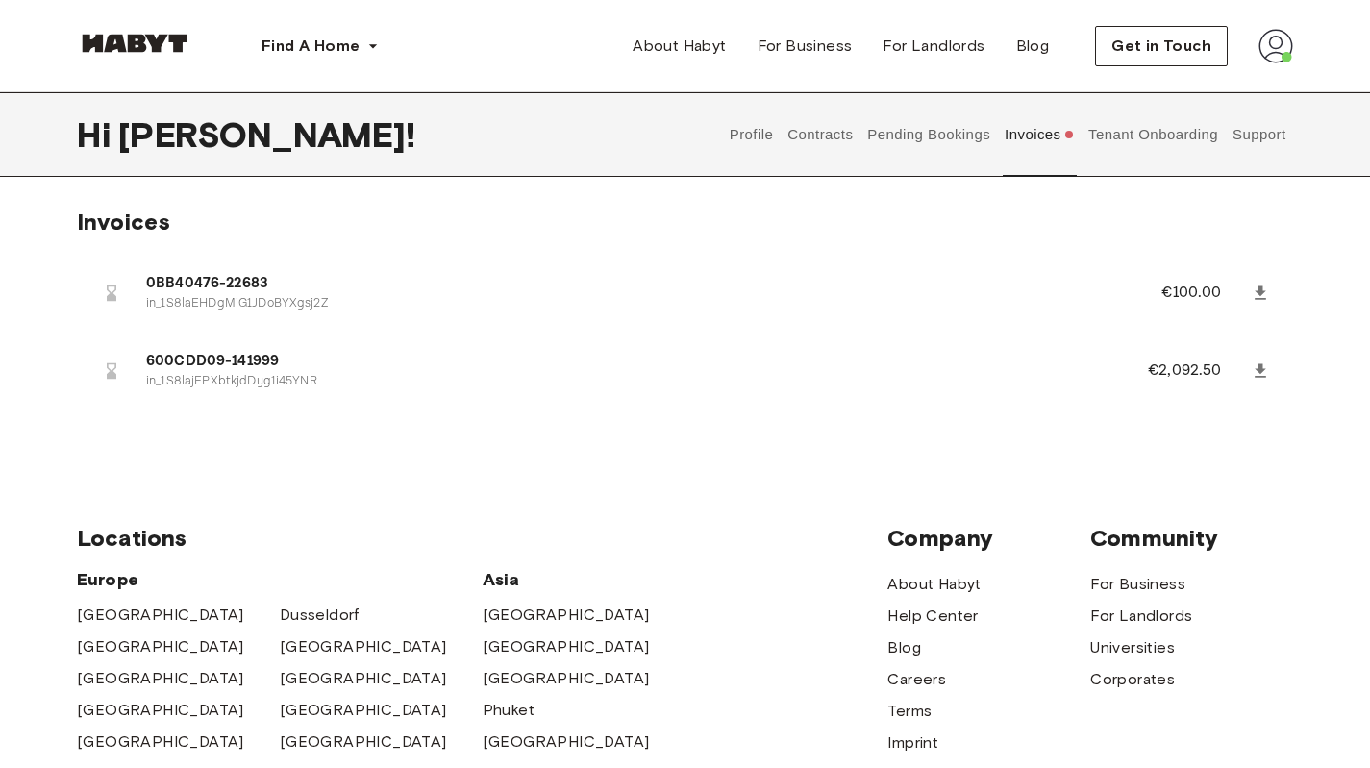
click at [1183, 151] on button "Tenant Onboarding" at bounding box center [1154, 134] width 135 height 85
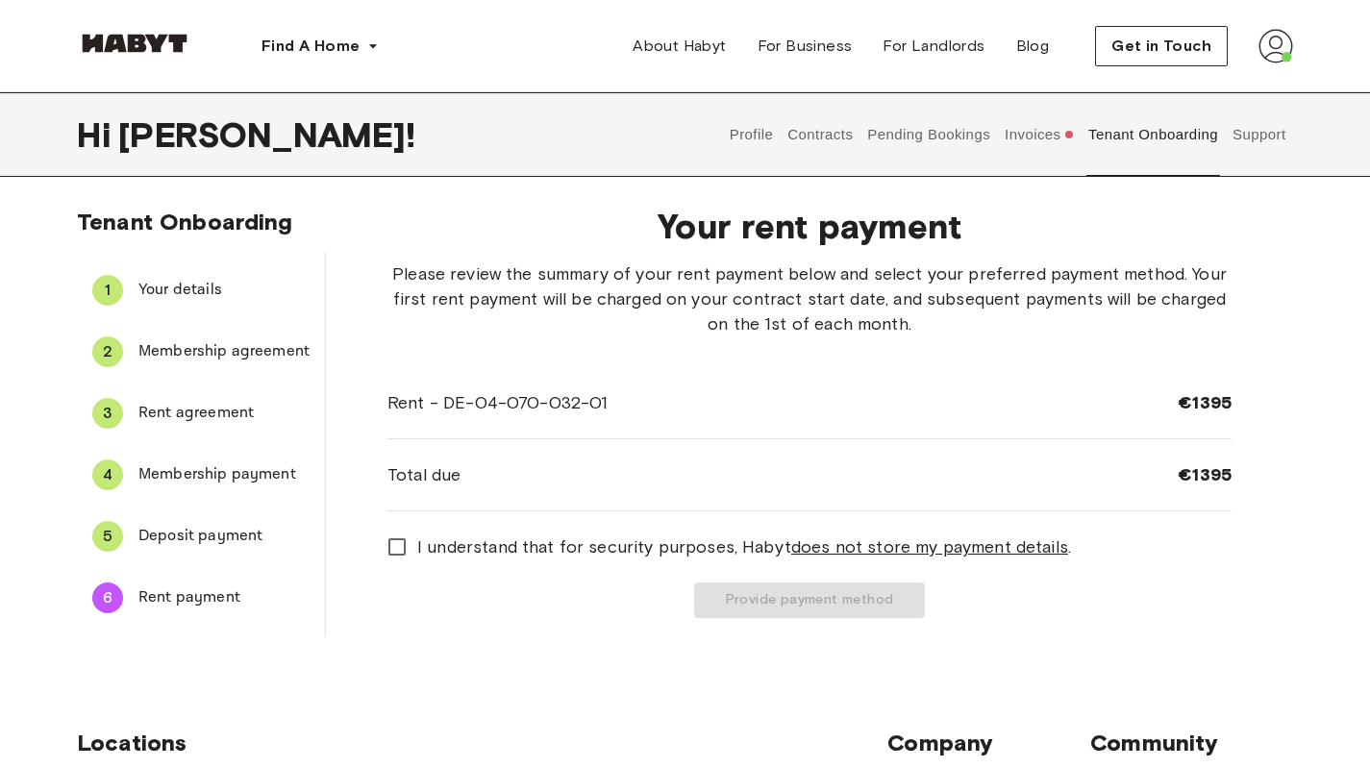
click at [163, 538] on span "Deposit payment" at bounding box center [223, 536] width 171 height 23
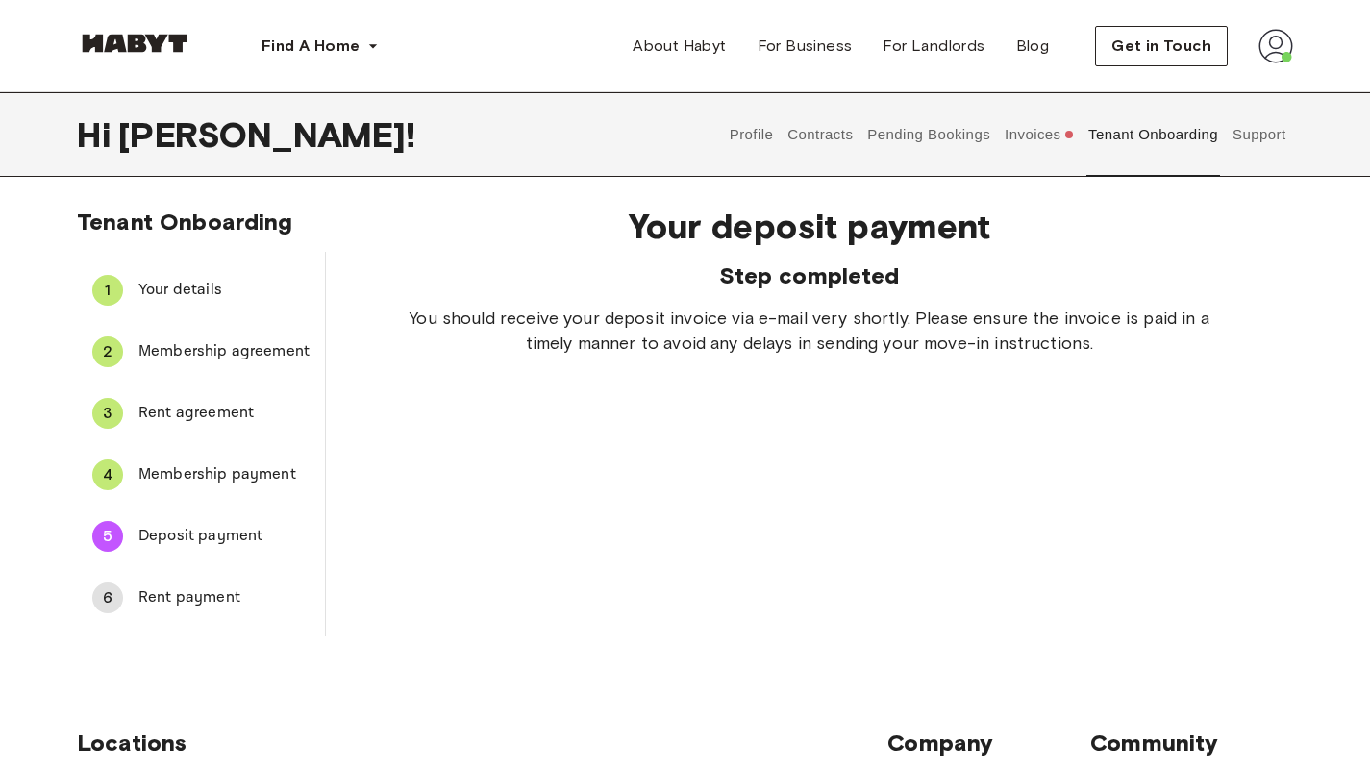
click at [201, 589] on span "Rent payment" at bounding box center [223, 598] width 171 height 23
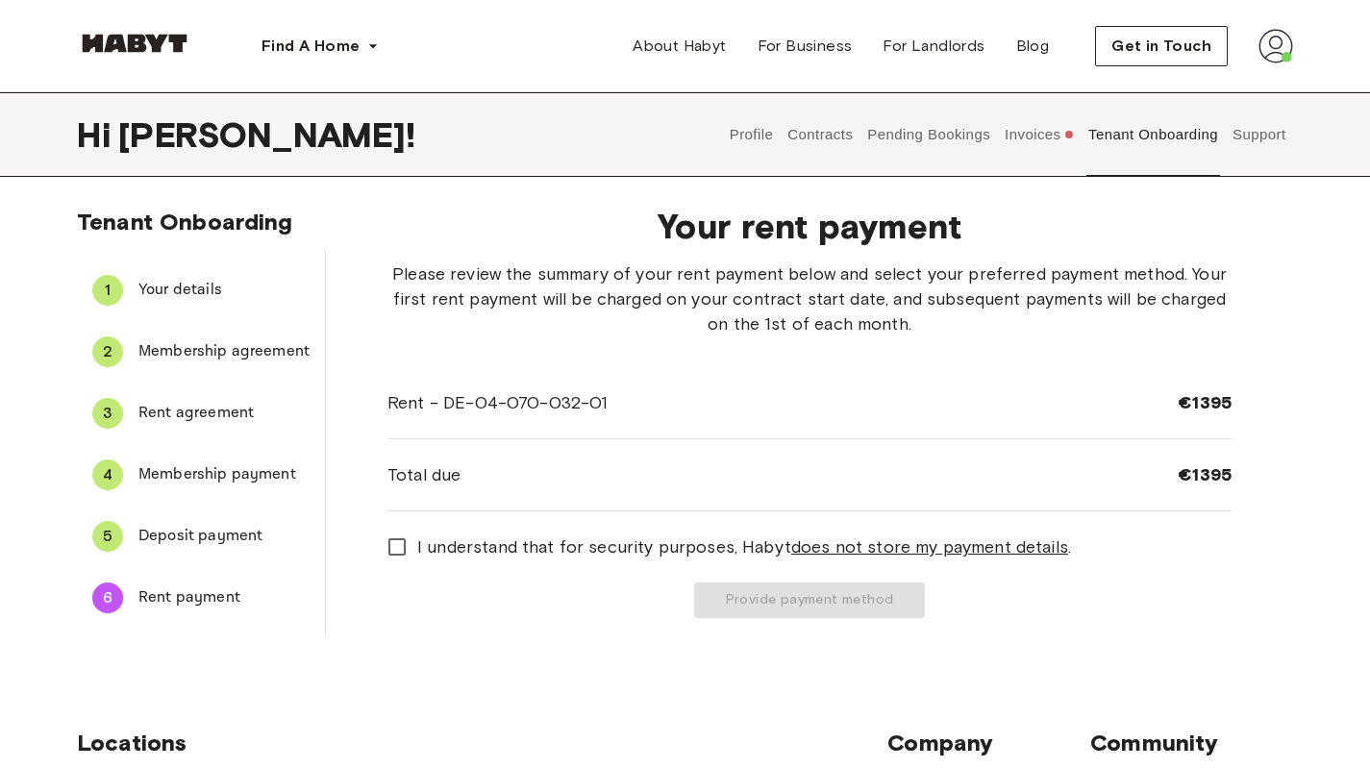
click at [223, 541] on span "Deposit payment" at bounding box center [223, 536] width 171 height 23
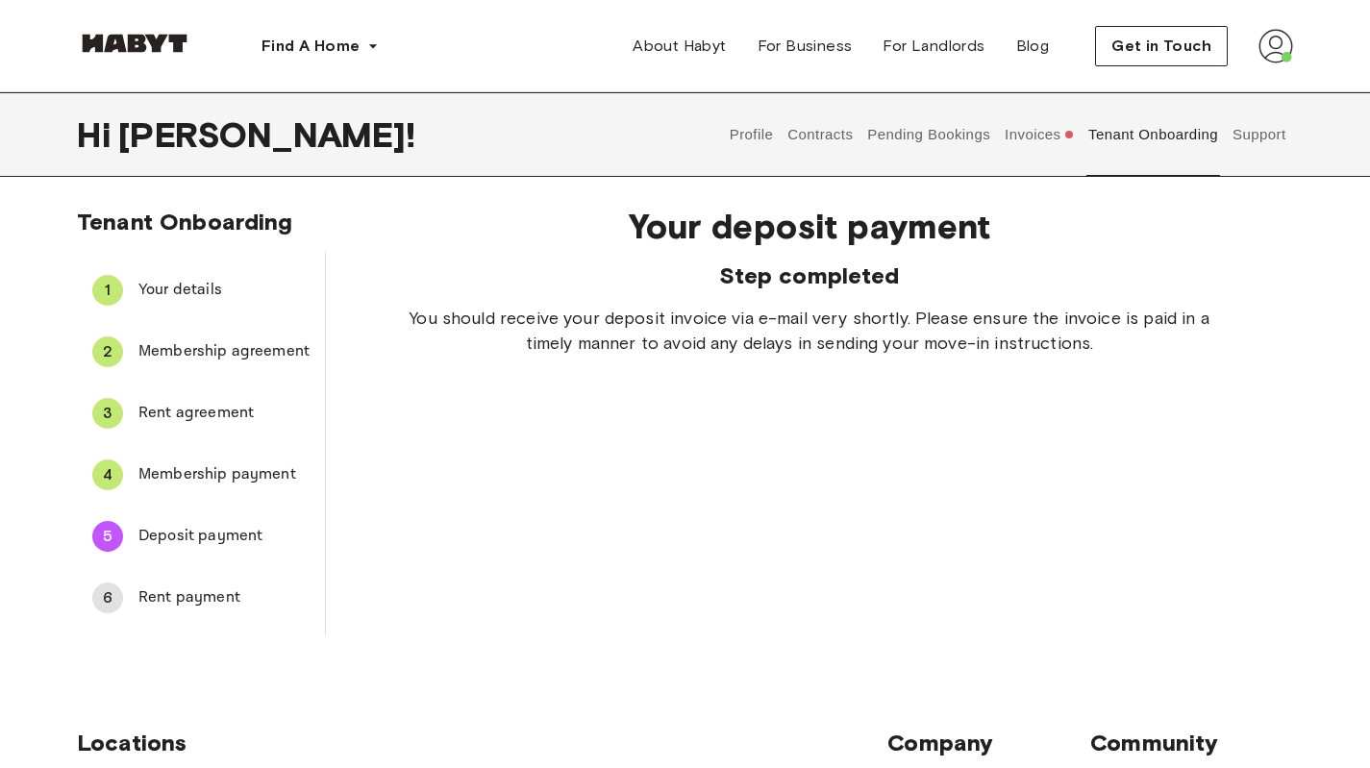
click at [1268, 128] on button "Support" at bounding box center [1259, 134] width 59 height 85
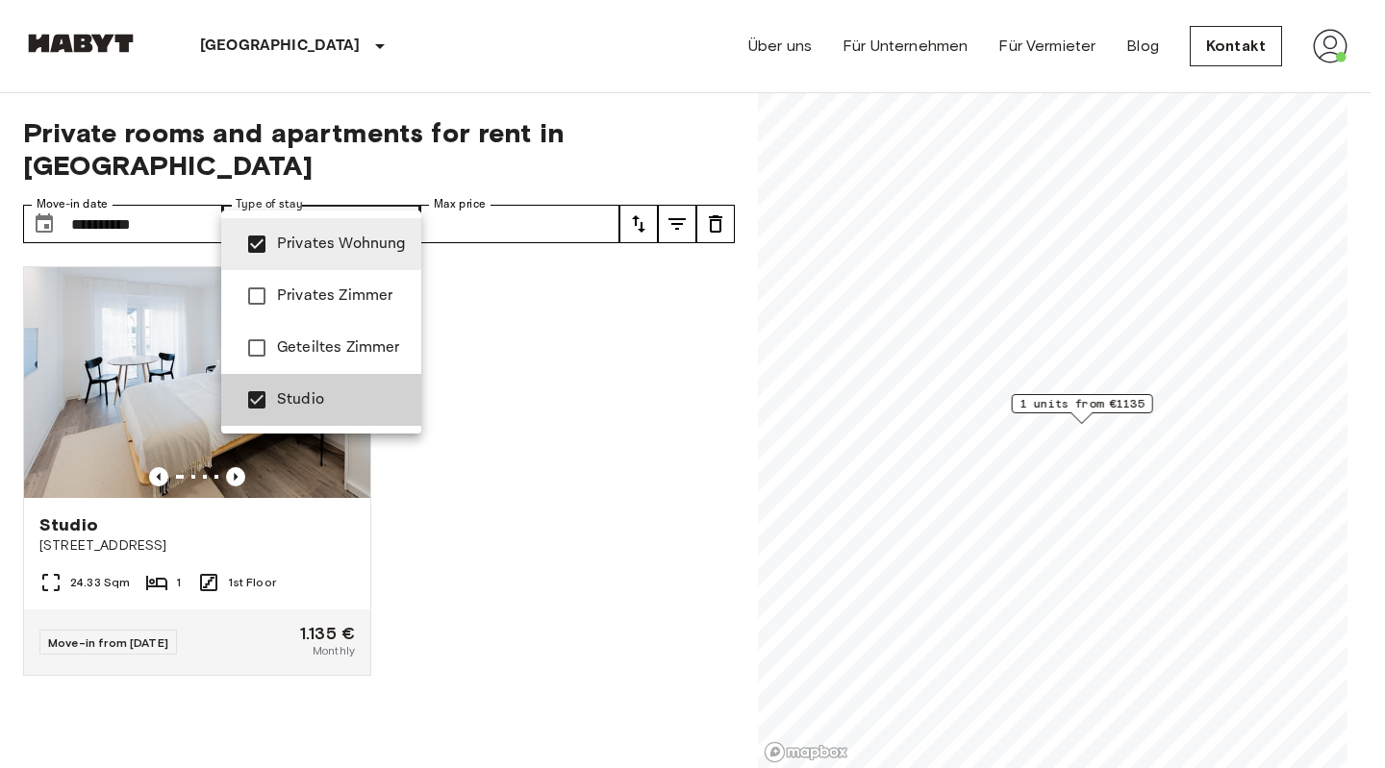
click at [538, 495] on div at bounding box center [692, 384] width 1385 height 768
